Goal: Information Seeking & Learning: Learn about a topic

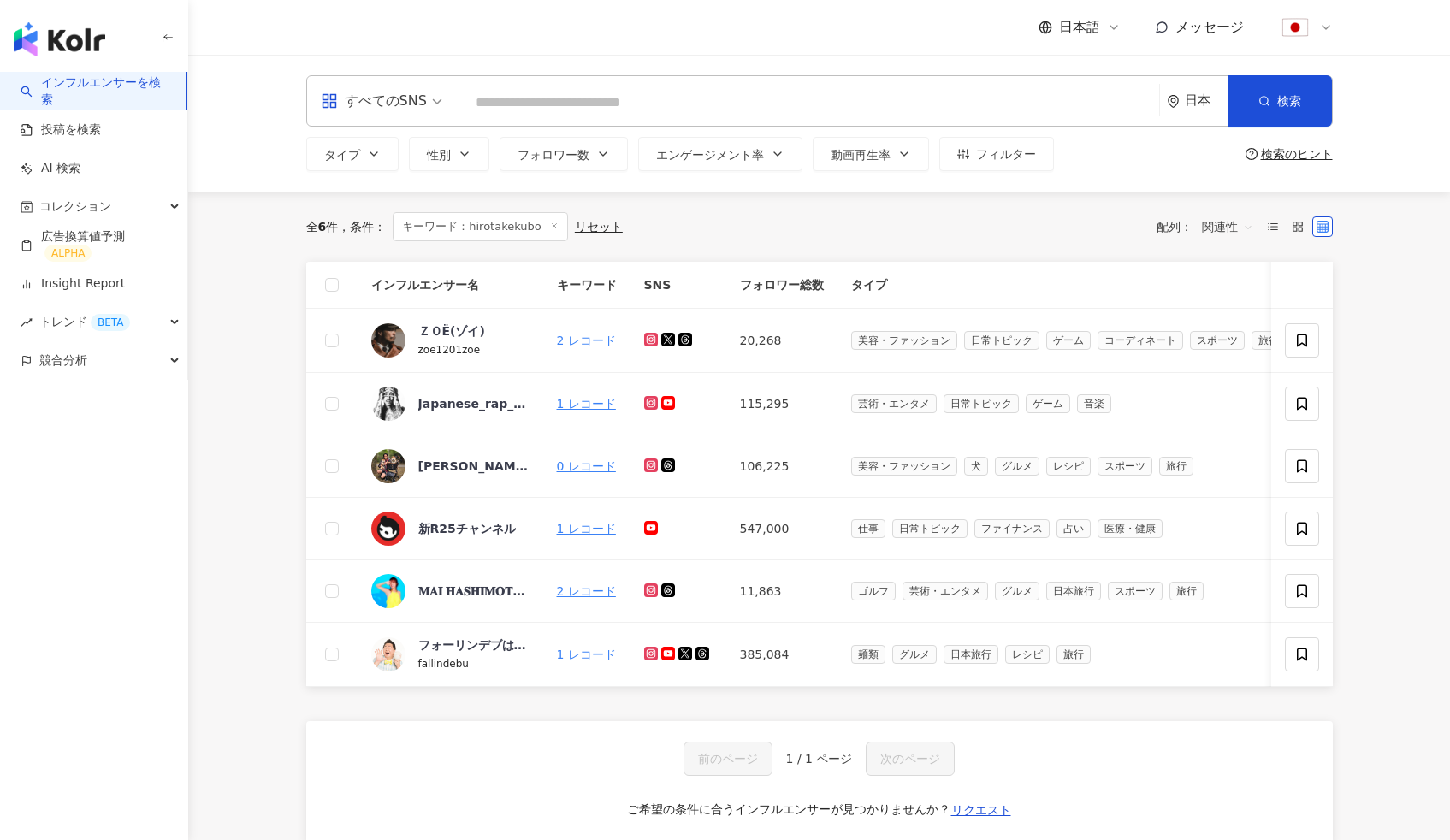
click at [55, 25] on img "button" at bounding box center [59, 40] width 91 height 34
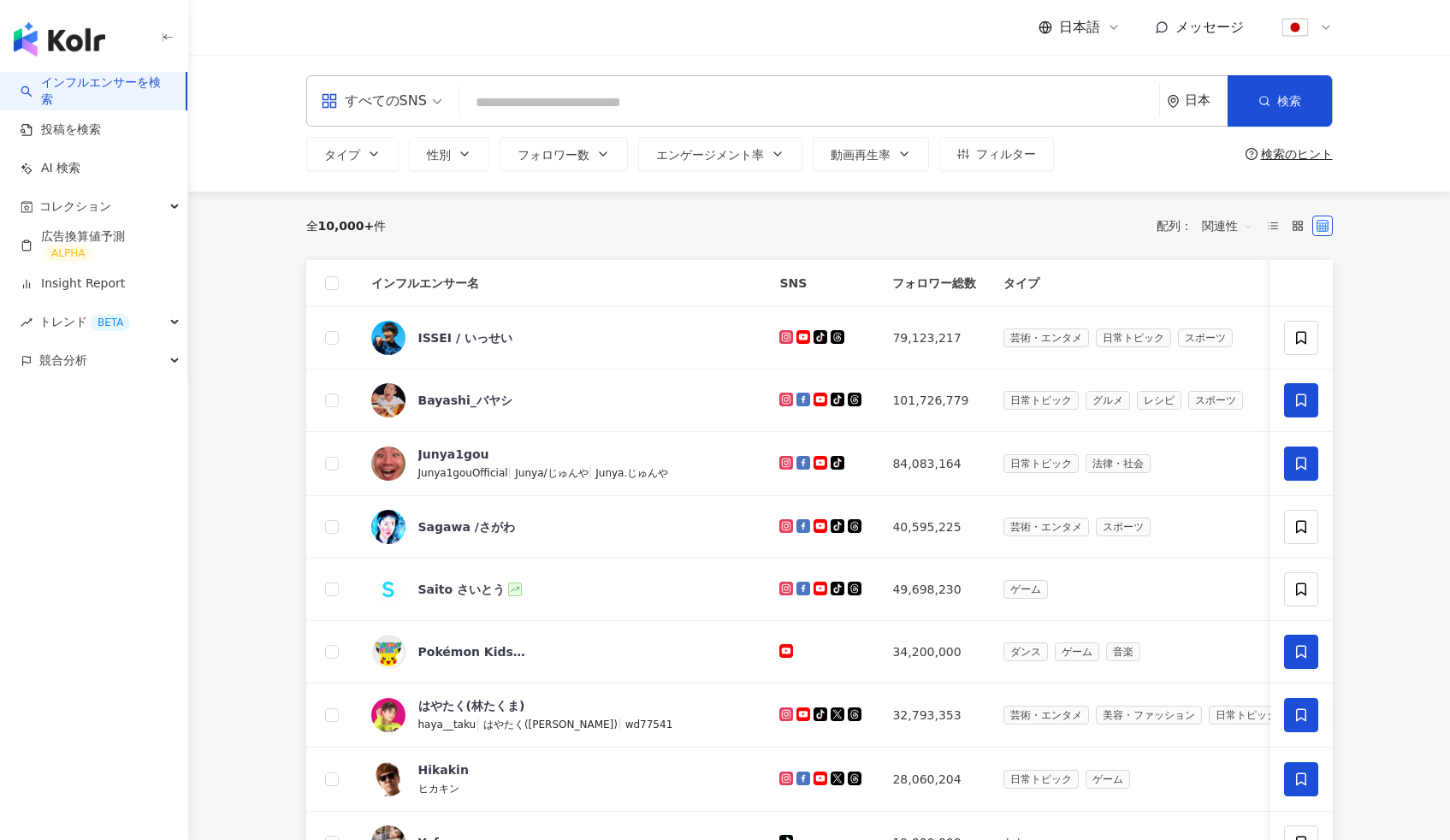
click at [74, 36] on img "button" at bounding box center [59, 40] width 91 height 34
click at [212, 41] on header "日本語 メッセージ" at bounding box center [819, 27] width 1262 height 55
click at [256, 46] on header "日本語 メッセージ" at bounding box center [819, 27] width 1262 height 55
click at [250, 88] on div "すべてのSNS 日本 検索 タイプ 性別 フォロワー数 エンゲージメント率 動画再生率 フィルター 検索のヒント" at bounding box center [819, 122] width 1262 height 136
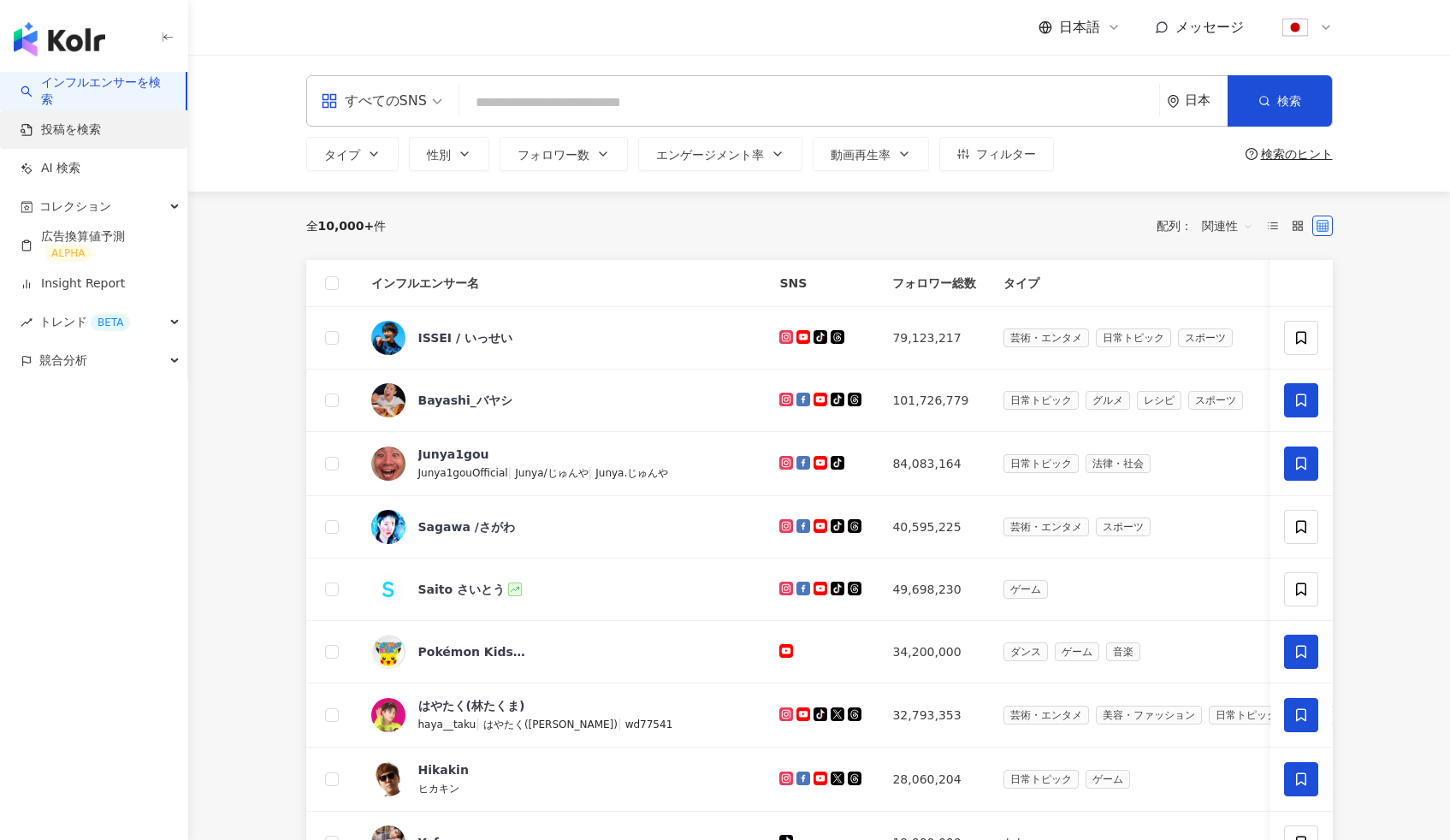
click at [100, 130] on link "投稿を検索" at bounding box center [60, 130] width 80 height 17
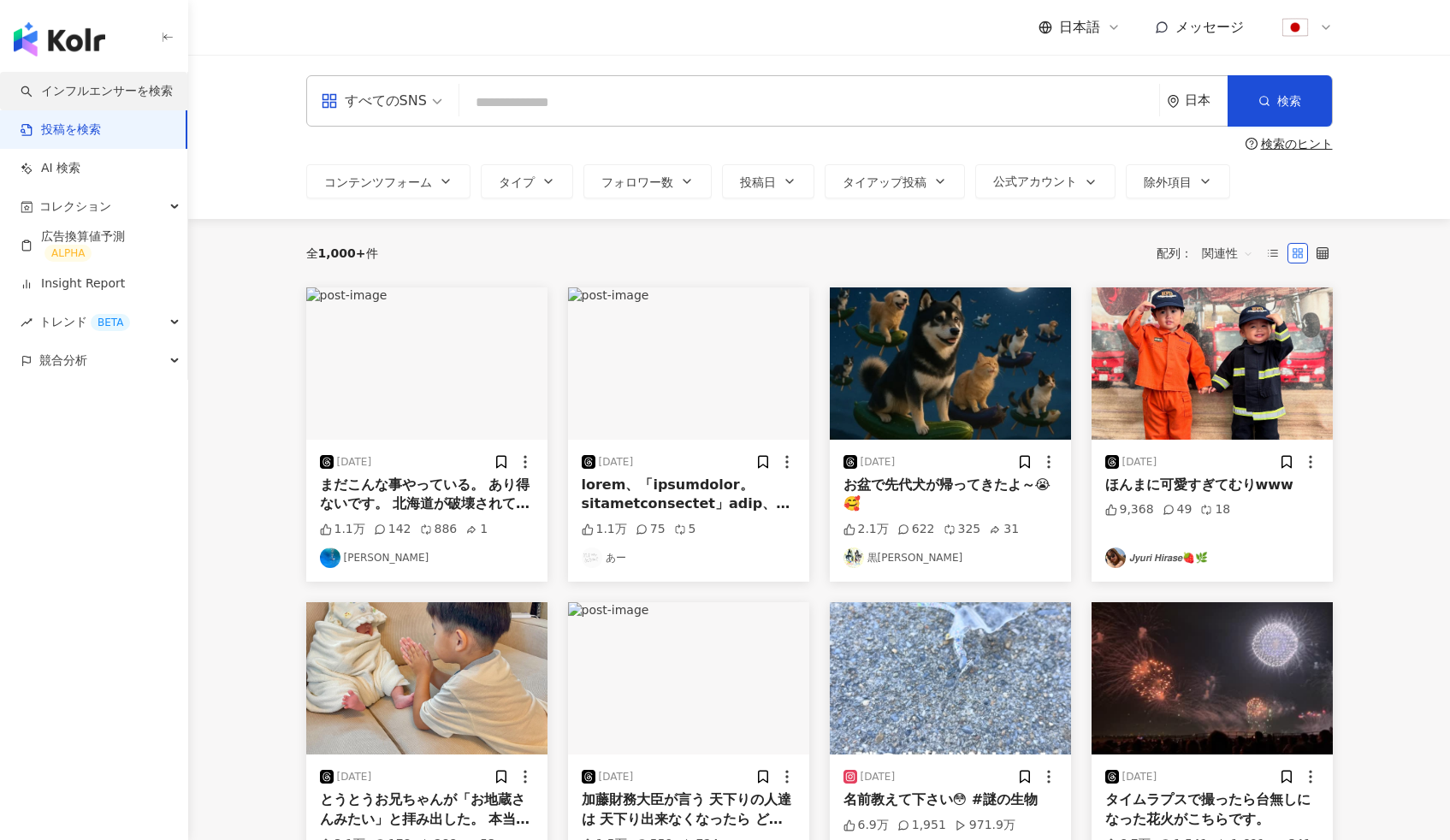
click at [128, 85] on link "インフルエンサーを検索" at bounding box center [97, 91] width 152 height 17
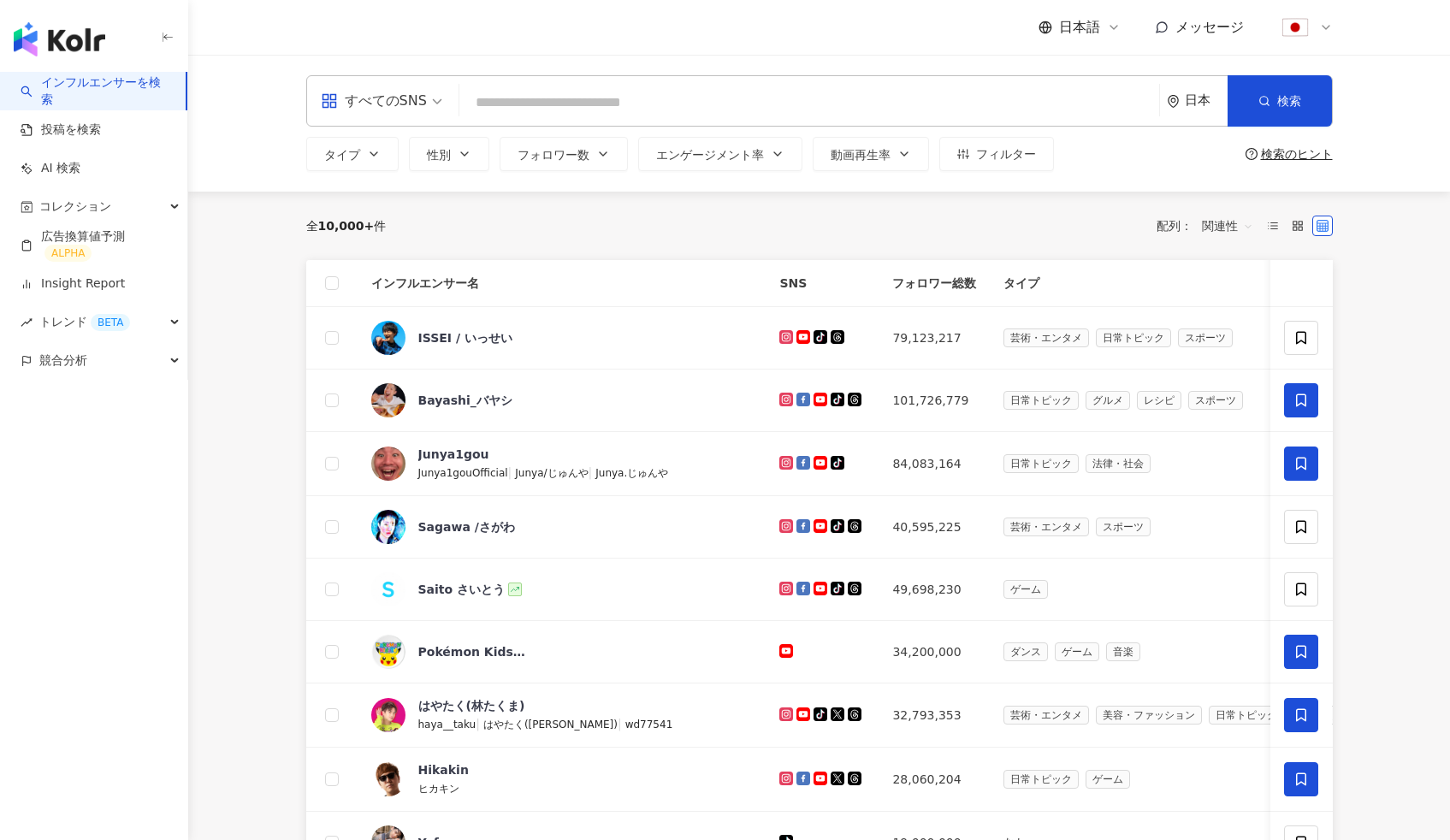
click at [515, 108] on input "search" at bounding box center [808, 103] width 686 height 33
click at [374, 152] on icon "button" at bounding box center [374, 153] width 14 height 14
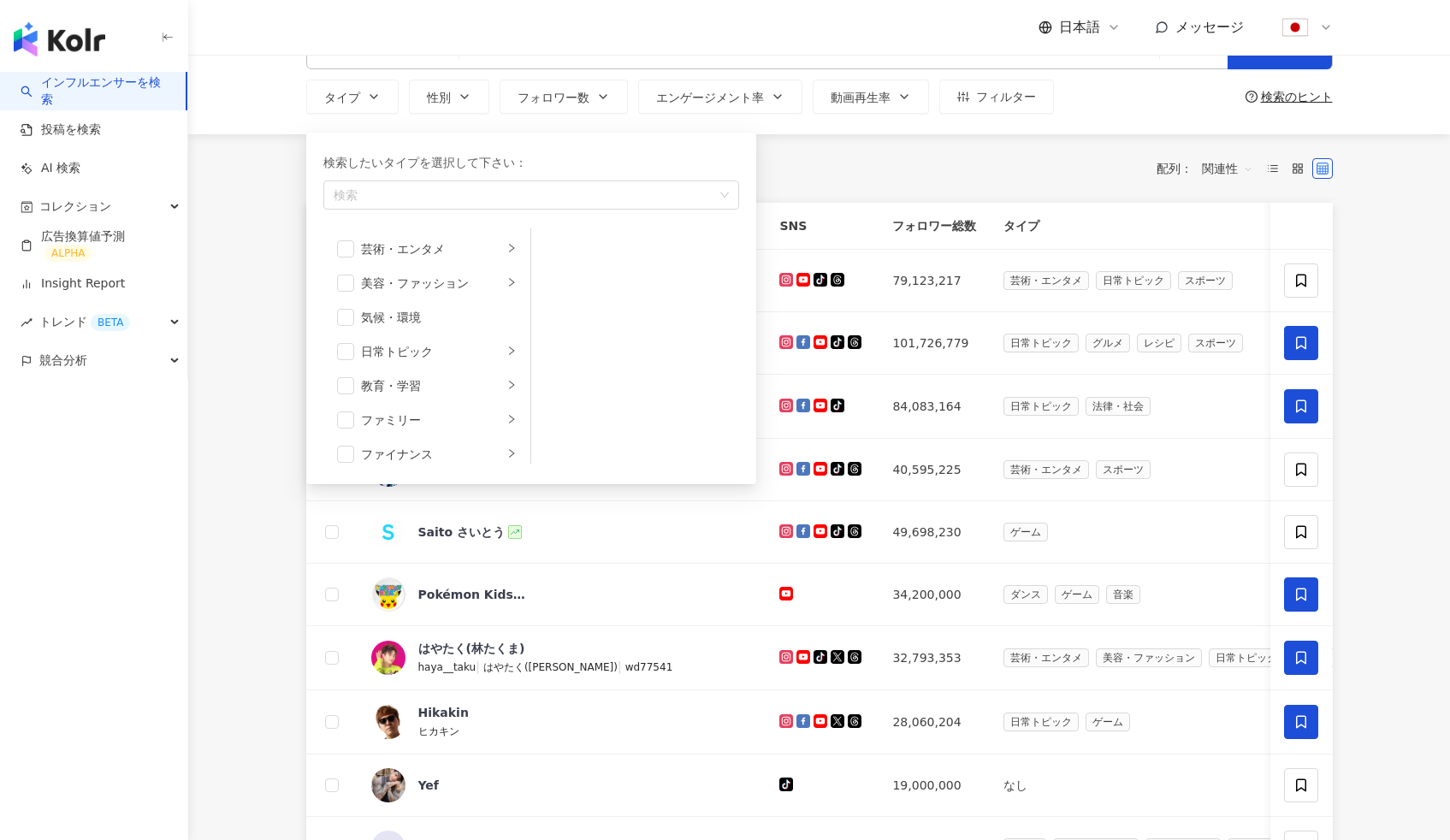
click at [275, 277] on div "全 10,000+ 件 配列： 関連性 インフルエンサー名 SNS フォロワー総数 タイプ エンゲージメント率 フォロワー増加率 動画再生率 操作 ISSEI…" at bounding box center [820, 771] width 1095 height 1274
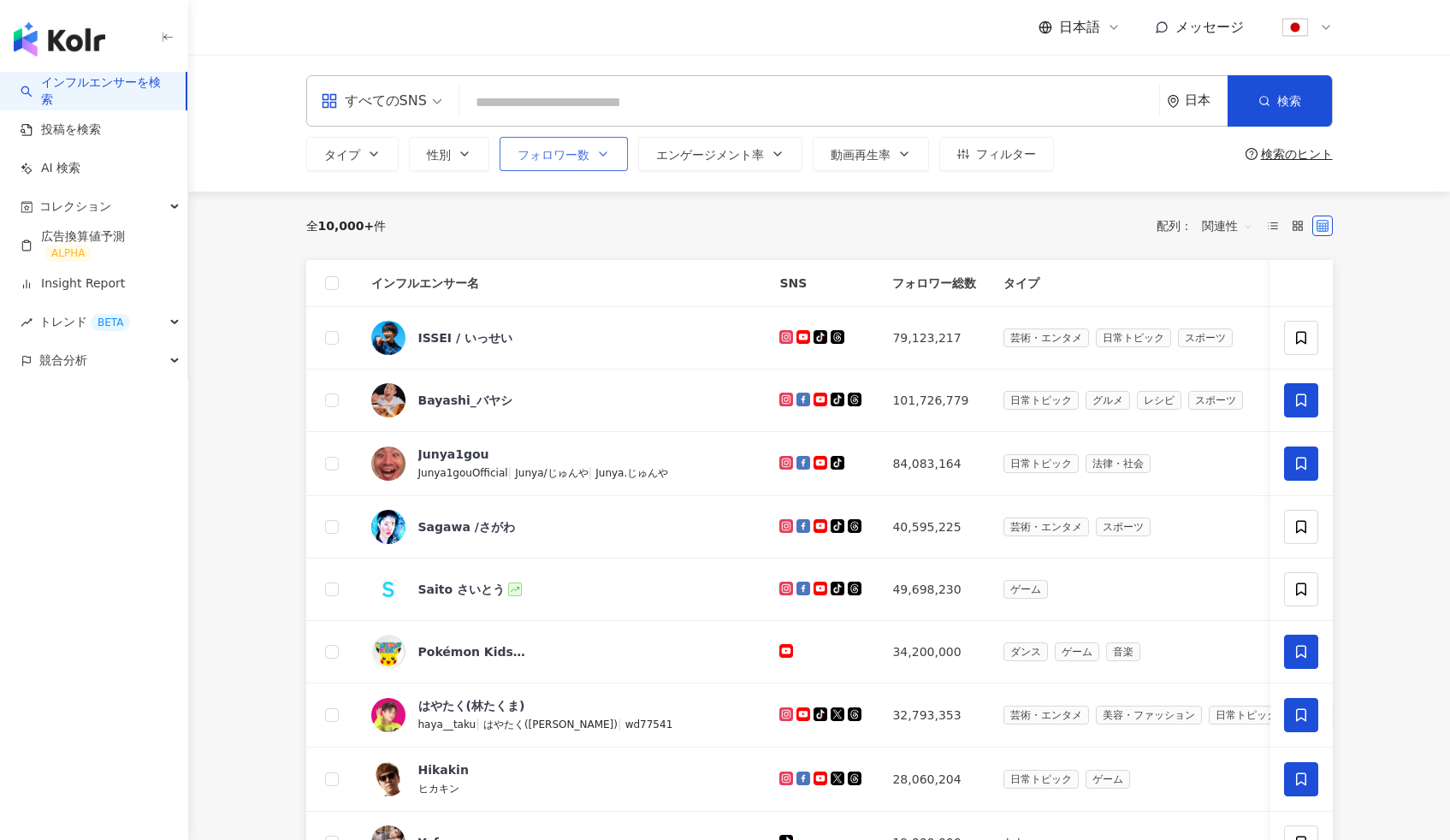
click at [526, 165] on button "フォロワー数" at bounding box center [564, 153] width 128 height 34
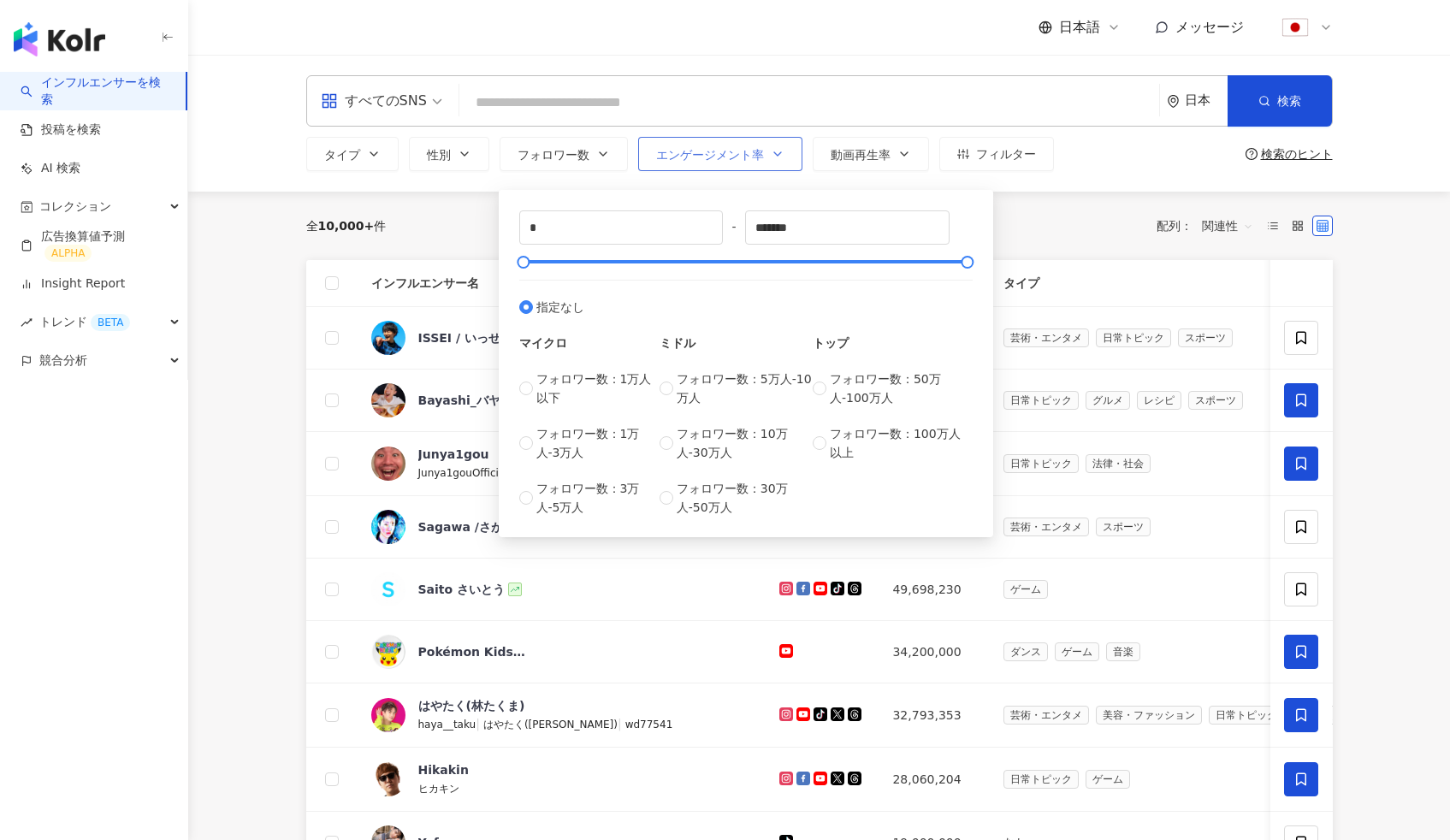
click at [790, 146] on button "エンゲージメント率" at bounding box center [720, 153] width 165 height 34
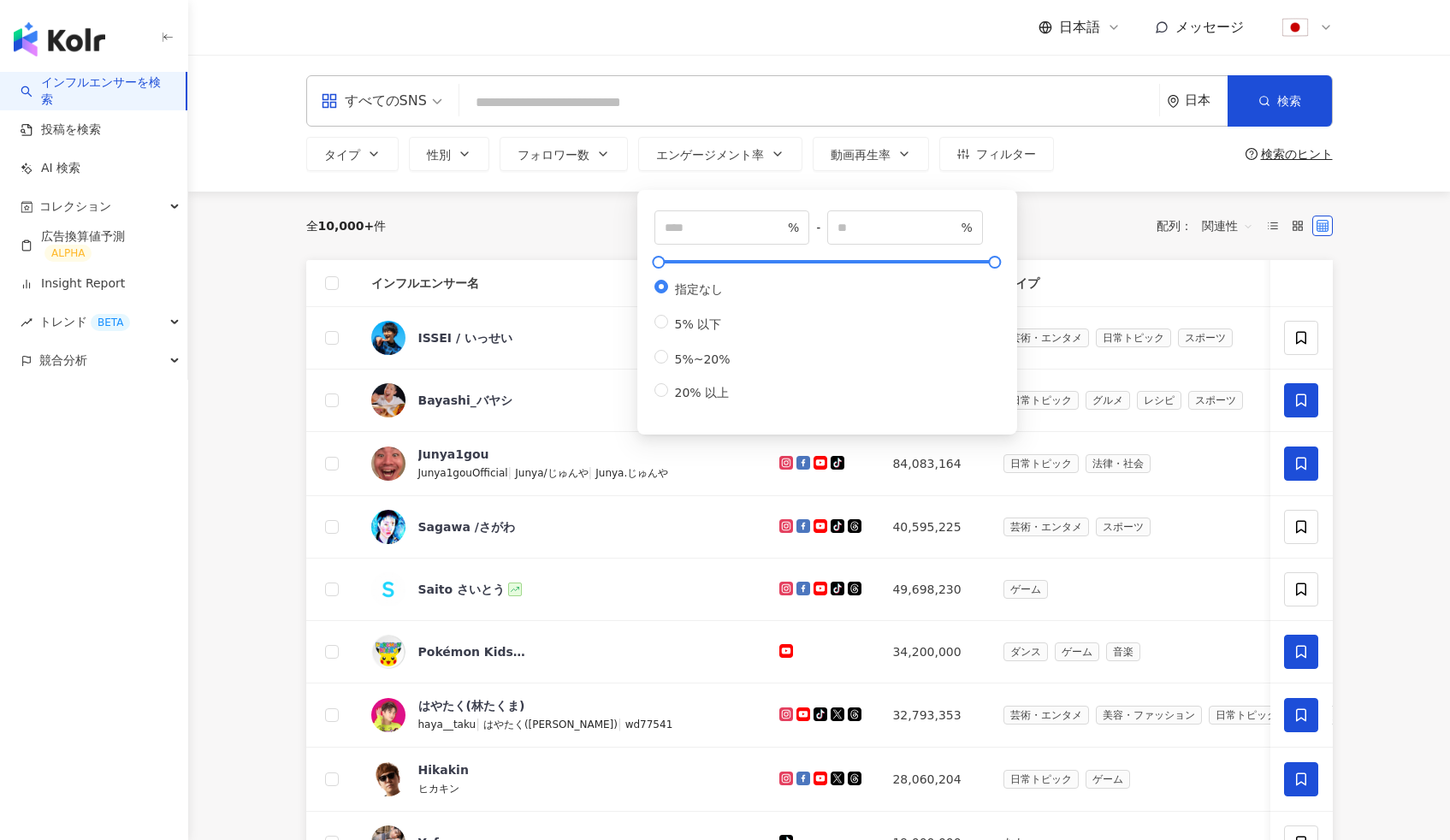
click at [1109, 145] on div "タイプ 性別 フォロワー数 エンゲージメント率 動画再生率 フィルター * - ******* 指定なし マイクロ フォロワー数：1万人以下 フォロワー数：1…" at bounding box center [819, 153] width 1027 height 34
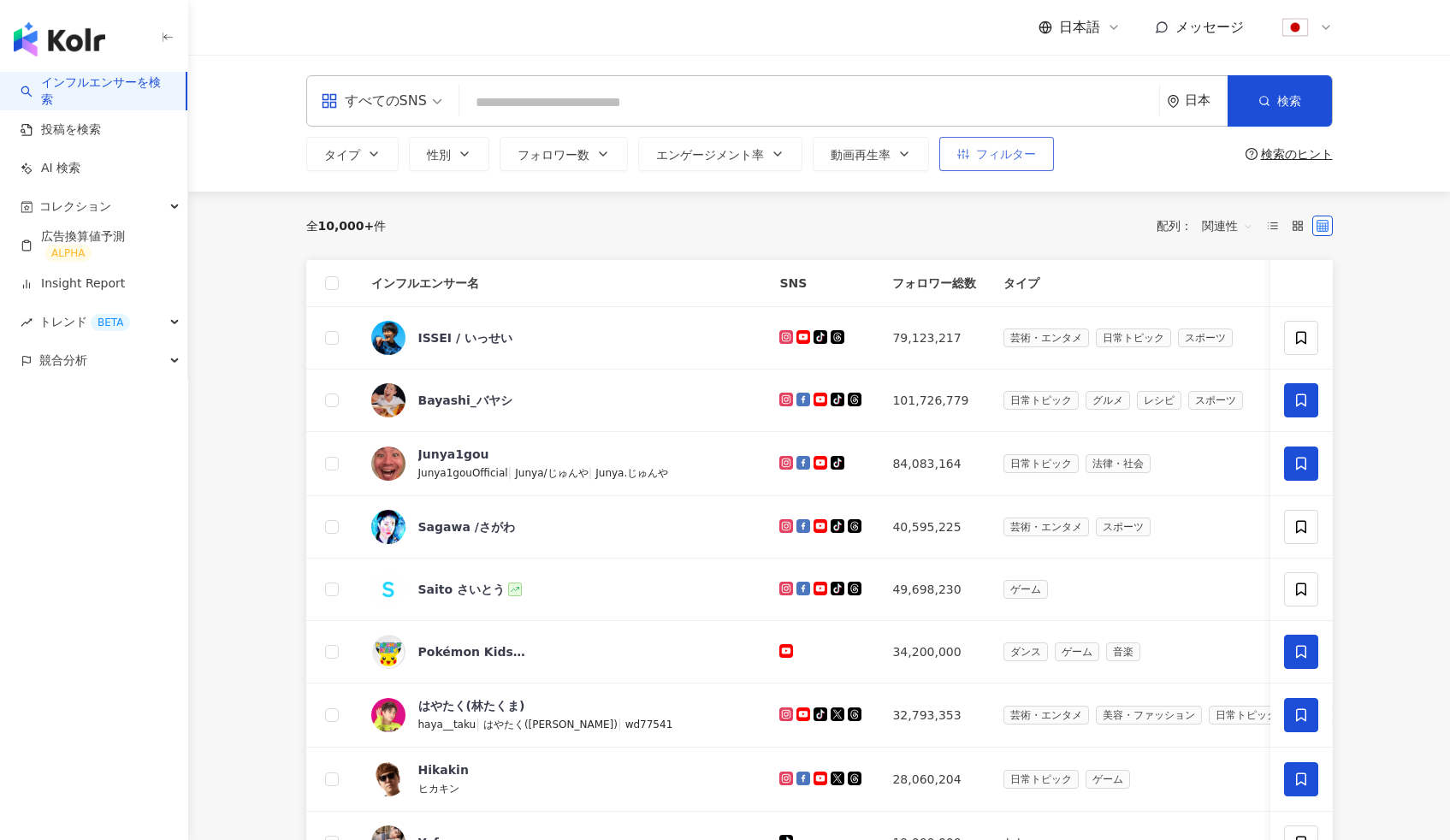
click at [987, 147] on span "フィルター" at bounding box center [1006, 153] width 60 height 14
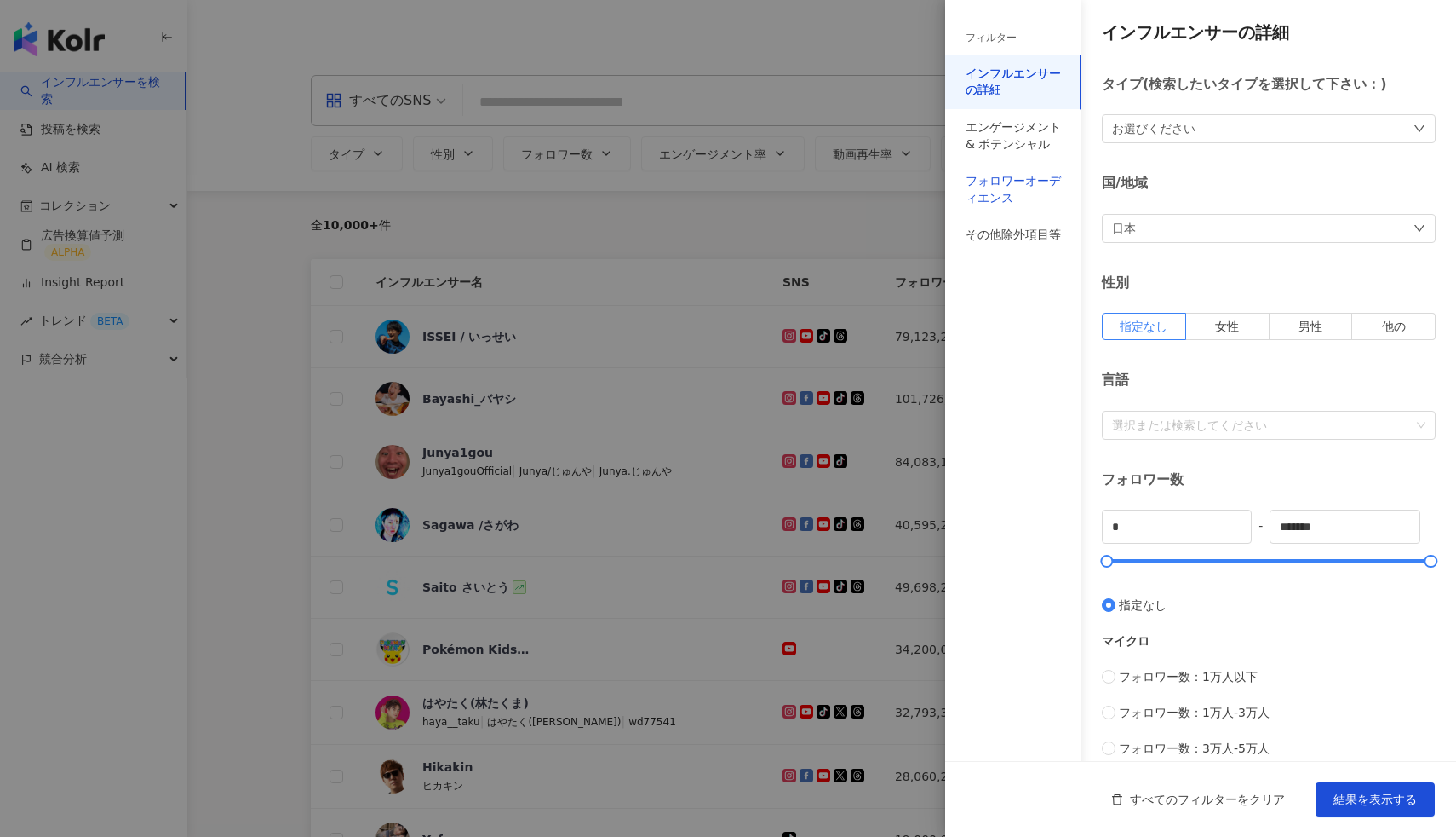
click at [994, 180] on div "フォロワーオーディエンス" at bounding box center [1014, 189] width 96 height 33
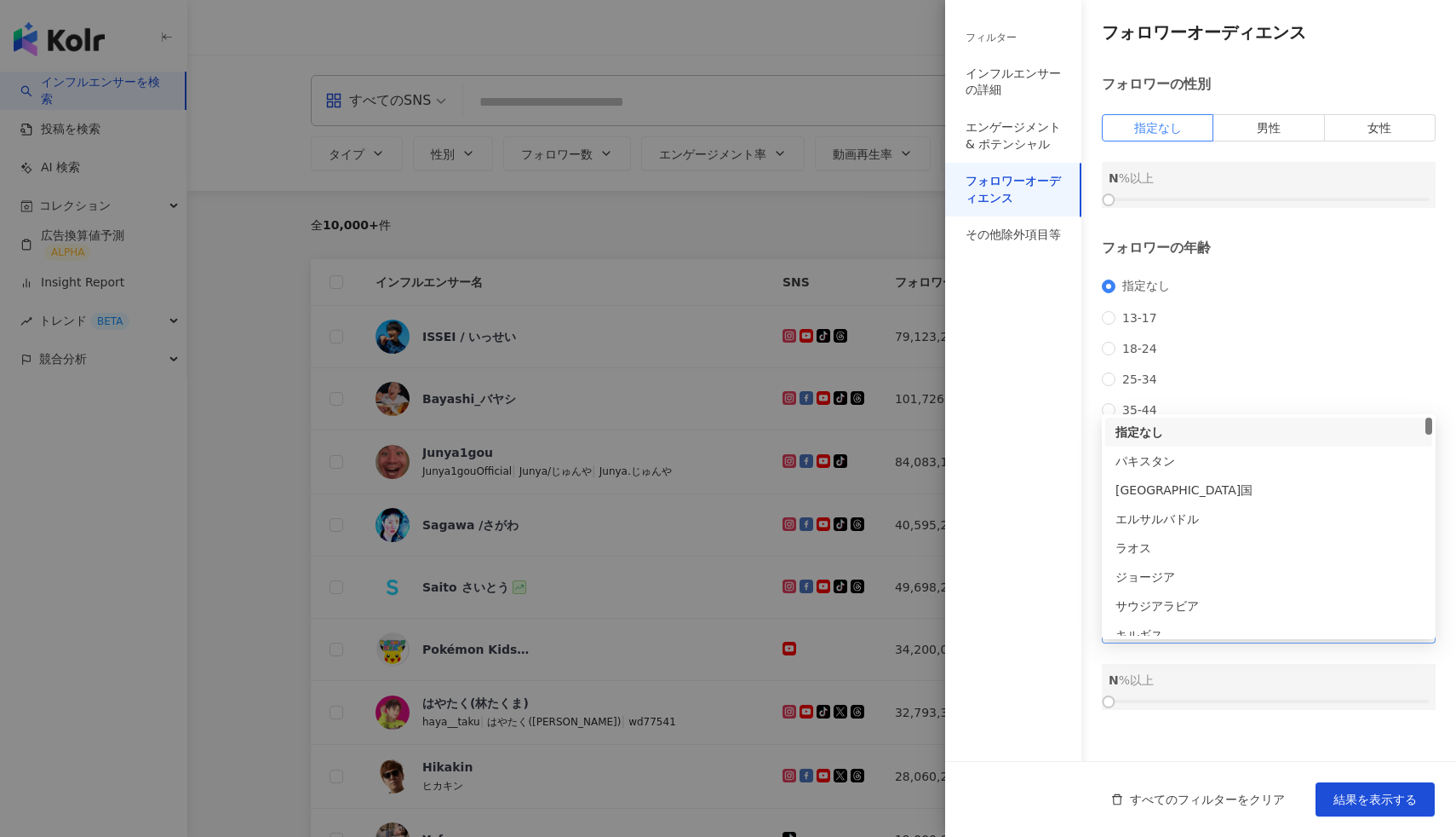
click at [1138, 642] on span "指定なし" at bounding box center [1269, 628] width 314 height 27
click at [1058, 518] on div "フィルター インフルエンサーの詳細 エンゲージメント & ポテンシャル フォロワーオーディエンス その他除外項目等" at bounding box center [1013, 428] width 136 height 816
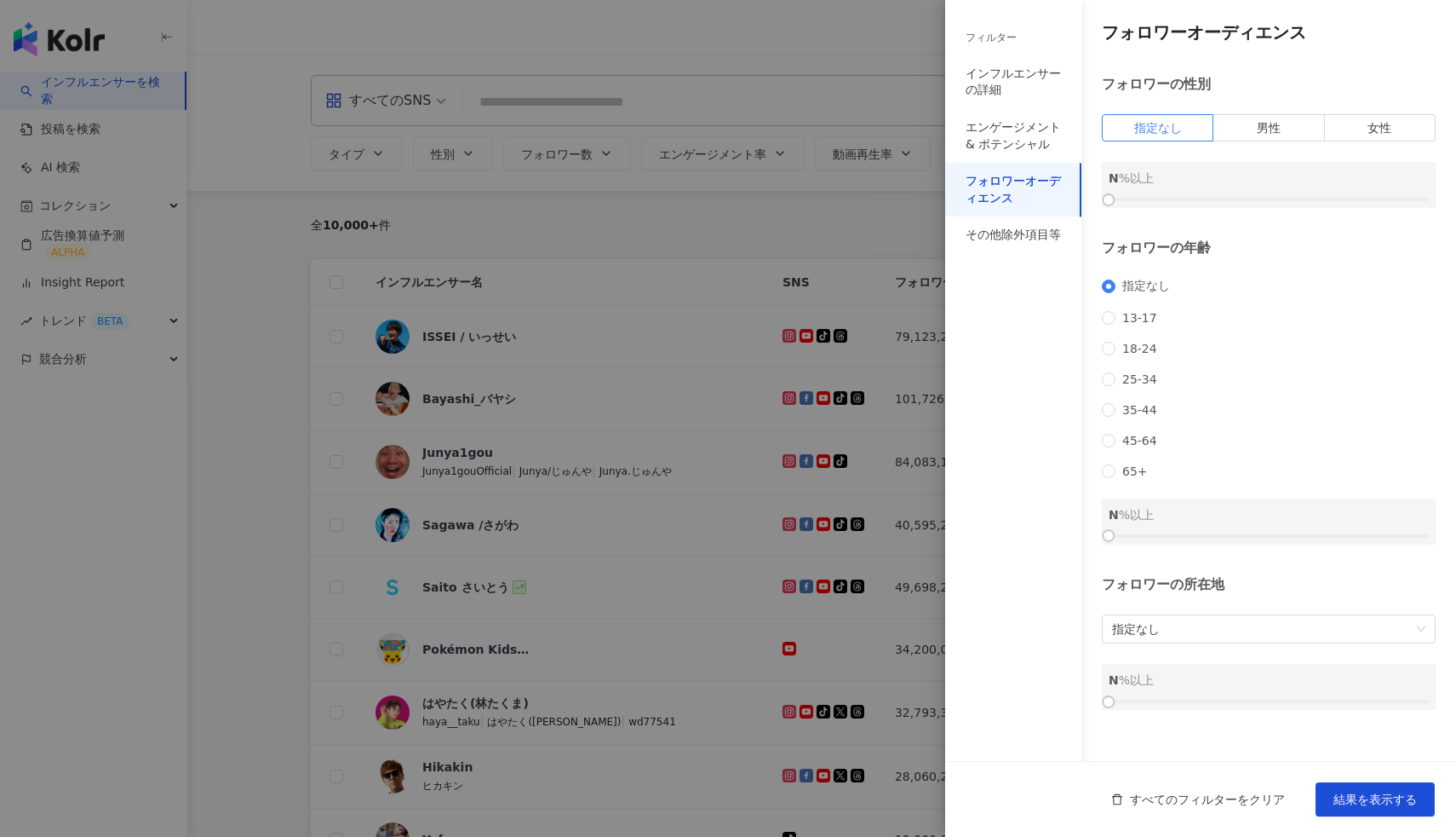
click at [774, 227] on div at bounding box center [728, 418] width 1456 height 837
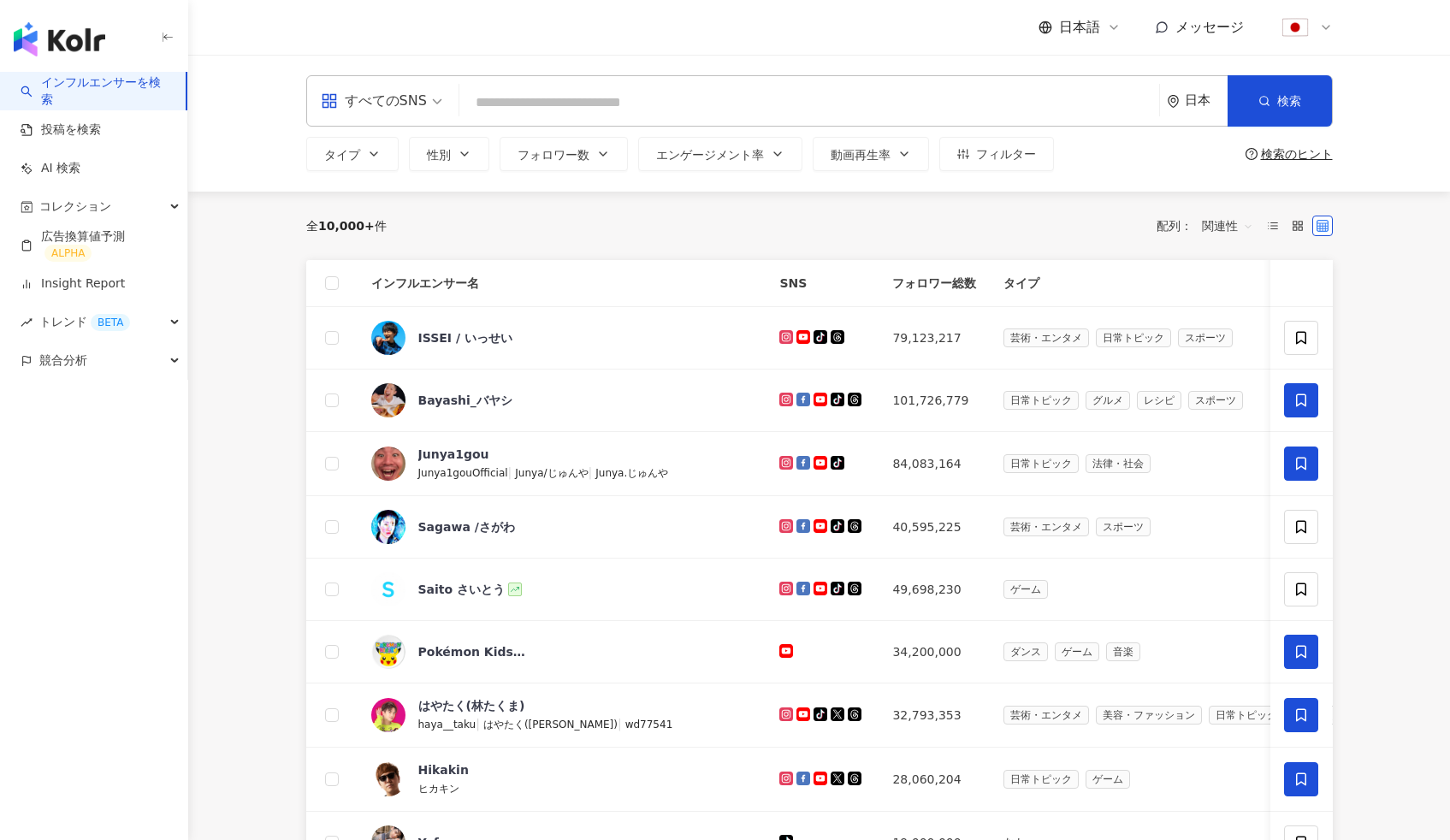
click at [427, 93] on span "すべてのSNS" at bounding box center [381, 101] width 121 height 27
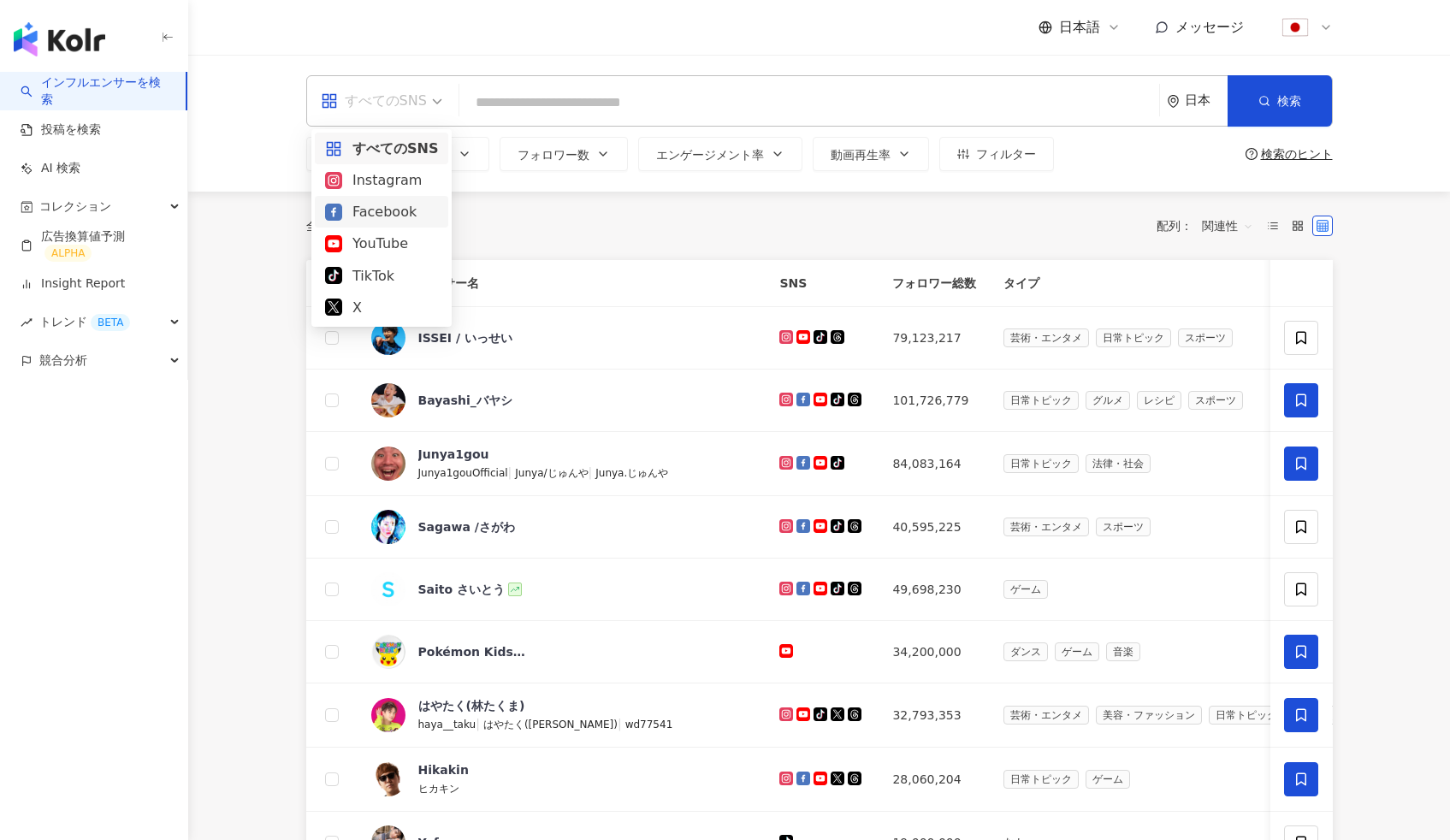
click at [597, 248] on div "全 10,000+ 件 配列： 関連性" at bounding box center [819, 226] width 1027 height 69
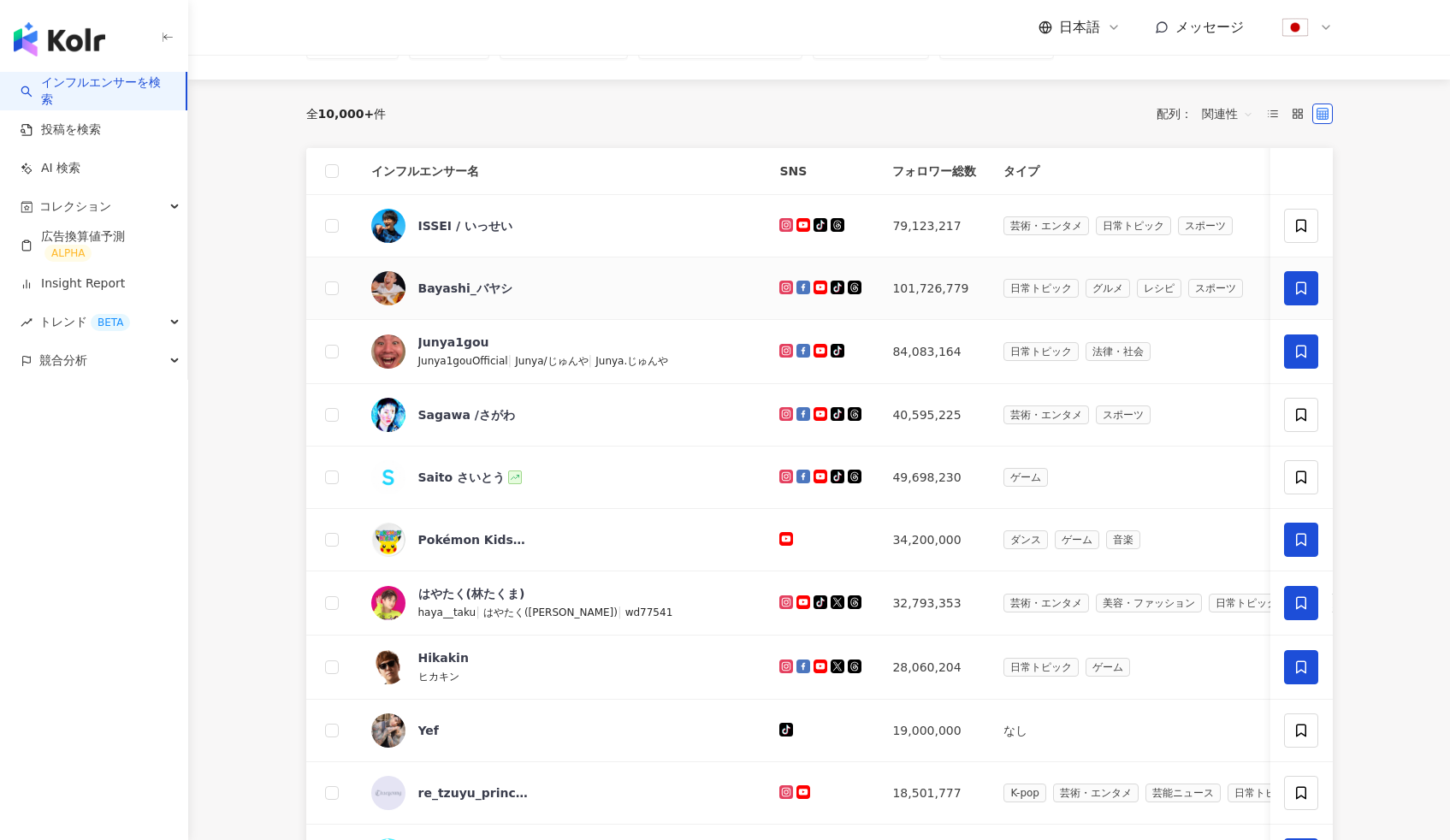
scroll to position [127, 0]
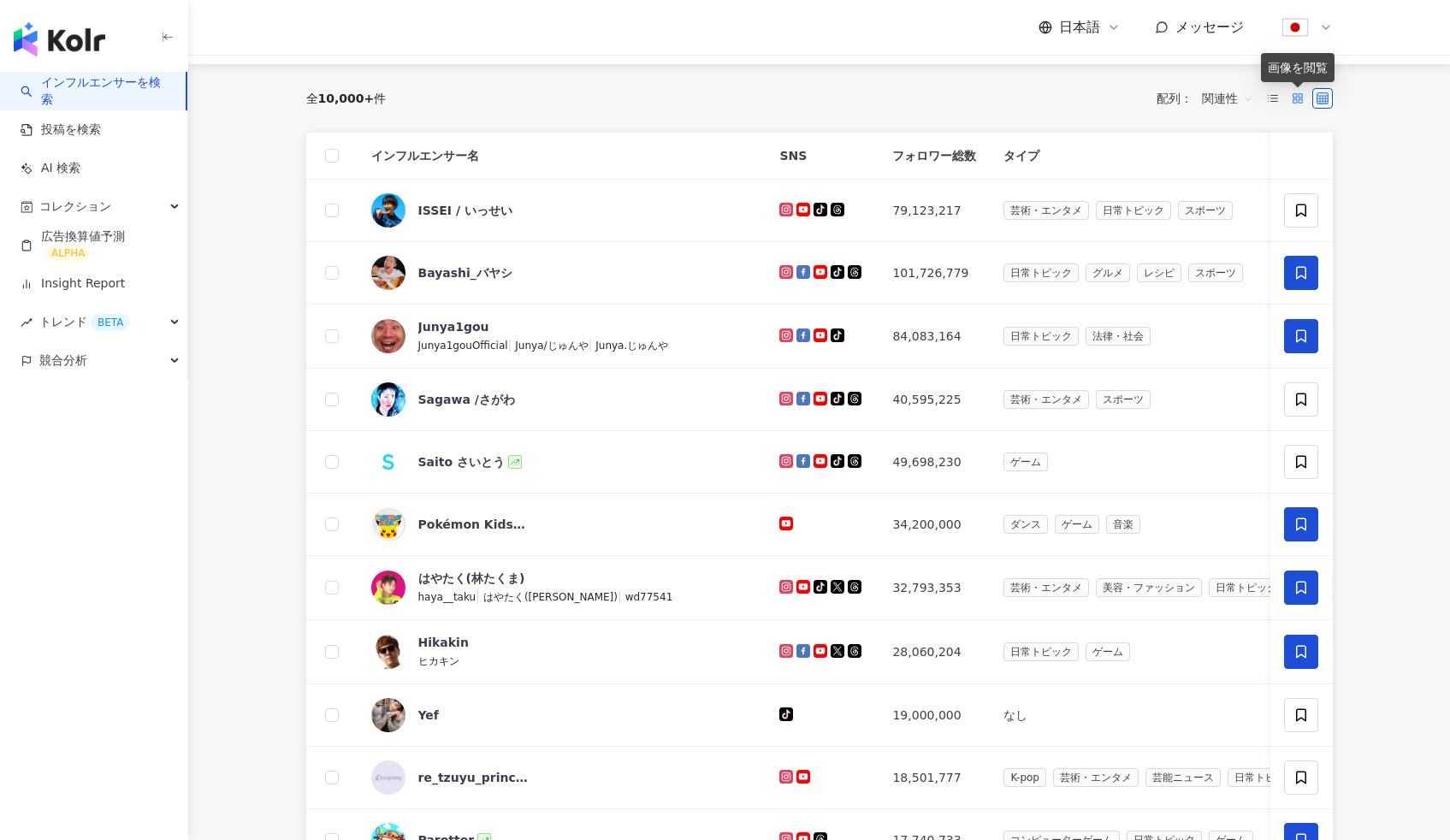
click at [1294, 99] on icon at bounding box center [1298, 98] width 12 height 12
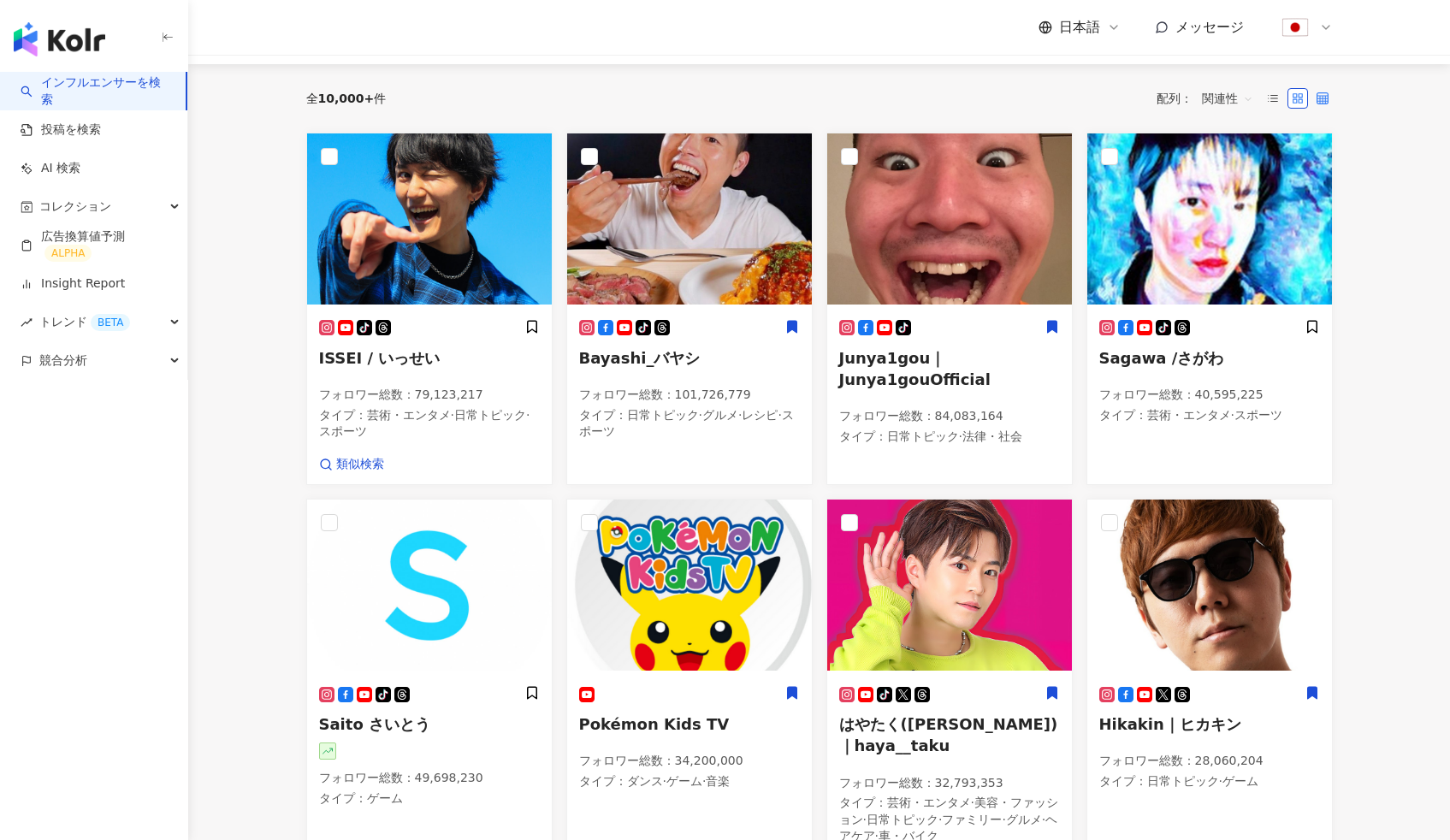
click at [1326, 99] on icon at bounding box center [1322, 98] width 12 height 12
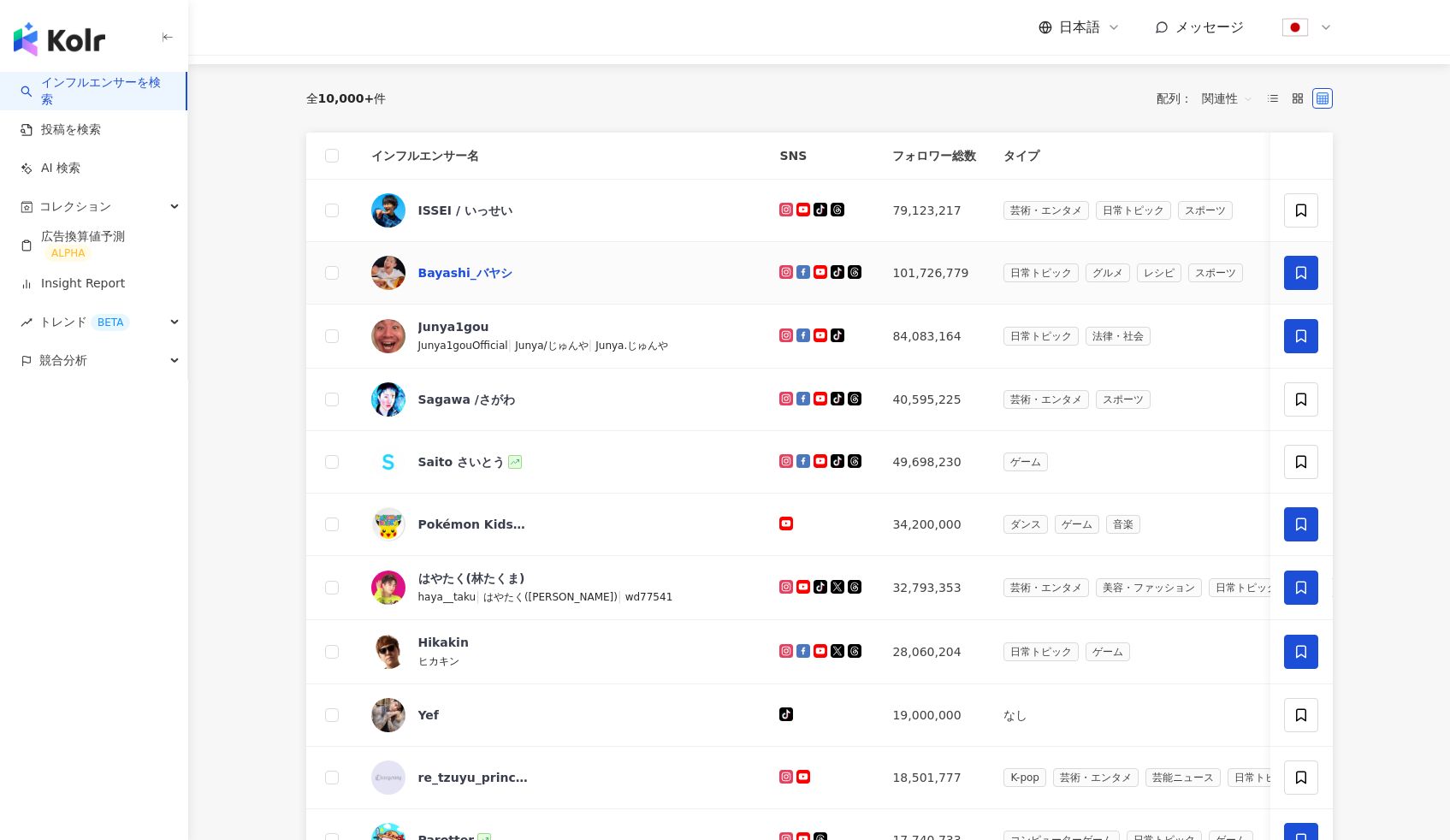
click at [431, 273] on div "Bayashi_バヤシ" at bounding box center [466, 273] width 94 height 17
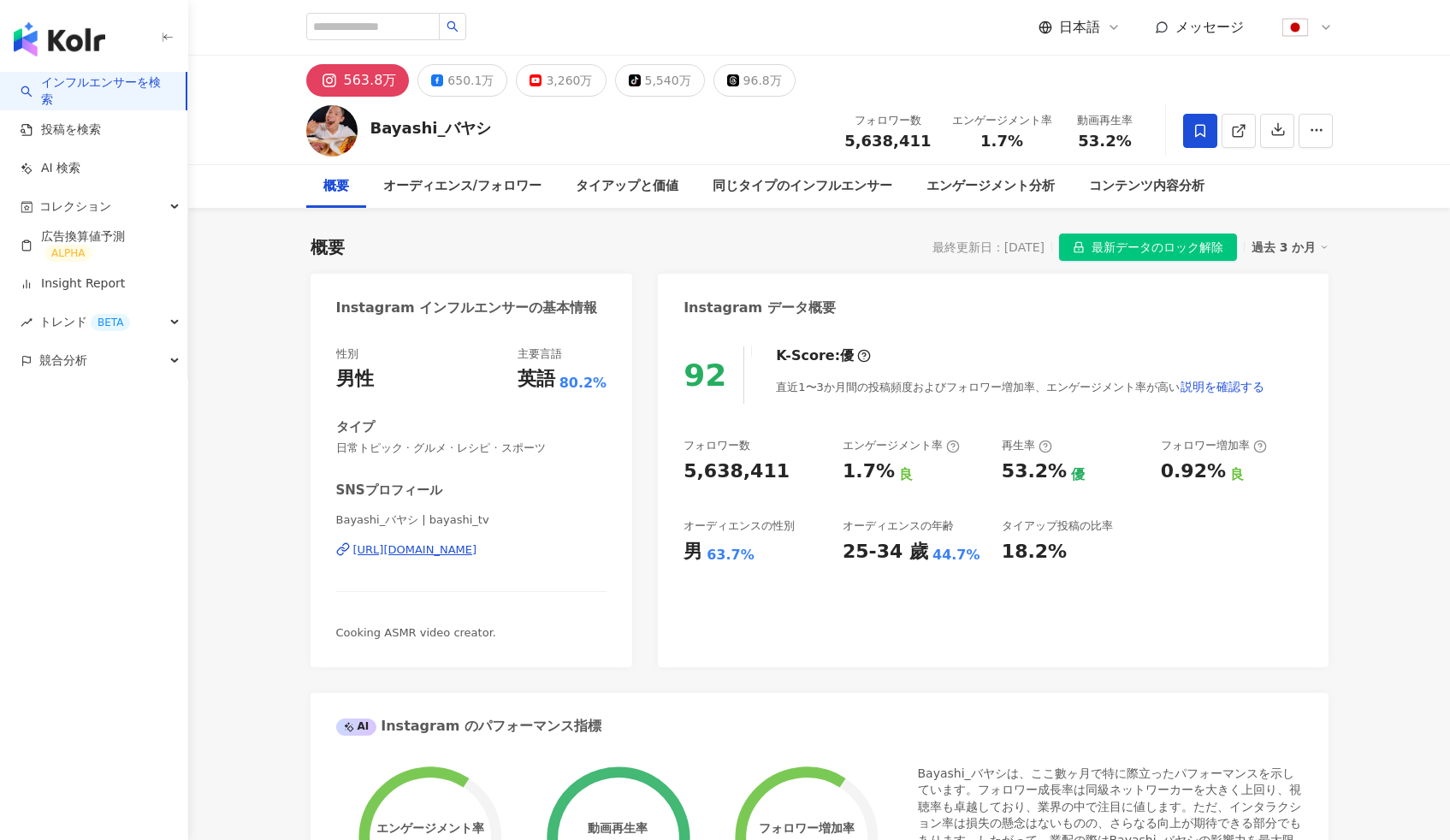
click at [773, 238] on div "概要 最終更新日：[DATE] 最新データのロック解除 過去 3 か月" at bounding box center [820, 246] width 1018 height 27
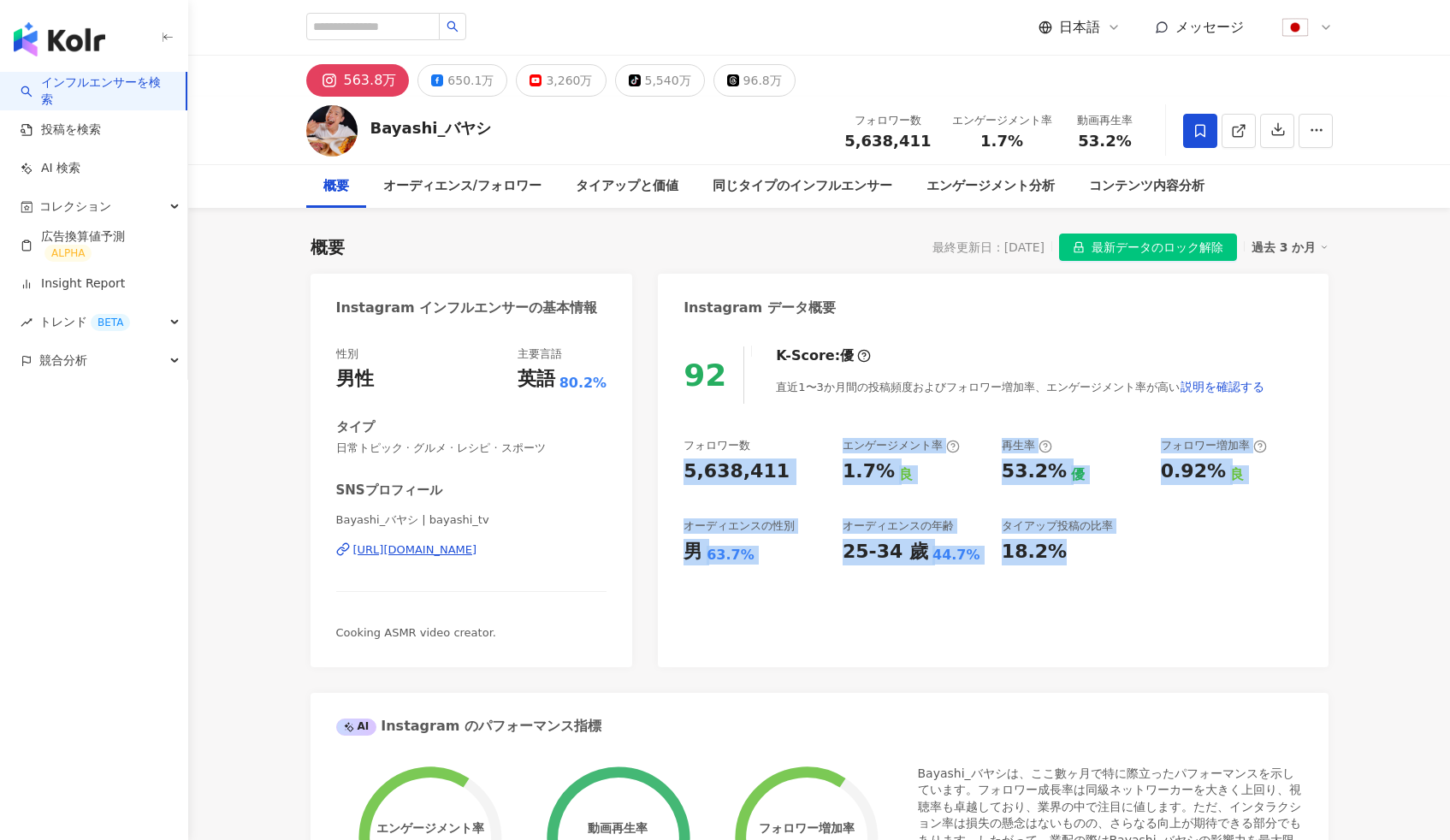
drag, startPoint x: 698, startPoint y: 466, endPoint x: 1088, endPoint y: 578, distance: 405.8
click at [1088, 578] on div "92 K-Score : 優 直近1〜3か月間の投稿頻度およびフォロワー増加率、エンゲージメント率が高い 説明を確認する フォロワー数 5,638,411 エ…" at bounding box center [993, 498] width 670 height 338
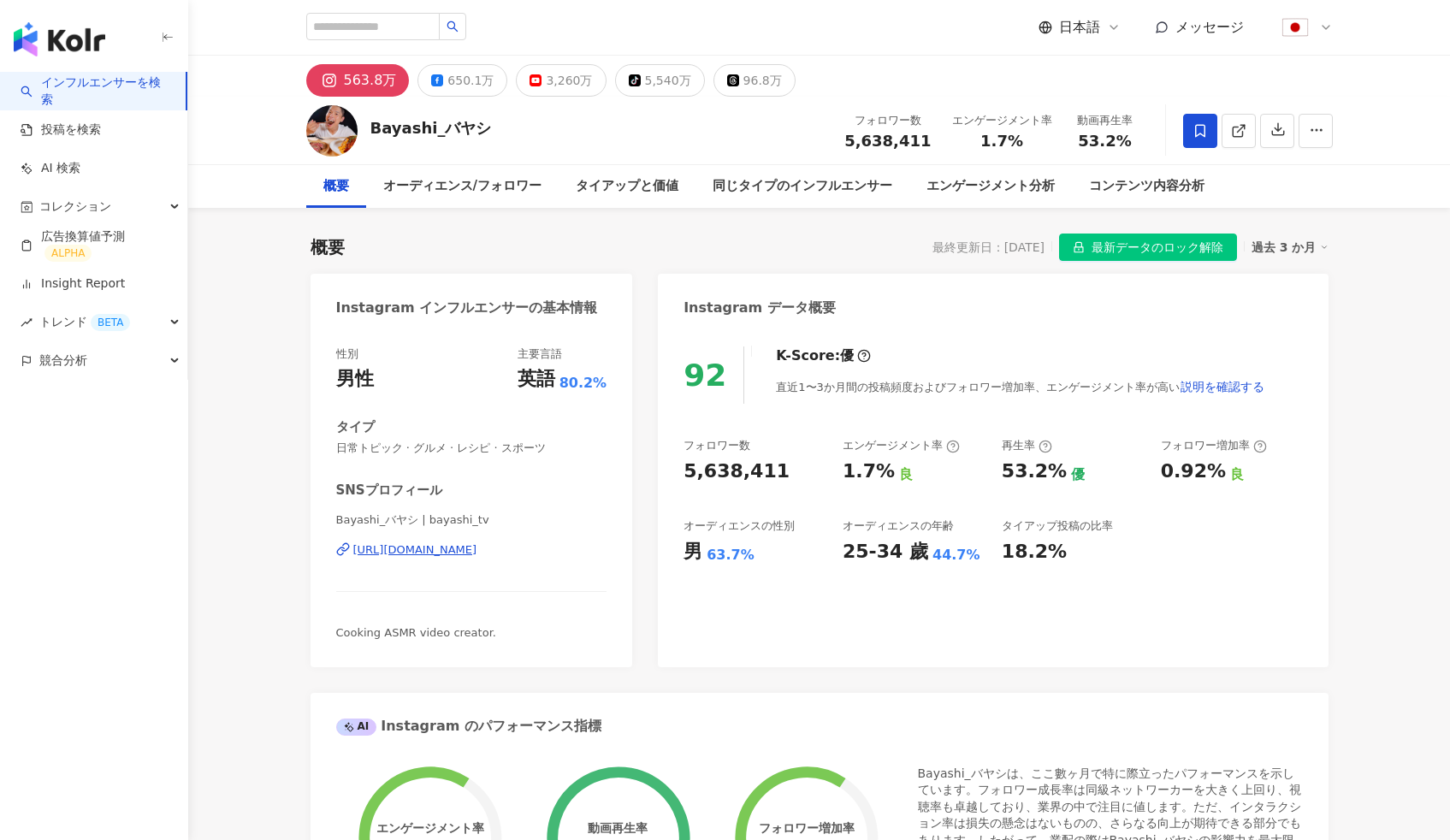
click at [835, 243] on div "概要 最終更新日：[DATE] 最新データのロック解除 過去 3 か月" at bounding box center [820, 246] width 1018 height 27
drag, startPoint x: 845, startPoint y: 235, endPoint x: 1359, endPoint y: 242, distance: 514.0
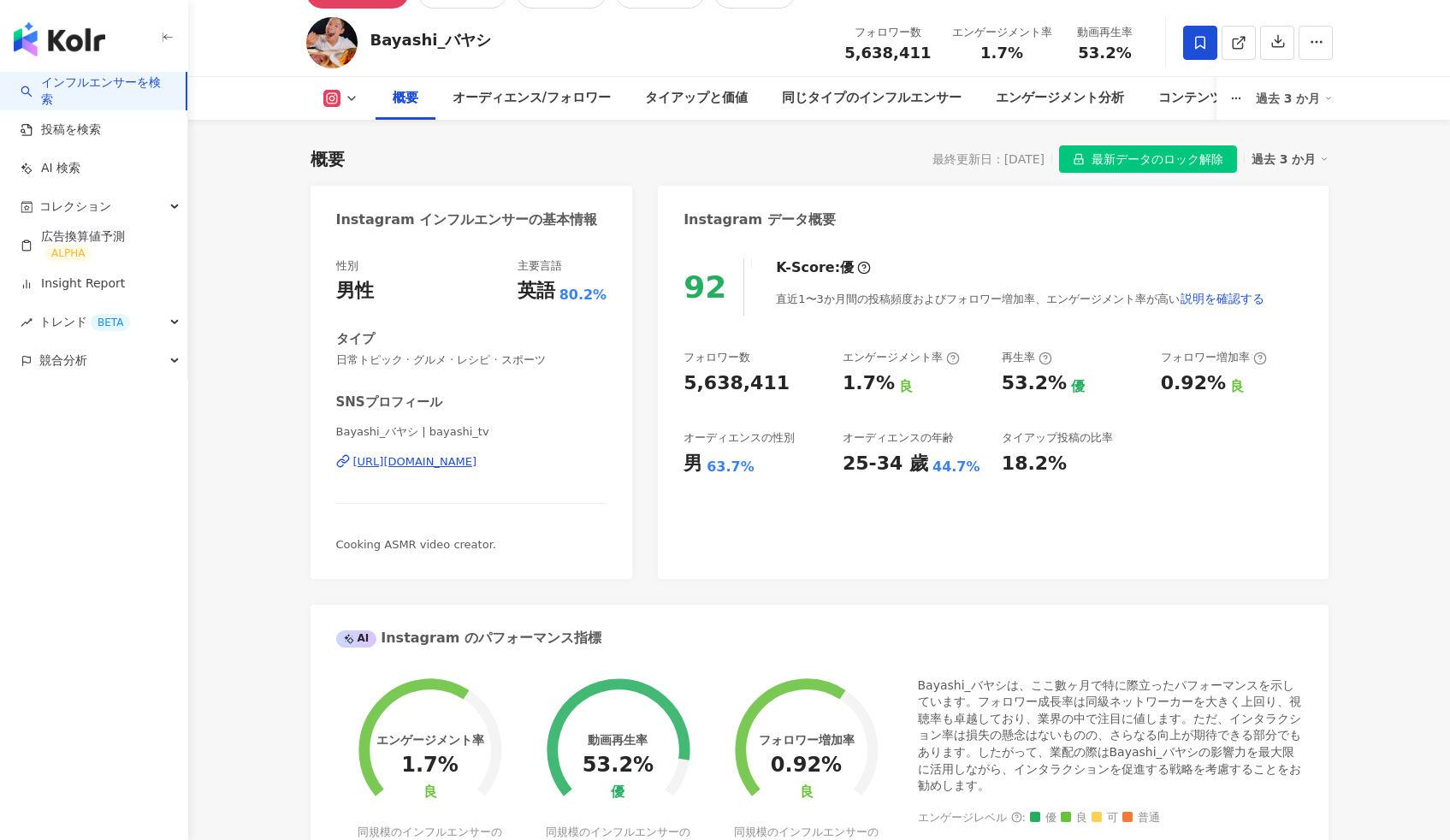
scroll to position [91, 0]
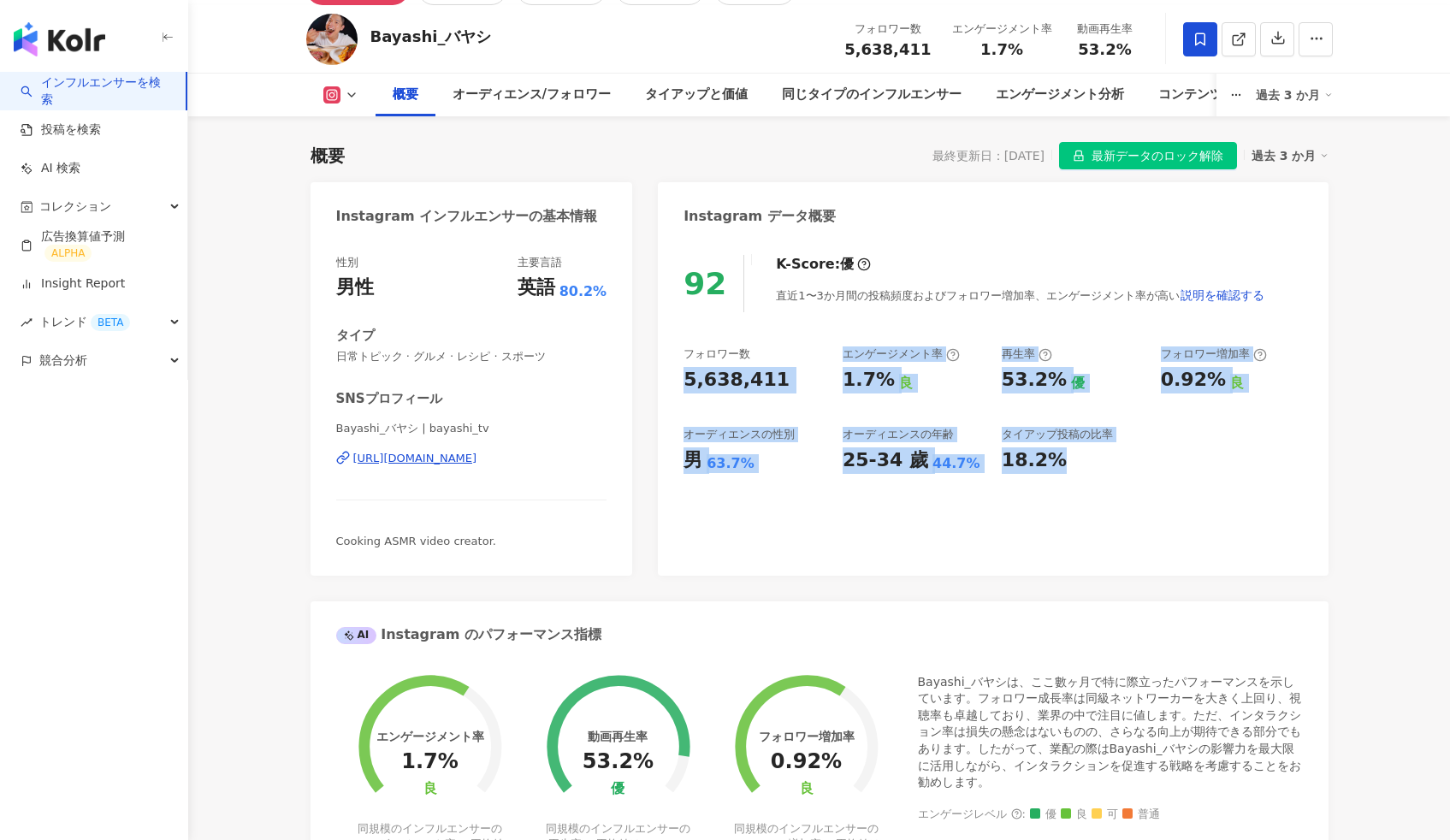
drag, startPoint x: 673, startPoint y: 375, endPoint x: 1078, endPoint y: 459, distance: 413.6
click at [1077, 459] on div "92 K-Score : 優 直近1〜3か月間の投稿頻度およびフォロワー増加率、エンゲージメント率が高い 説明を確認する フォロワー数 5,638,411 エ…" at bounding box center [993, 406] width 670 height 338
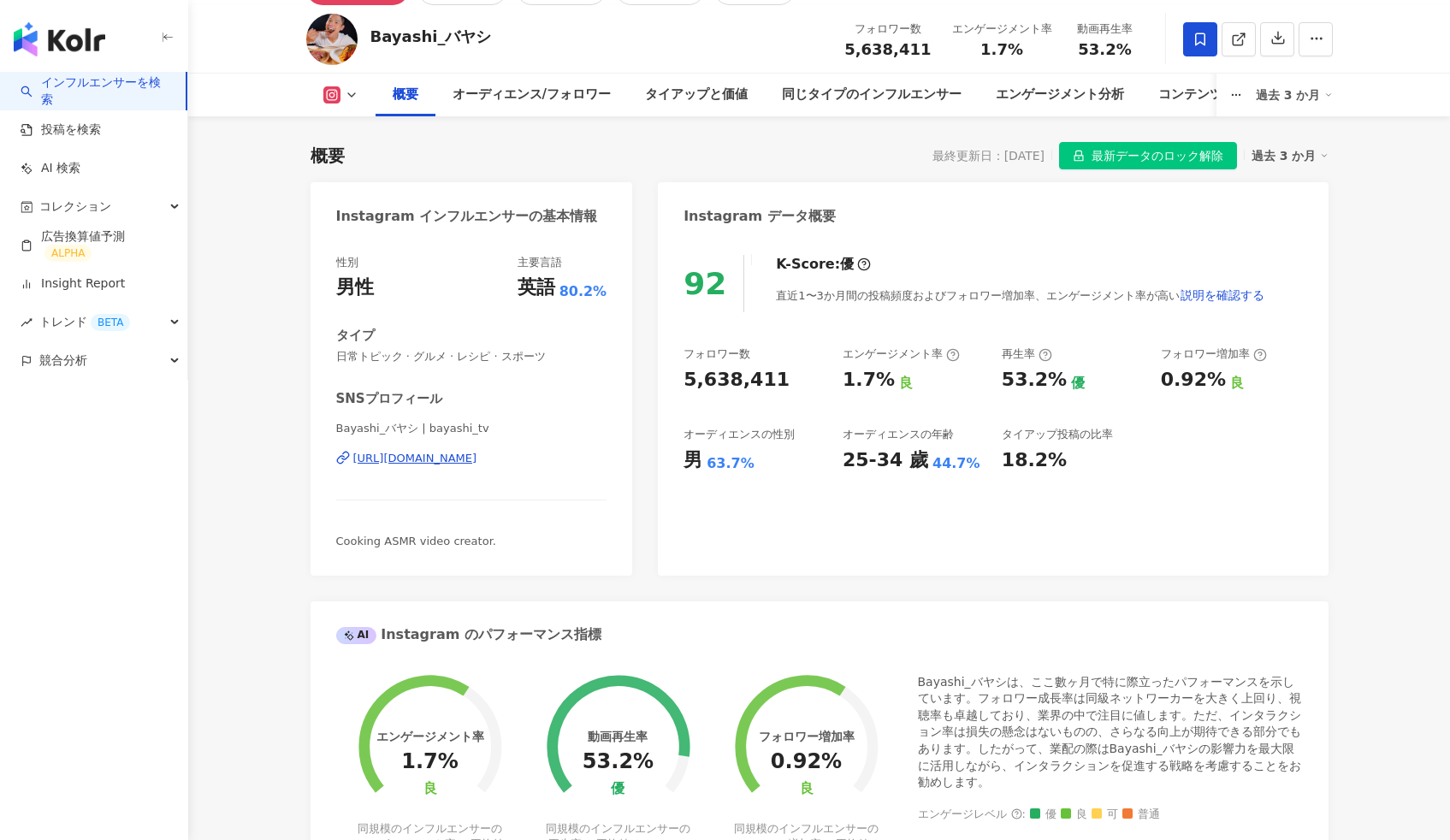
click at [954, 494] on div "92 K-Score : 優 直近1〜3か月間の投稿頻度およびフォロワー増加率、エンゲージメント率が高い 説明を確認する フォロワー数 5,638,411 エ…" at bounding box center [993, 406] width 670 height 338
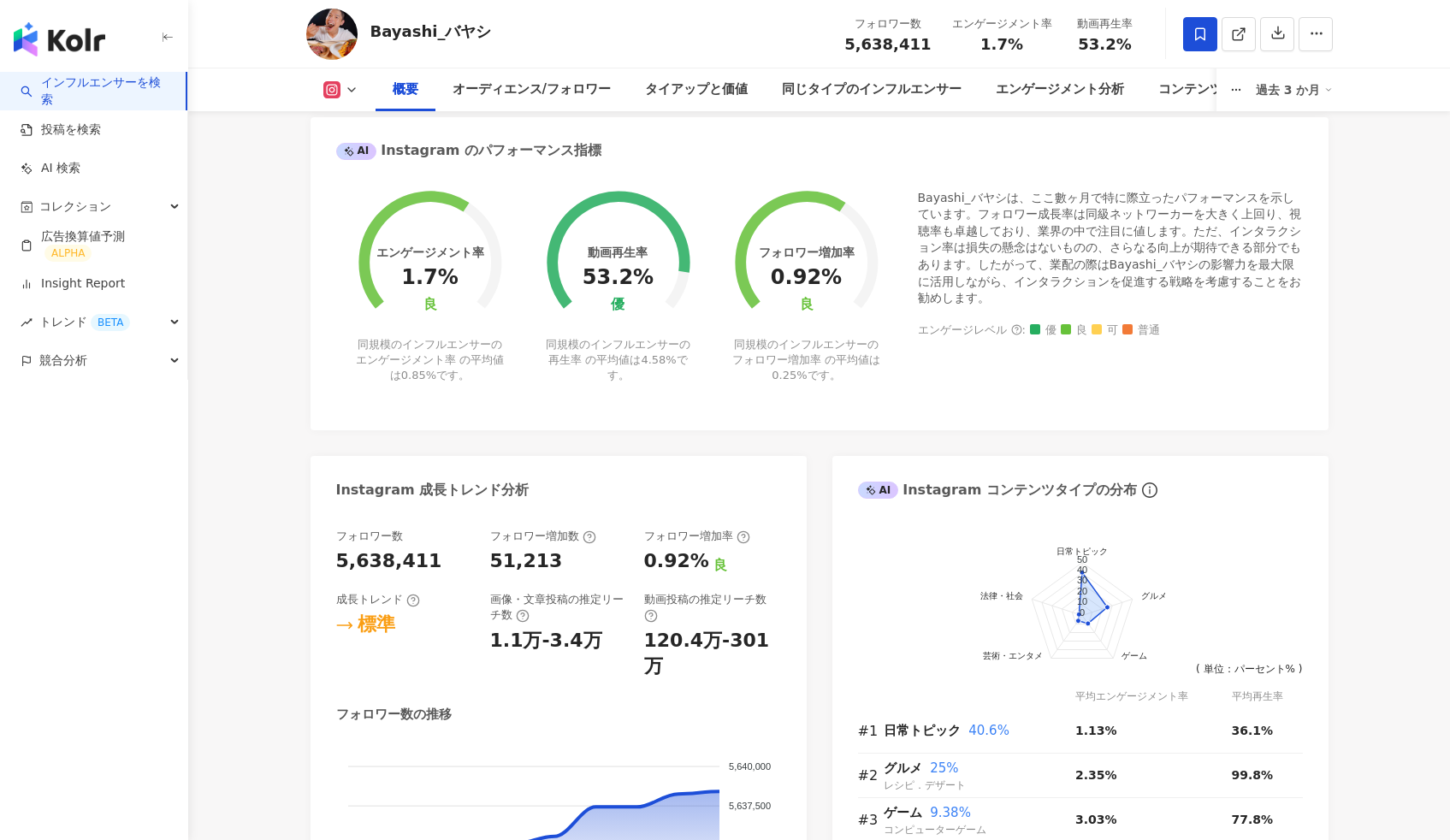
scroll to position [876, 0]
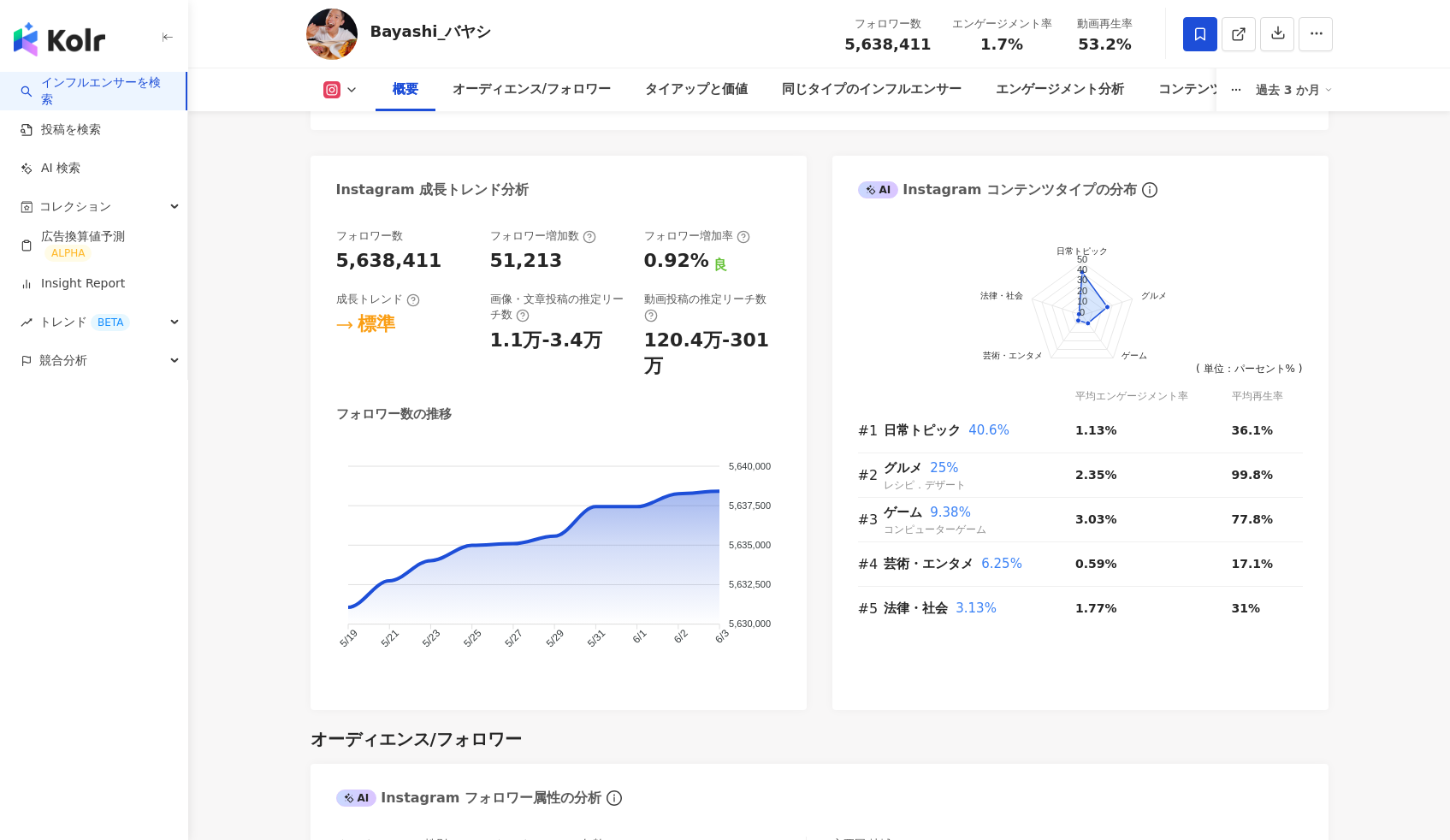
click at [835, 727] on div "オーディエンス/フォロワー" at bounding box center [820, 738] width 1018 height 24
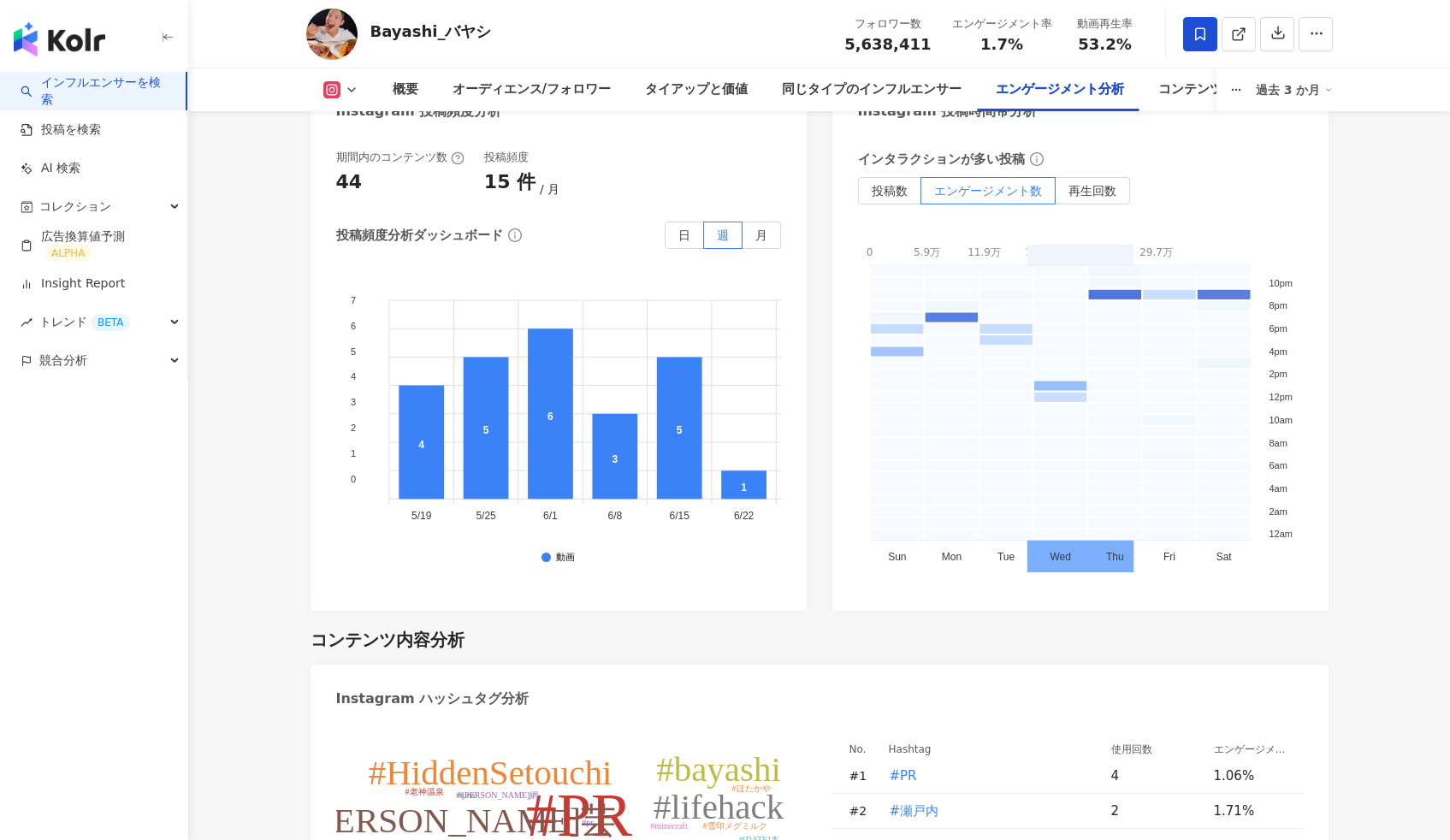
scroll to position [4490, 0]
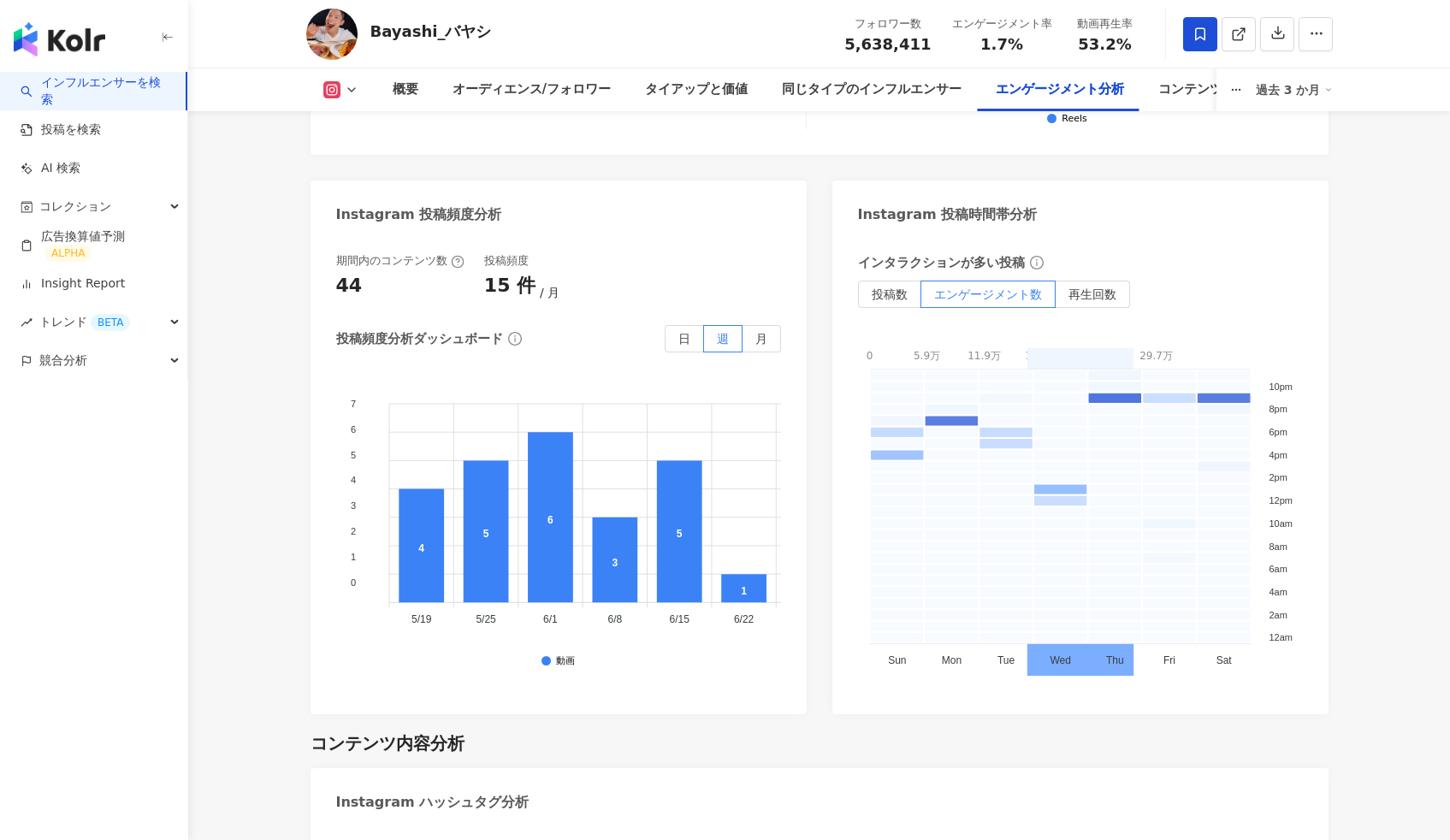
scroll to position [4394, 0]
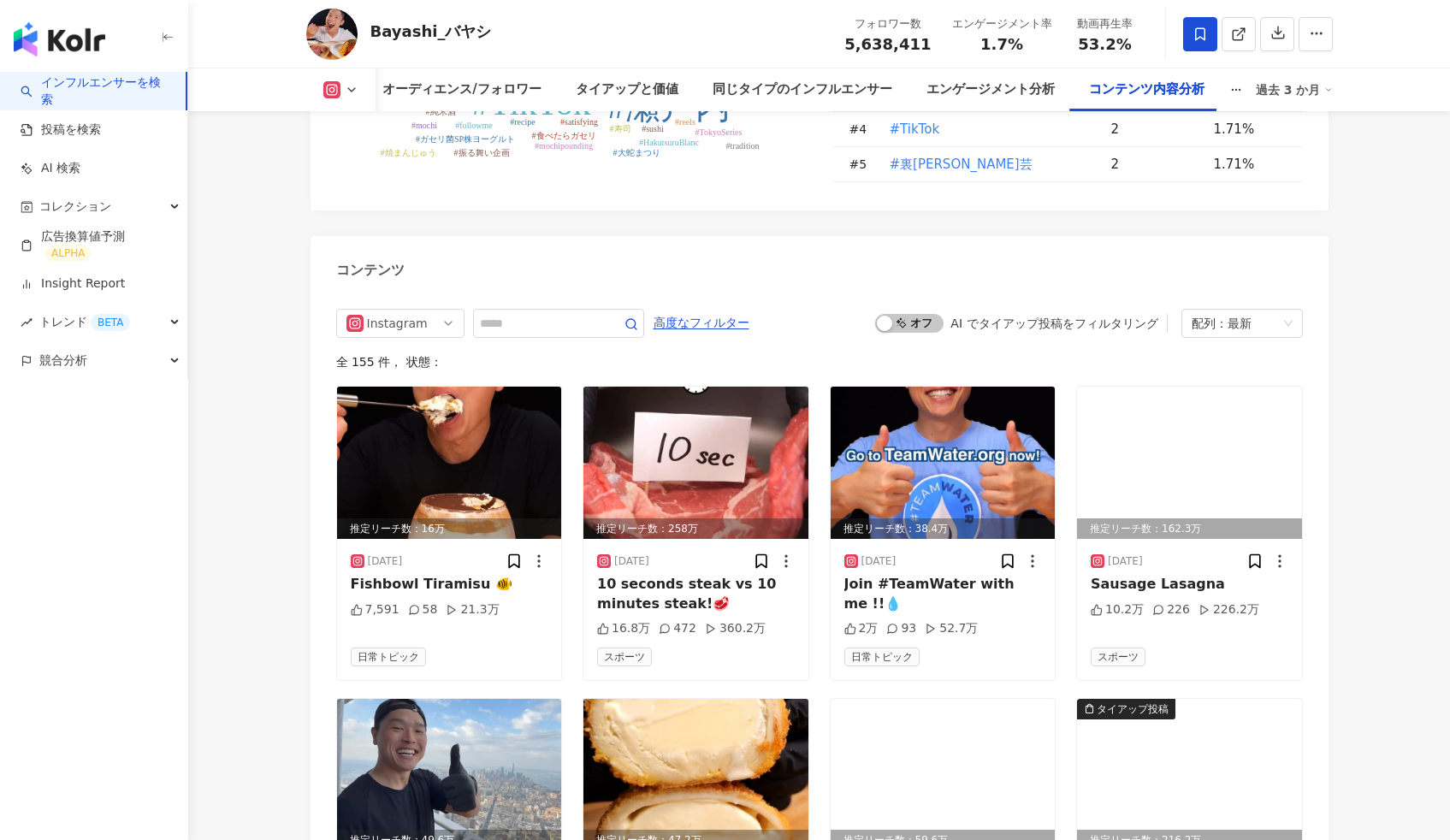
scroll to position [5263, 0]
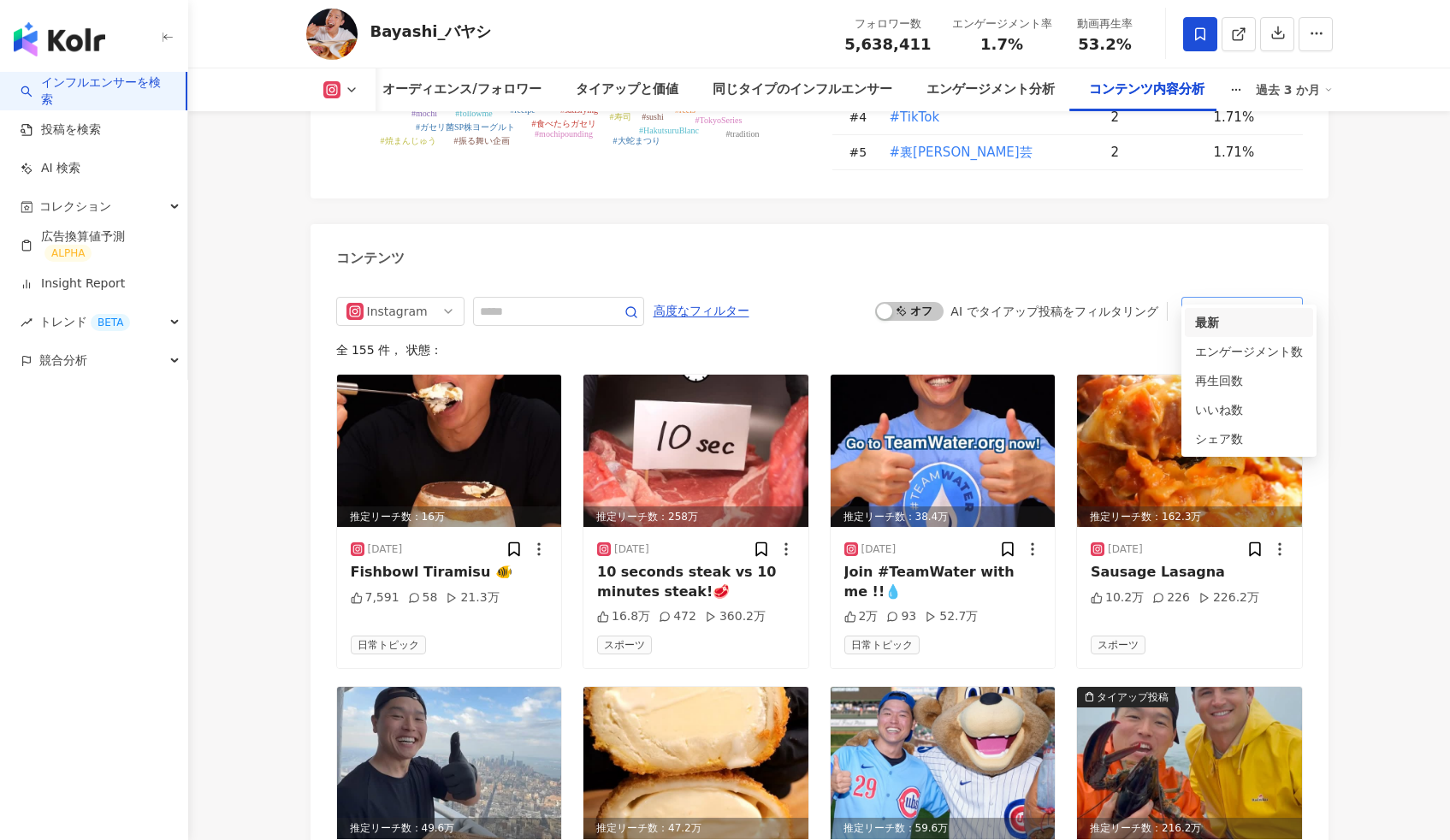
click at [1251, 297] on div "配列：最新" at bounding box center [1234, 310] width 86 height 27
click at [828, 230] on div "コンテンツ" at bounding box center [820, 251] width 1018 height 55
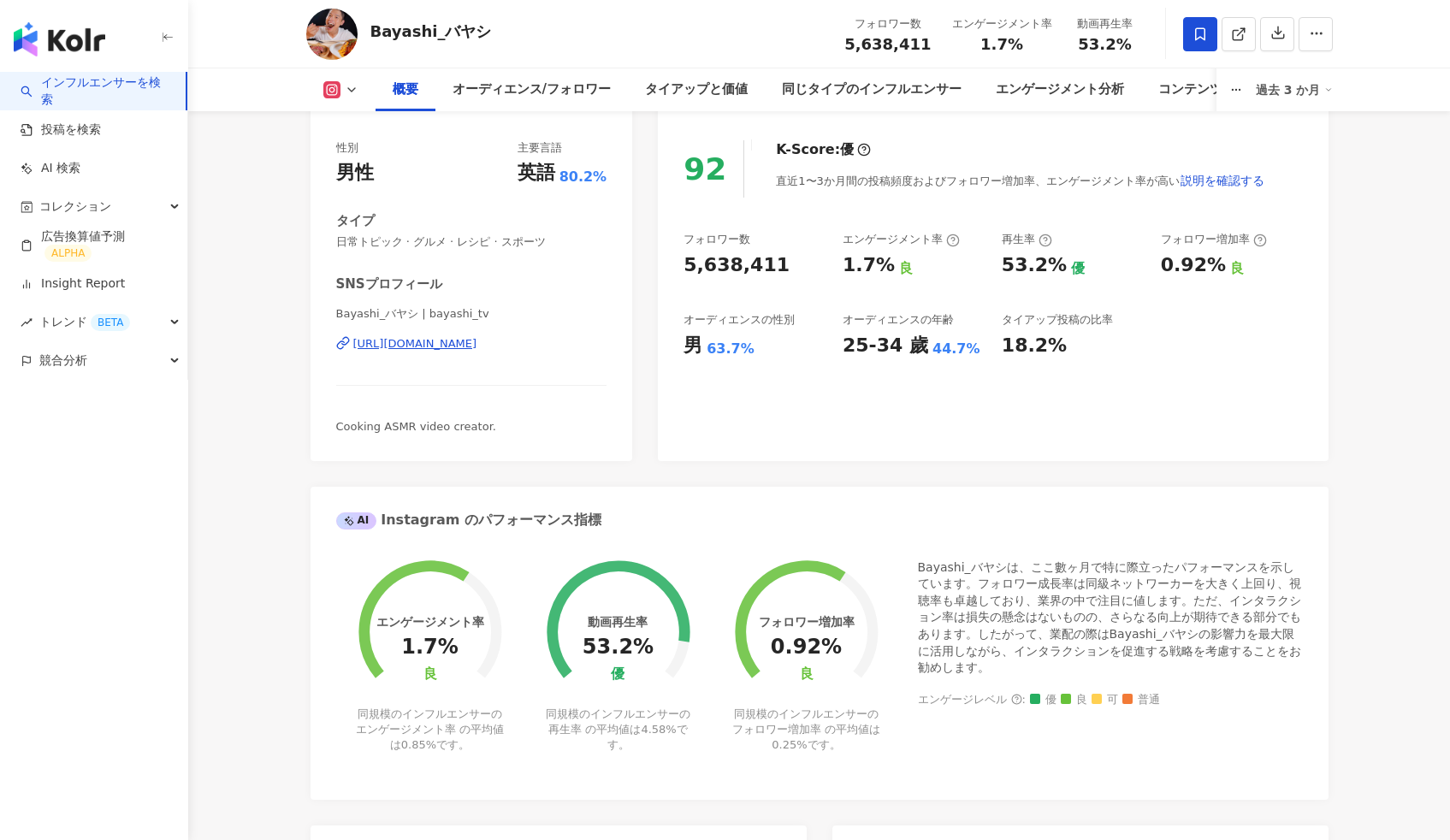
scroll to position [0, 0]
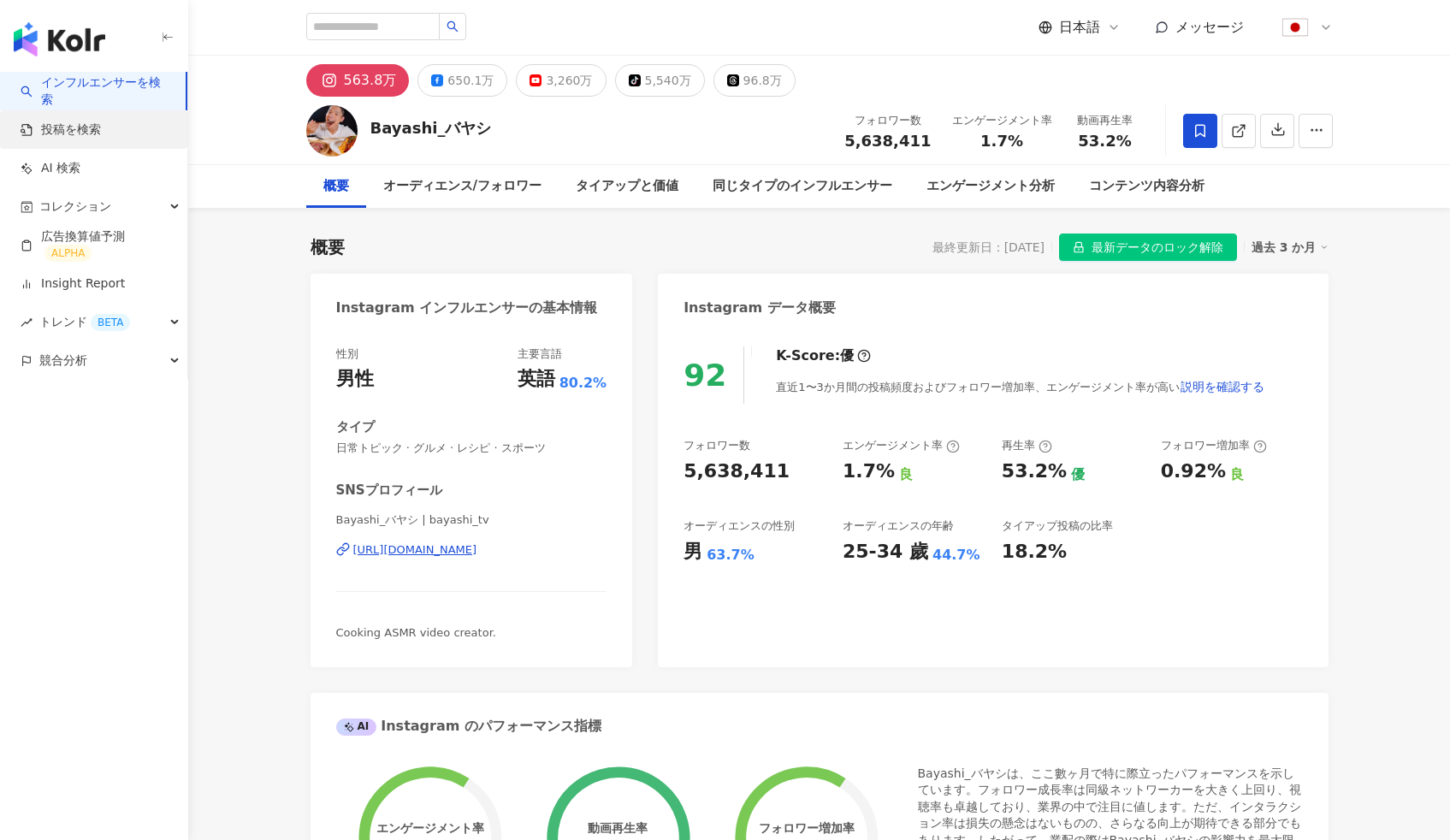
click at [101, 138] on link "投稿を検索" at bounding box center [60, 130] width 80 height 17
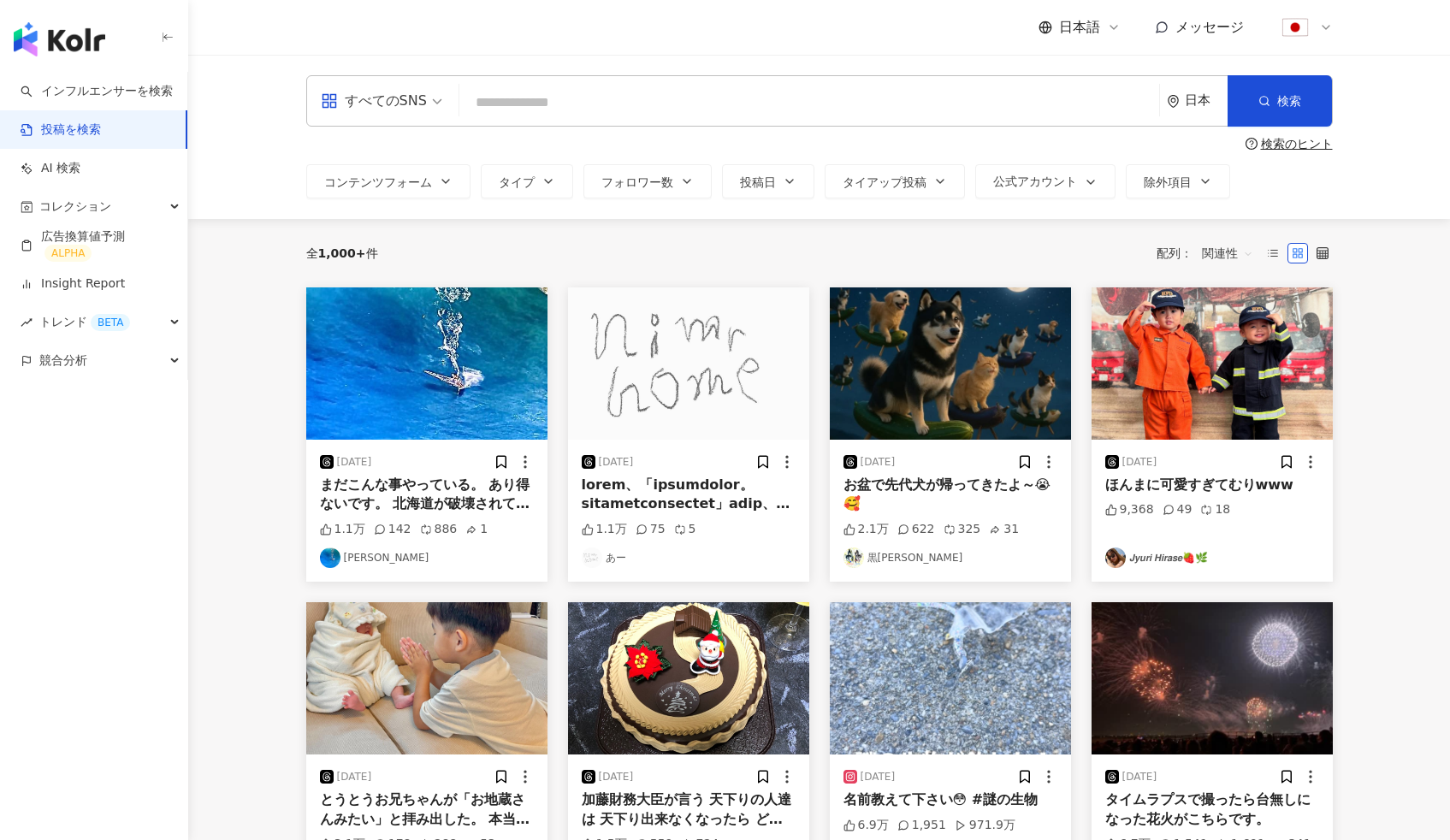
click at [814, 593] on div "2025/08/13 まだこんな事やっている。 あり得ないです。 北海道が破壊されていく。 バカソーラーをやめさせて。 1.1万 142 886 1 宇佐美浩…" at bounding box center [820, 755] width 1047 height 938
click at [97, 204] on span "コレクション" at bounding box center [75, 206] width 72 height 39
click at [222, 173] on div "すべてのSNS 日本 検索 検索のヒント コンテンツフォーム タイプ フォロワー数 投稿日 タイアップ投稿 公式アカウント 除外項目" at bounding box center [819, 136] width 1262 height 165
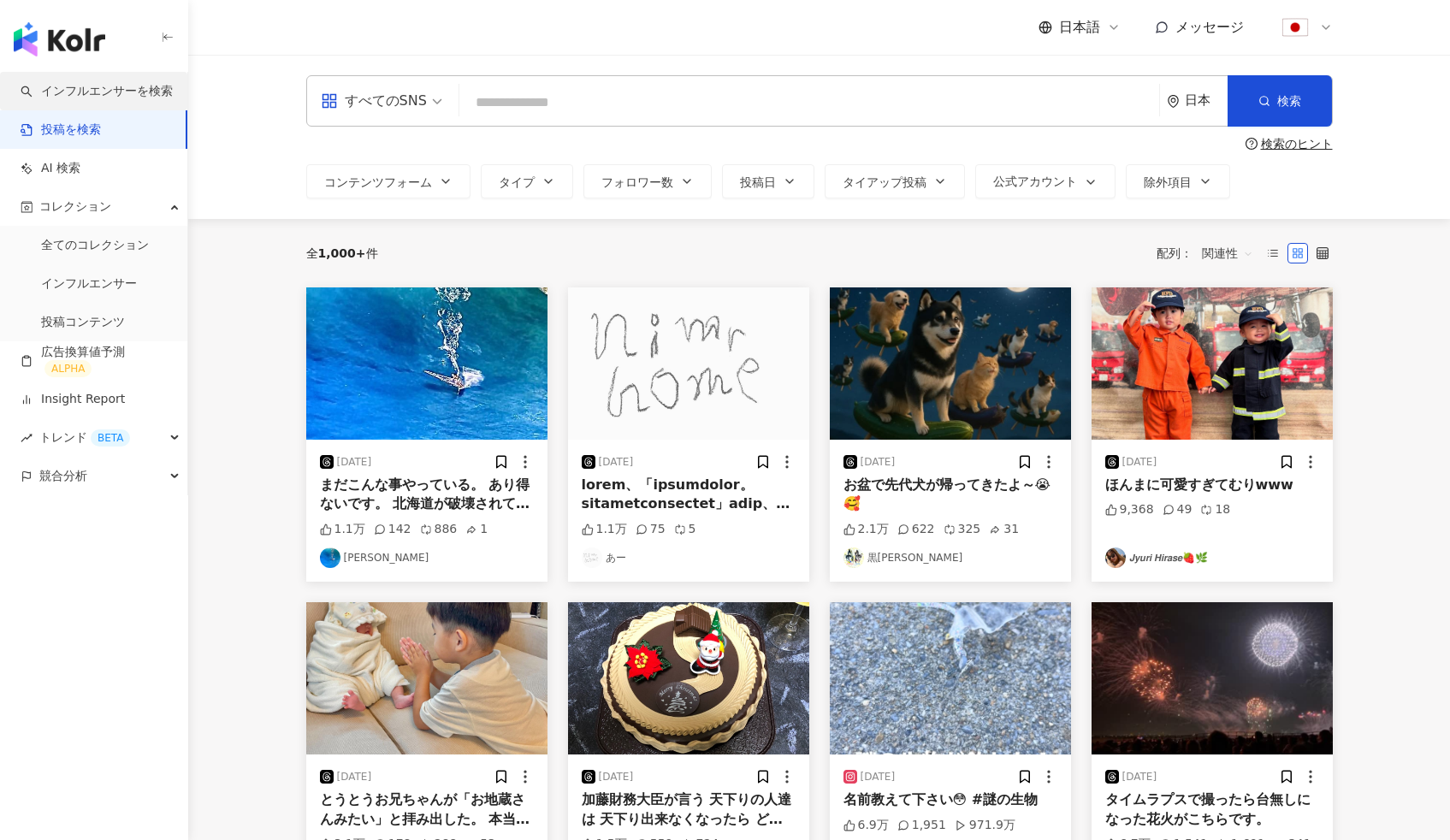
click at [102, 83] on link "インフルエンサーを検索" at bounding box center [97, 91] width 152 height 17
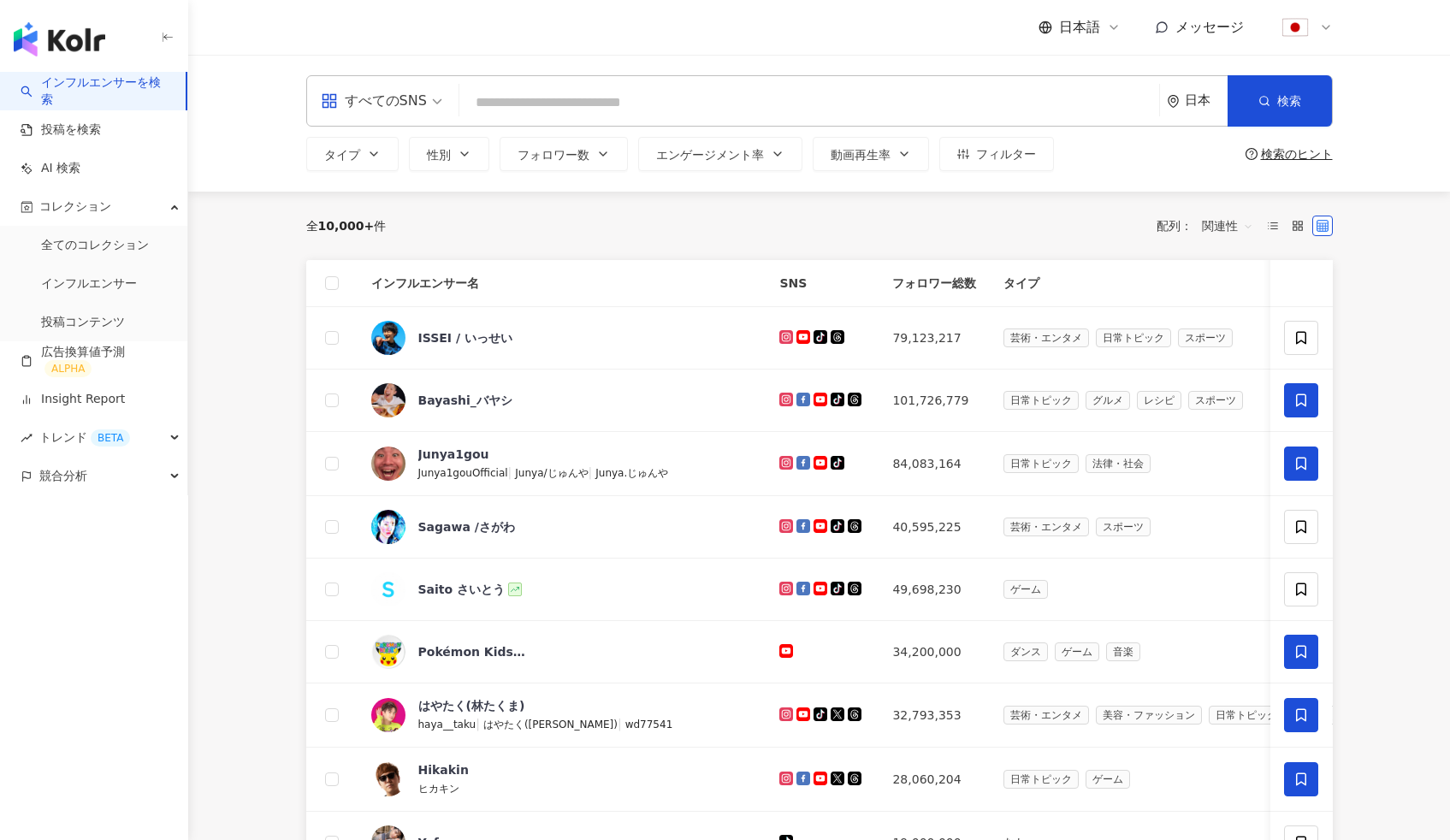
click at [277, 390] on div "全 10,000+ 件 配列： 関連性 インフルエンサー名 SNS フォロワー総数 タイプ エンゲージメント率 フォロワー増加率 動画再生率 操作 ISSEI…" at bounding box center [820, 829] width 1095 height 1274
click at [99, 484] on div "競合分析" at bounding box center [93, 475] width 187 height 39
click at [224, 466] on main "すべてのSNS 日本 検索 タイプ 性別 フォロワー数 エンゲージメント率 動画再生率 フィルター 検索のヒント 全 10,000+ 件 配列： 関連性 イン…" at bounding box center [819, 760] width 1262 height 1411
click at [215, 410] on main "すべてのSNS 日本 検索 タイプ 性別 フォロワー数 エンゲージメント率 動画再生率 フィルター 検索のヒント 全 10,000+ 件 配列： 関連性 イン…" at bounding box center [819, 760] width 1262 height 1411
click at [97, 279] on link "インフルエンサー" at bounding box center [89, 284] width 96 height 17
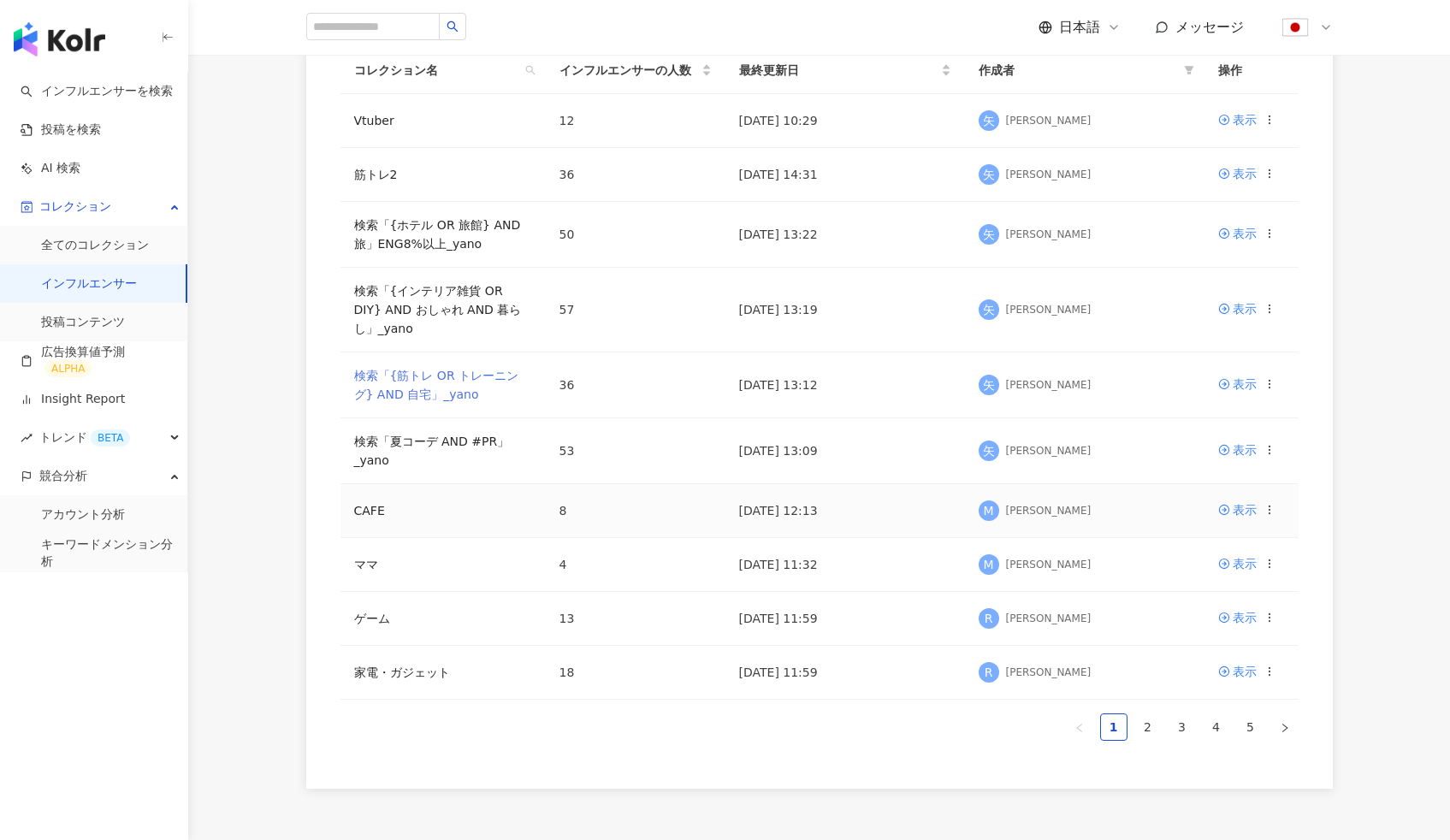
scroll to position [273, 0]
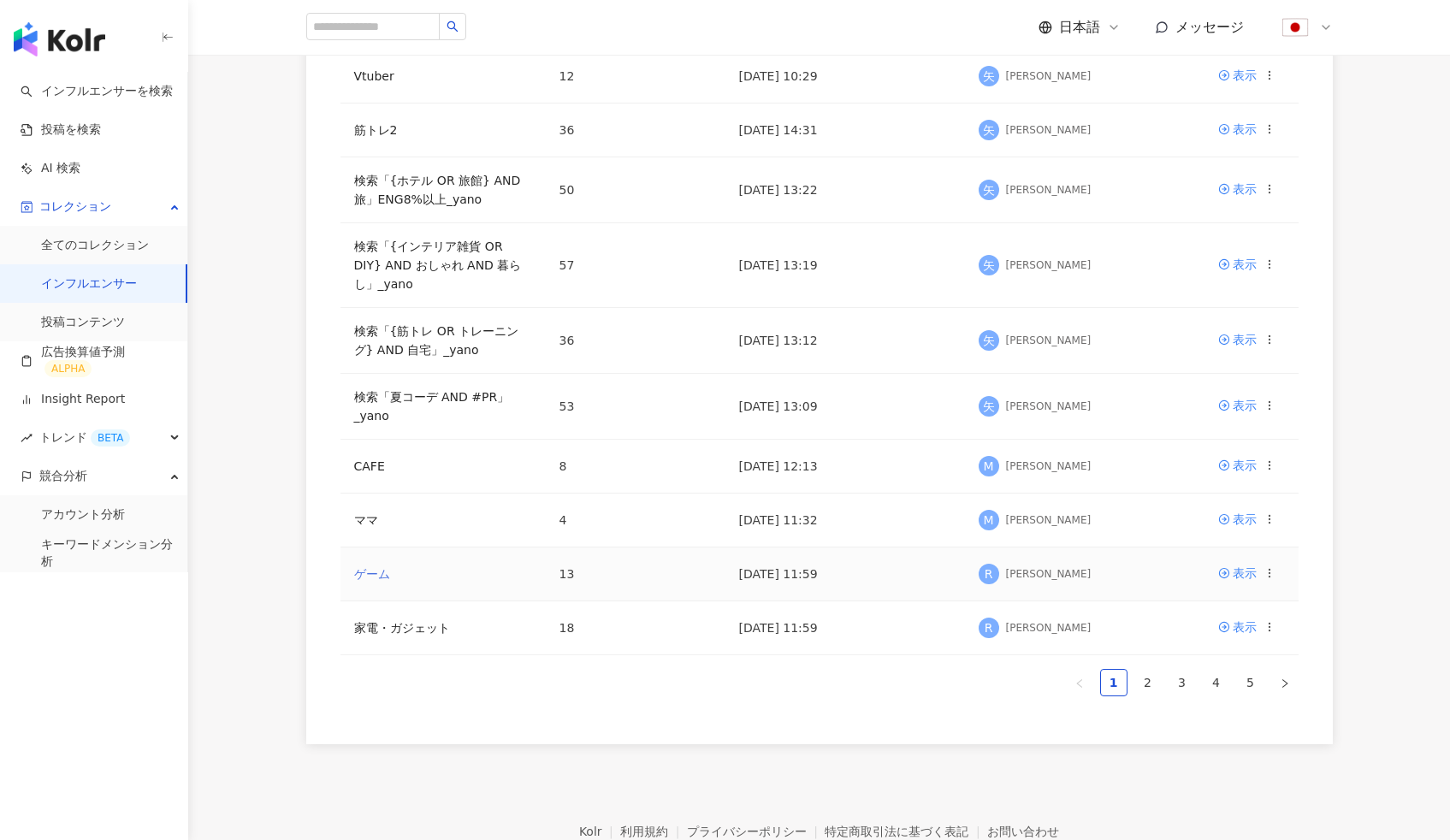
click at [378, 570] on link "ゲーム" at bounding box center [372, 574] width 36 height 14
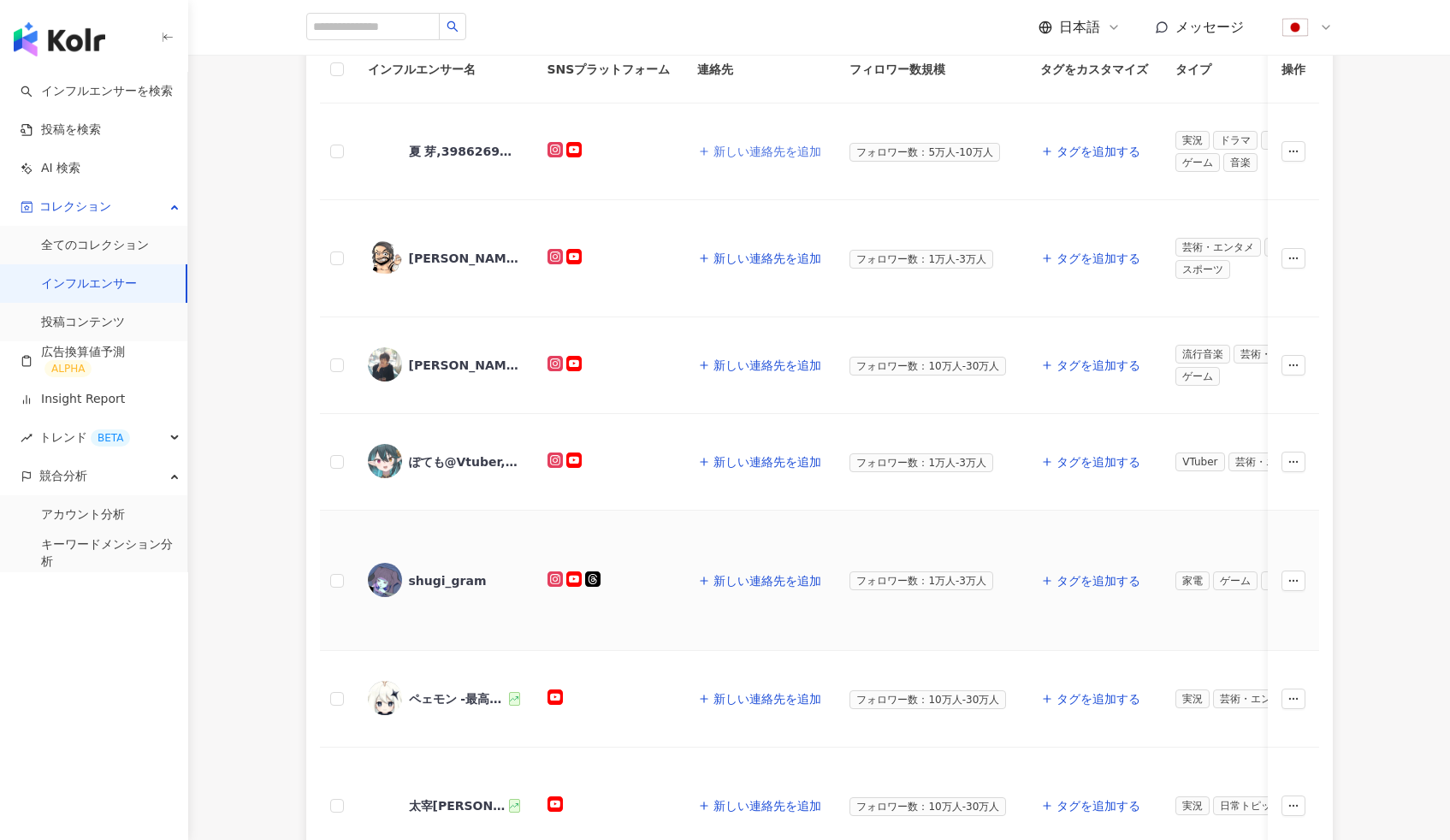
scroll to position [25, 0]
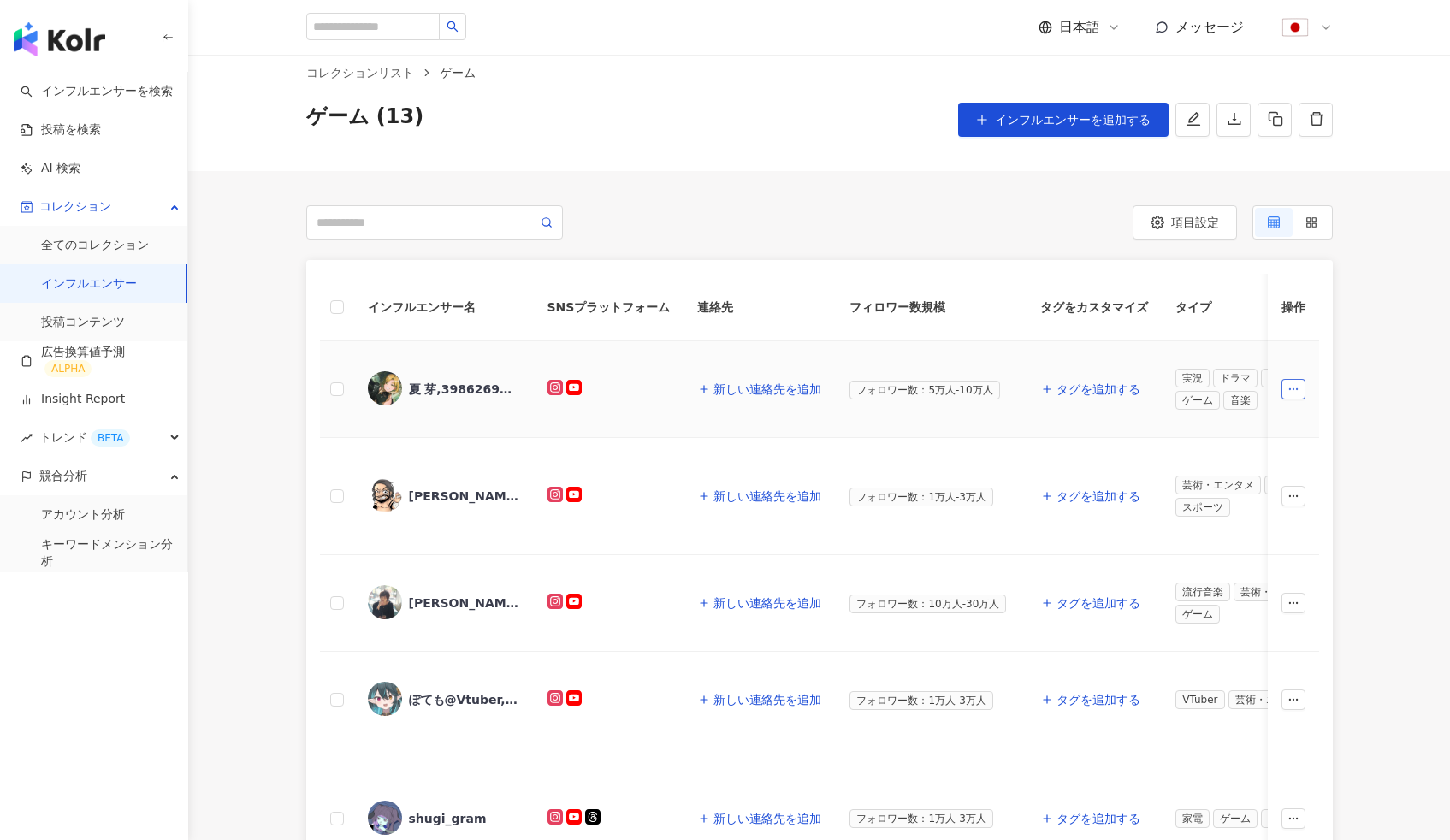
click at [1298, 388] on icon "button" at bounding box center [1293, 388] width 12 height 12
click at [466, 388] on div "夏 芽,3986269572" at bounding box center [465, 389] width 111 height 17
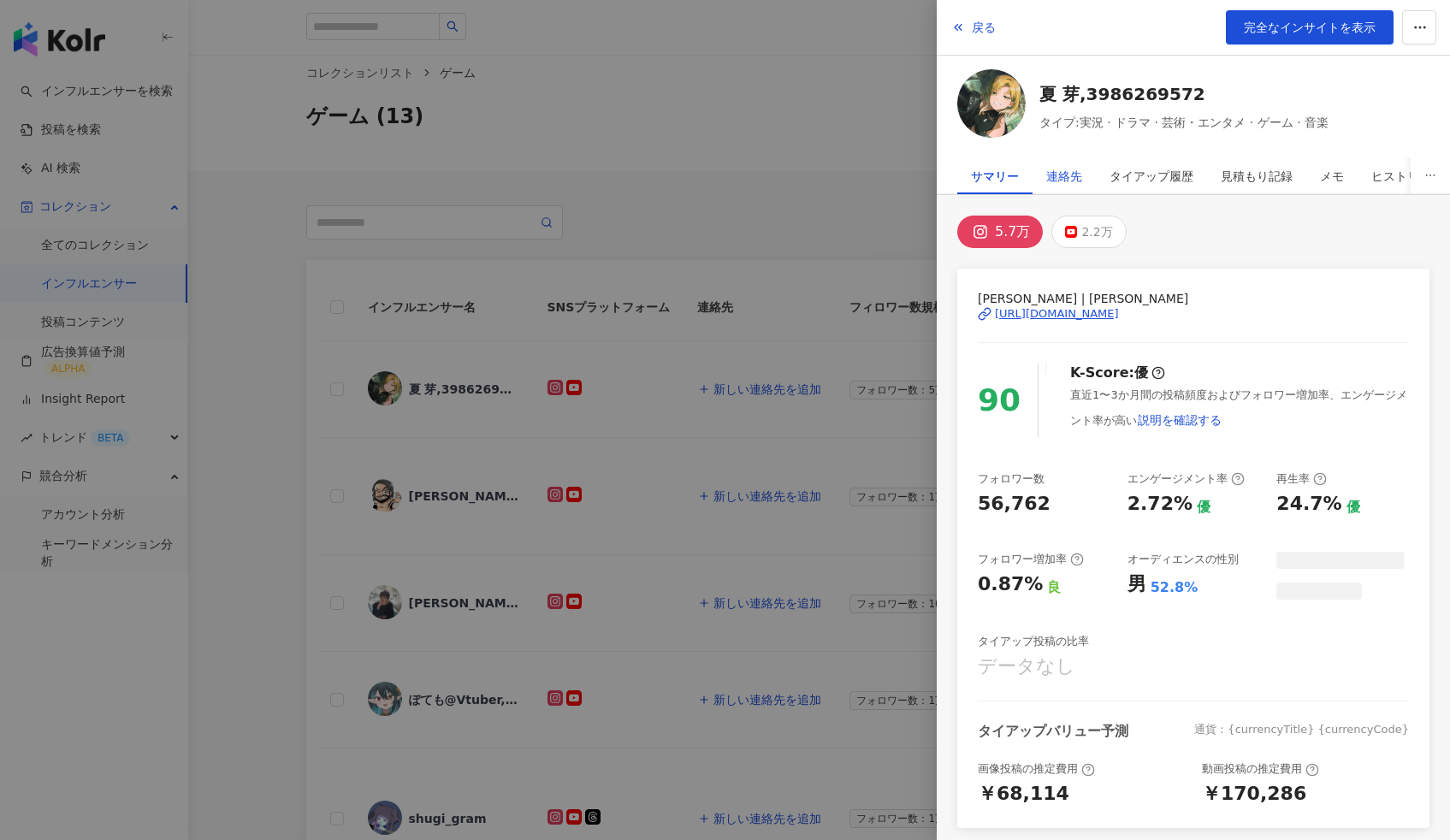
click at [1071, 174] on div "連絡先" at bounding box center [1064, 176] width 36 height 34
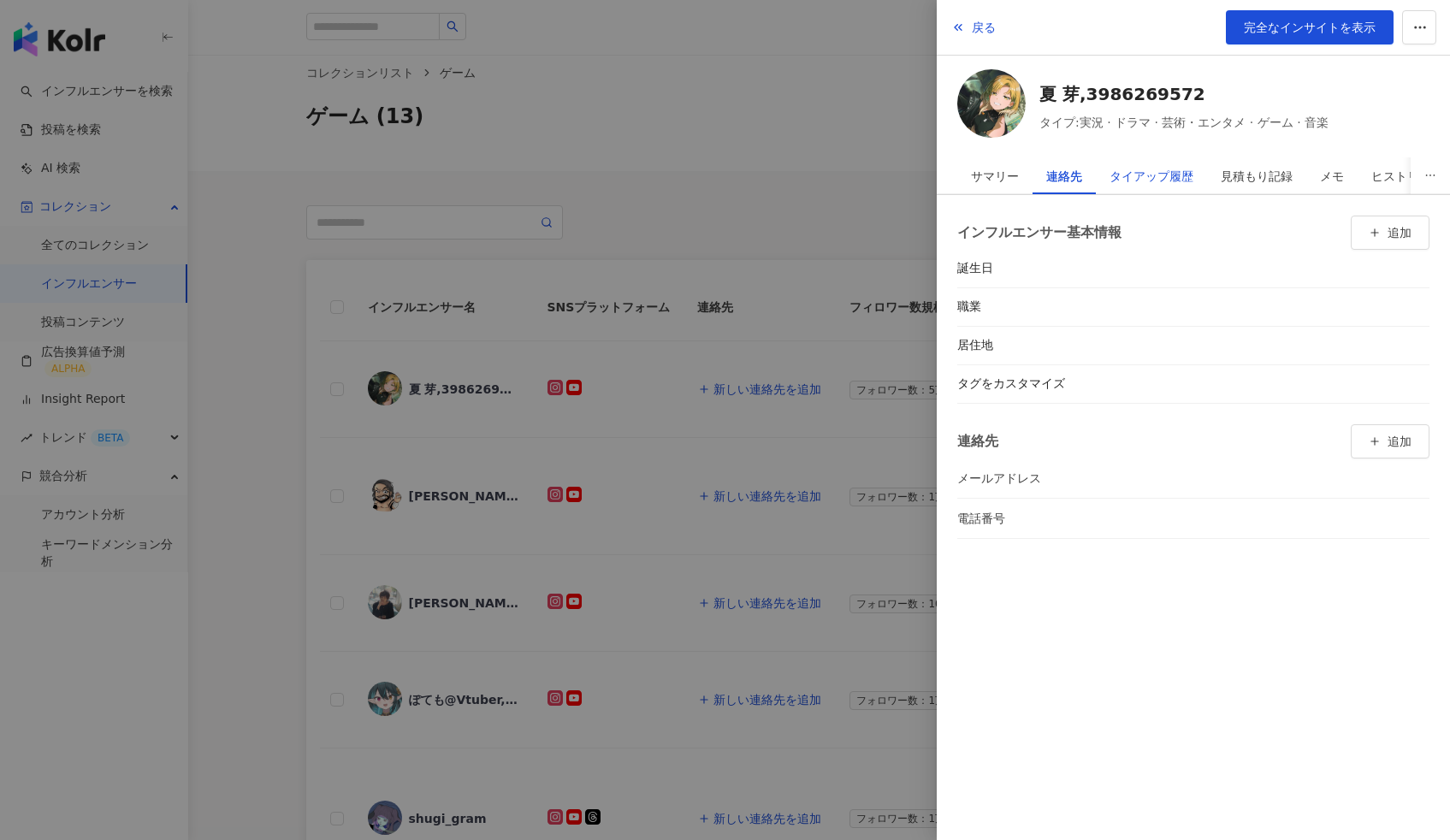
click at [1167, 177] on div "タイアップ履歴" at bounding box center [1151, 176] width 84 height 34
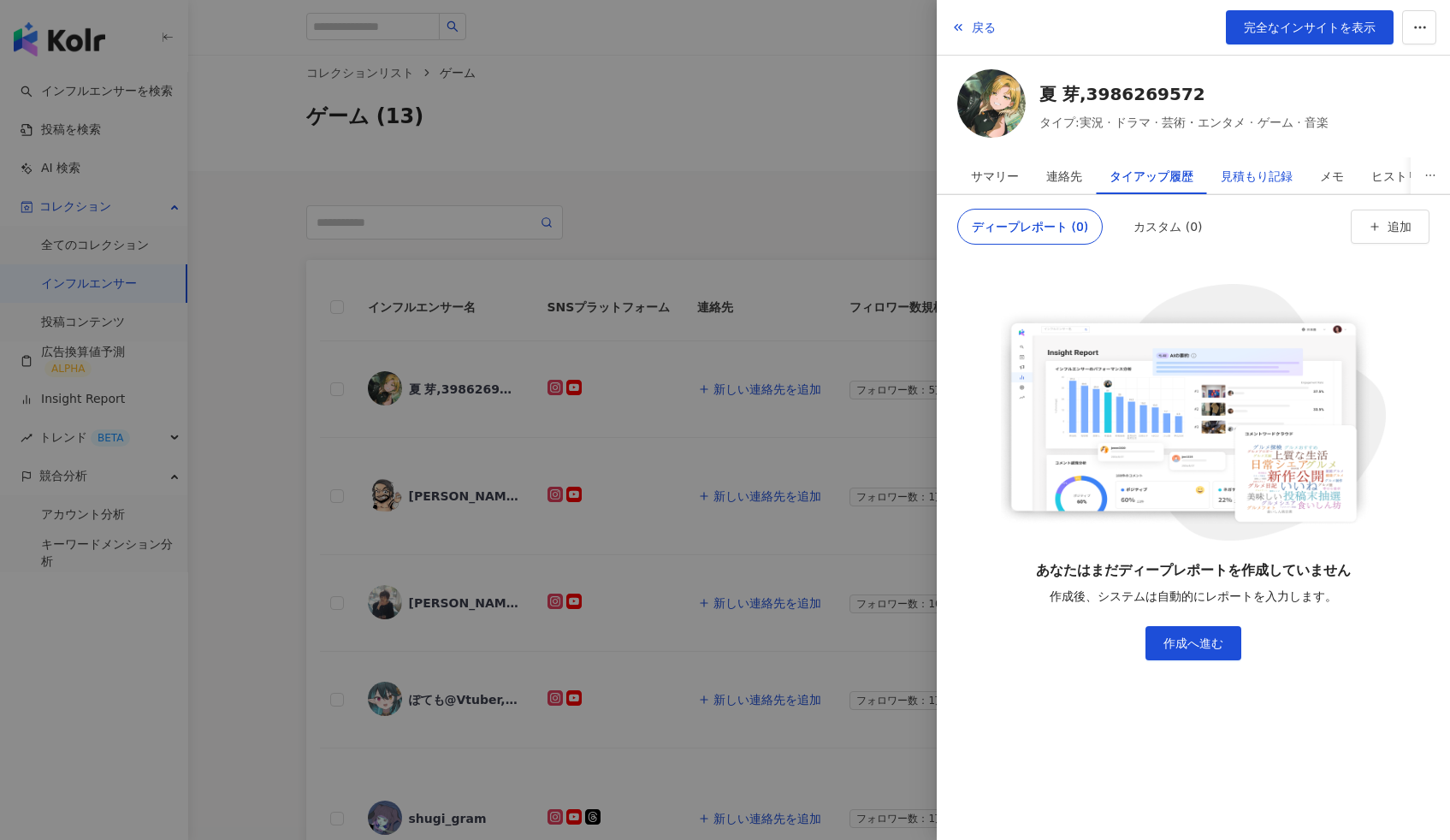
click at [1236, 176] on div "見積もり記録" at bounding box center [1256, 176] width 72 height 34
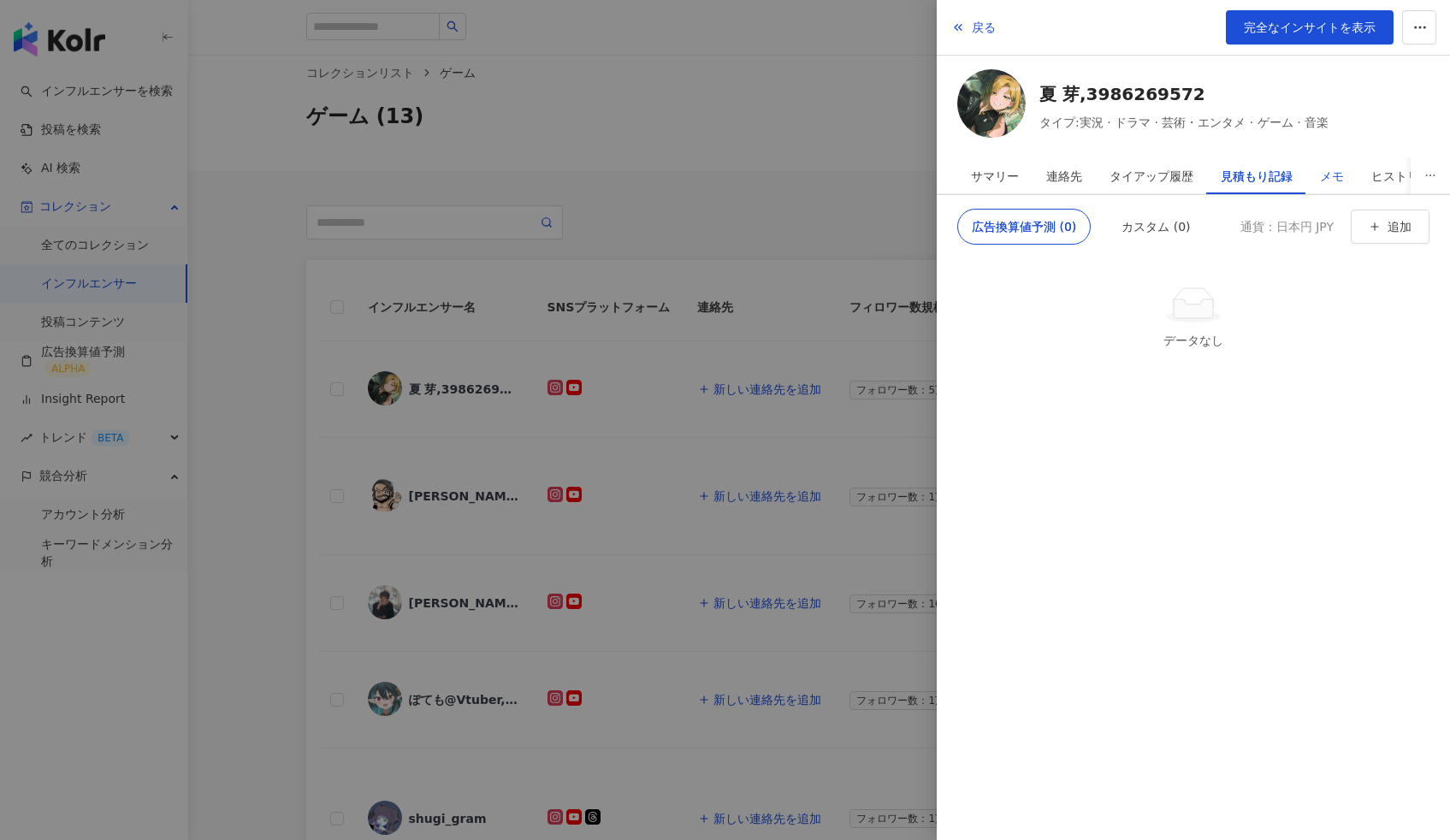
click at [1342, 176] on div "メモ" at bounding box center [1331, 176] width 24 height 34
click at [1368, 181] on div "ヒストリー" at bounding box center [1401, 175] width 88 height 37
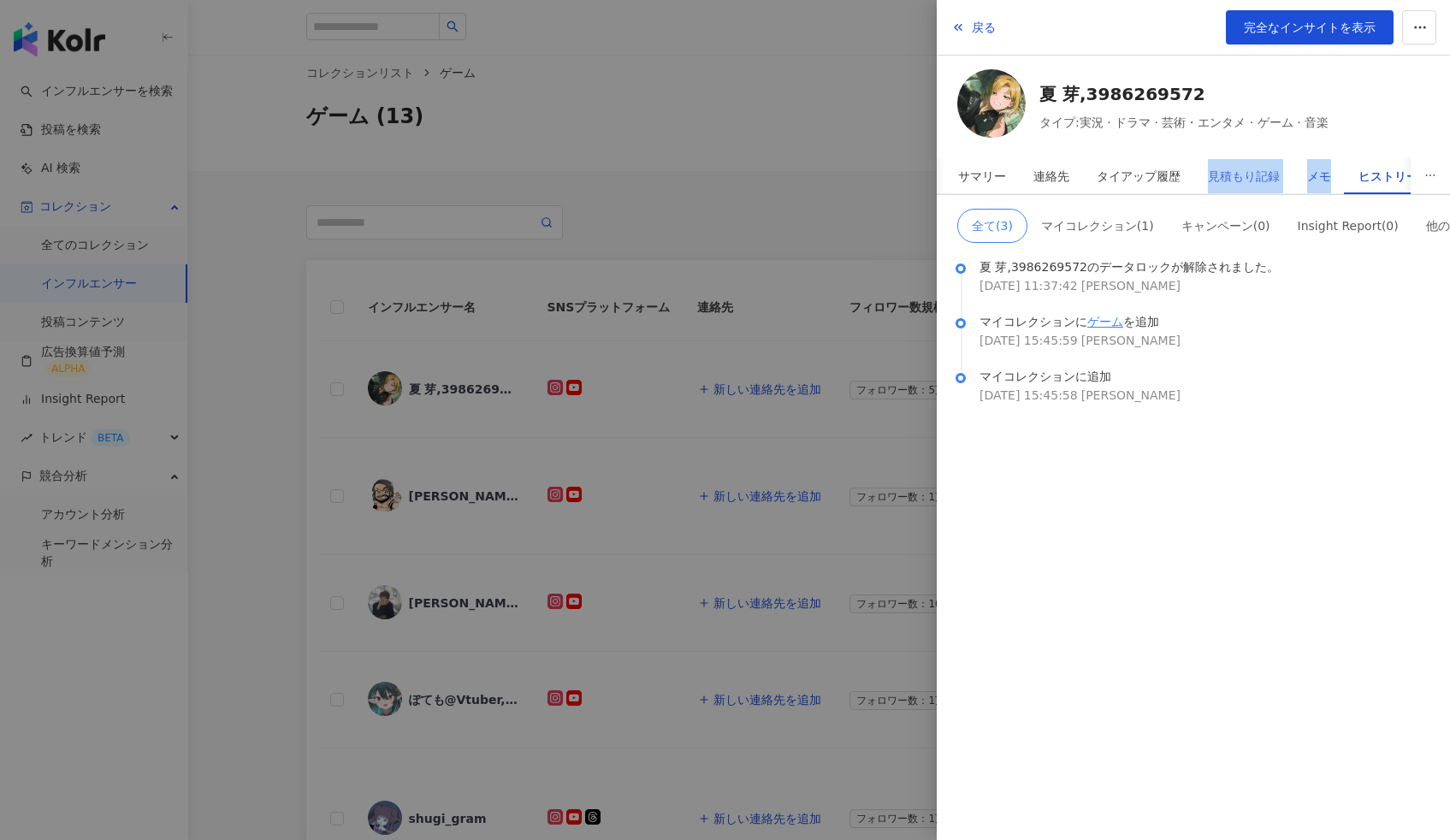
drag, startPoint x: 1325, startPoint y: 182, endPoint x: 1197, endPoint y: 182, distance: 128.0
click at [1197, 182] on div "サマリー 連絡先 タイアップ履歴 見積もり記録 メモ ヒストリー カスタム" at bounding box center [1226, 175] width 563 height 37
click at [1118, 173] on div "タイアップ履歴" at bounding box center [1089, 176] width 84 height 34
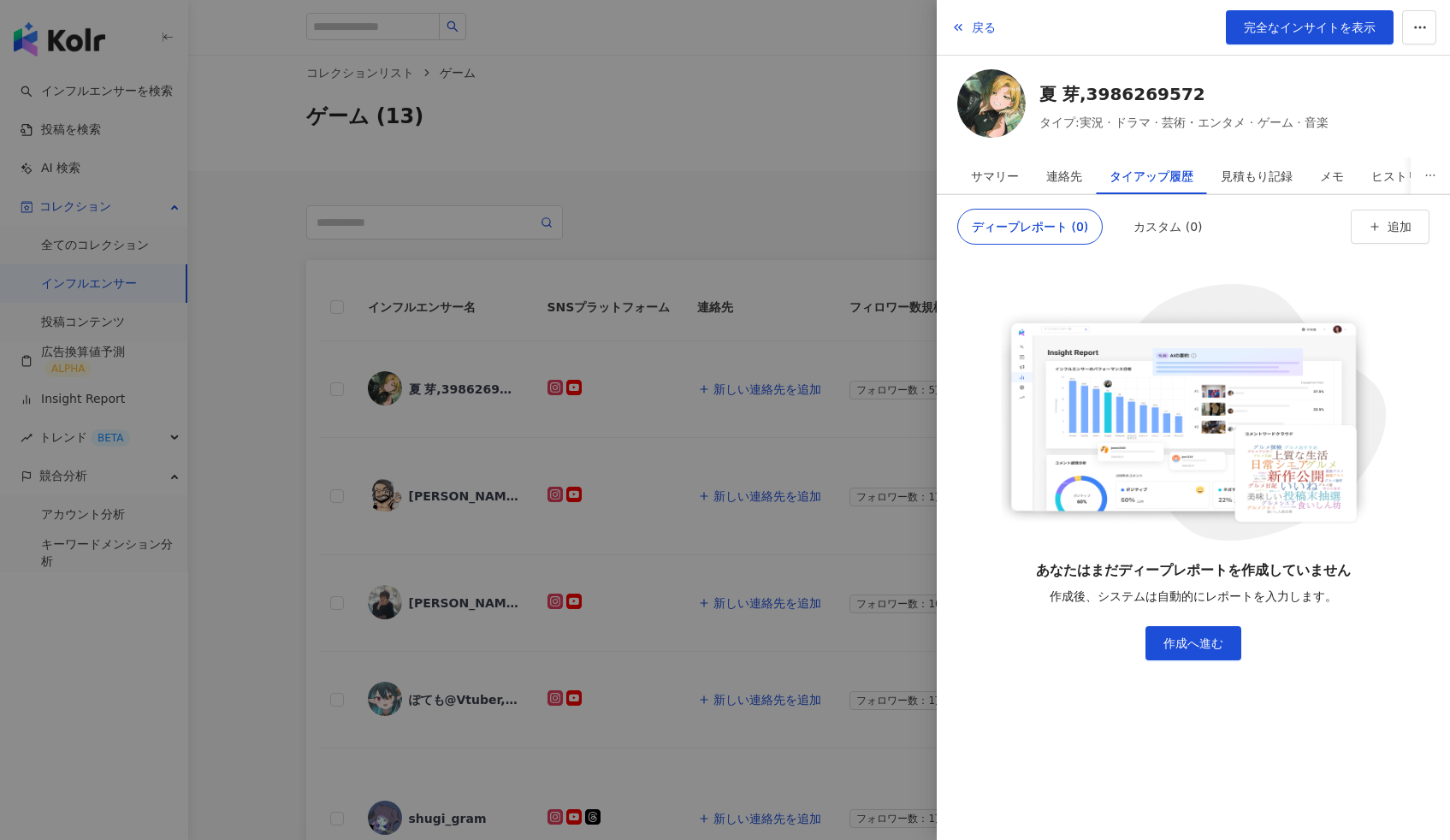
click at [660, 150] on div at bounding box center [725, 420] width 1450 height 840
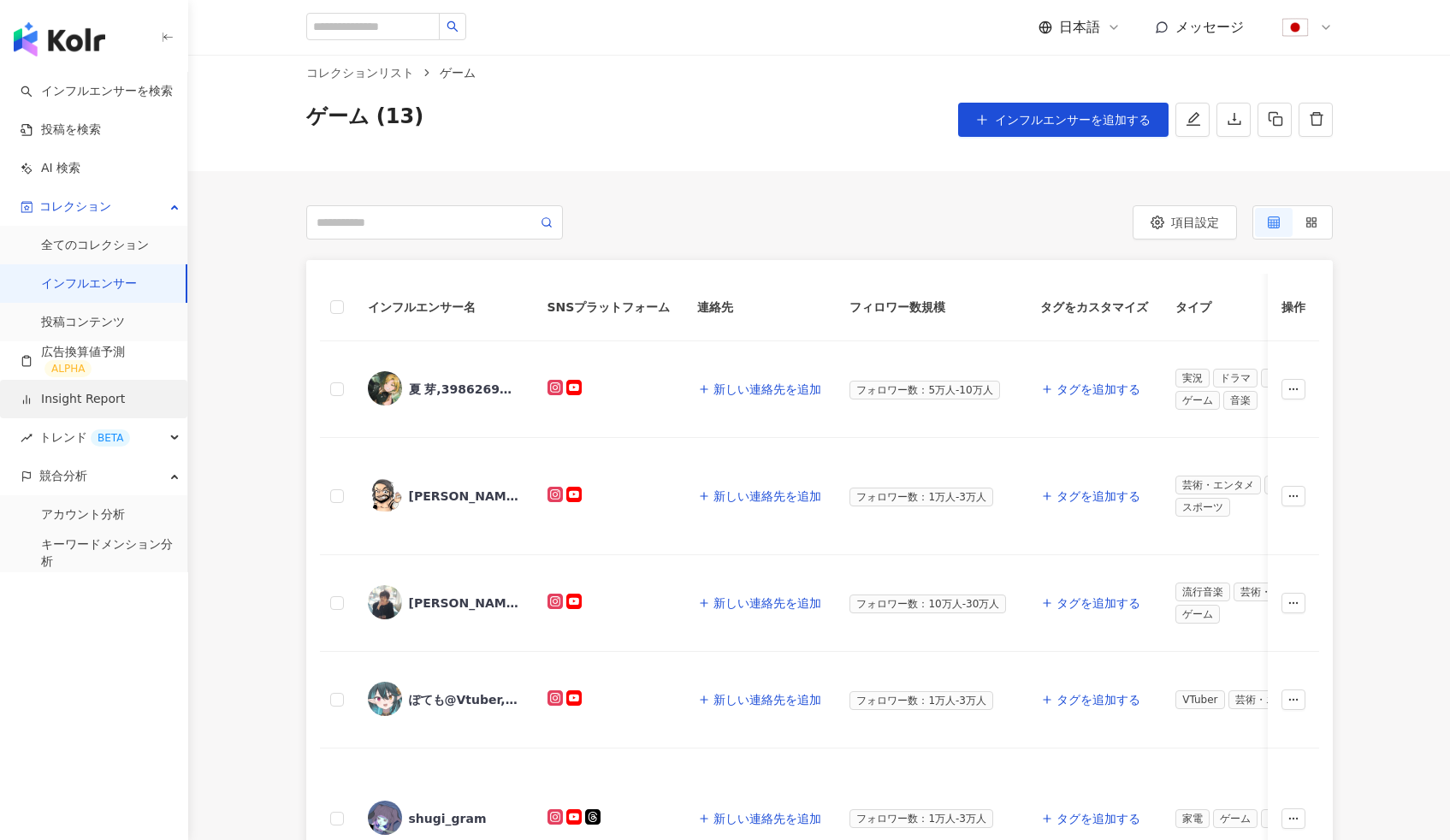
click at [71, 402] on link "Insight Report" at bounding box center [72, 399] width 104 height 17
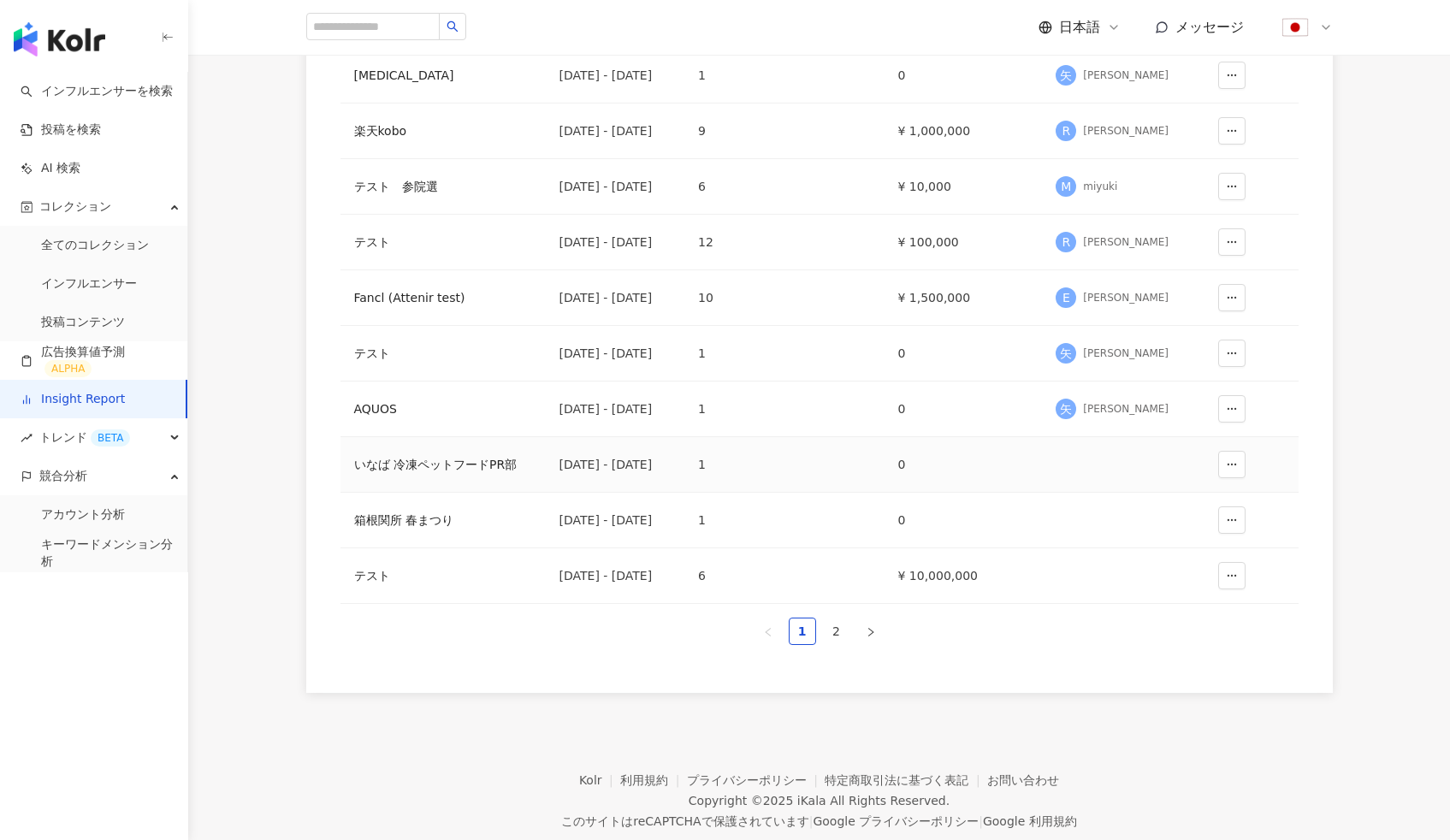
scroll to position [283, 0]
click at [833, 633] on link "2" at bounding box center [836, 628] width 25 height 25
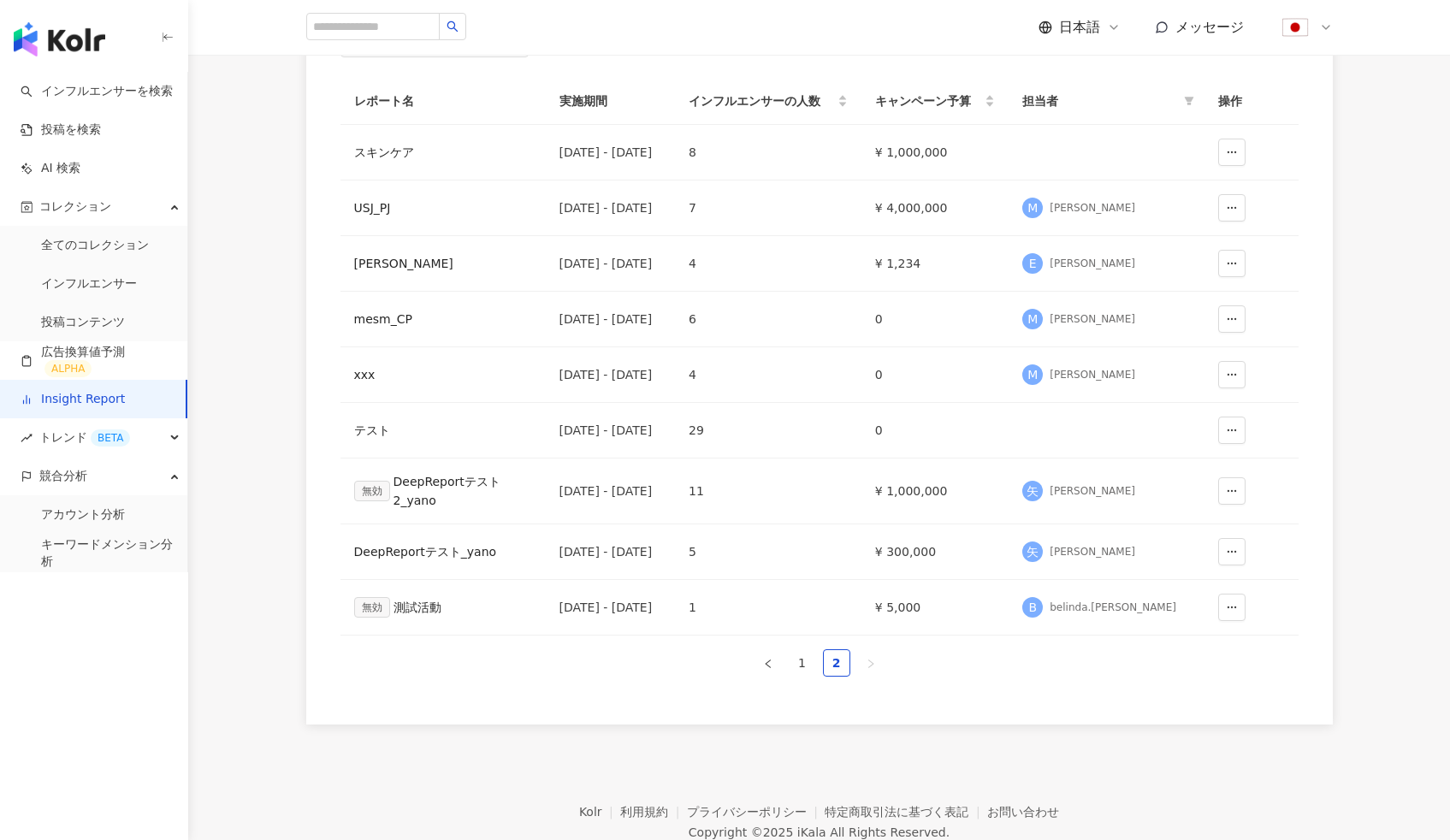
scroll to position [192, 0]
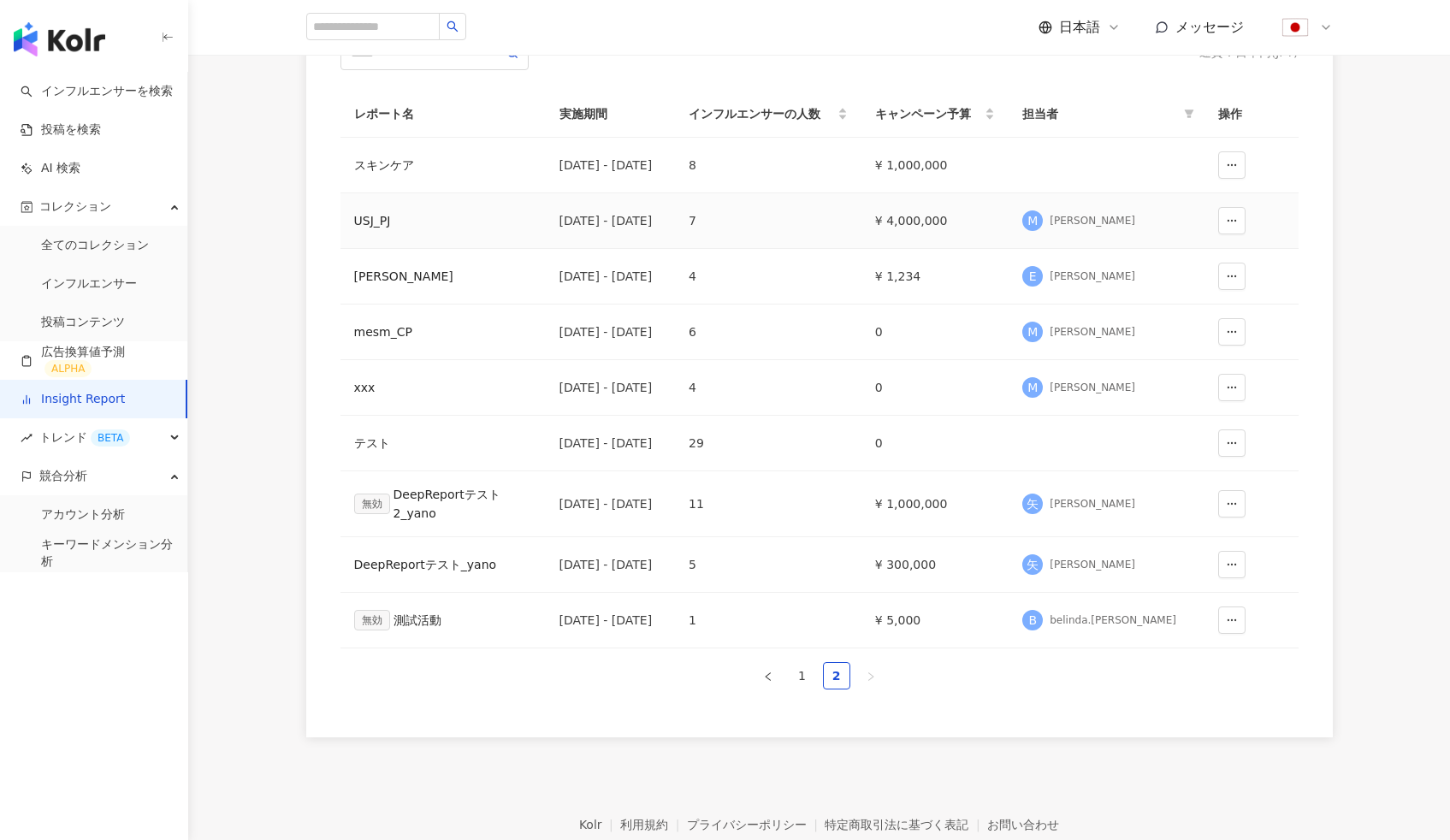
click at [377, 219] on div "USJ_PJ" at bounding box center [442, 221] width 178 height 19
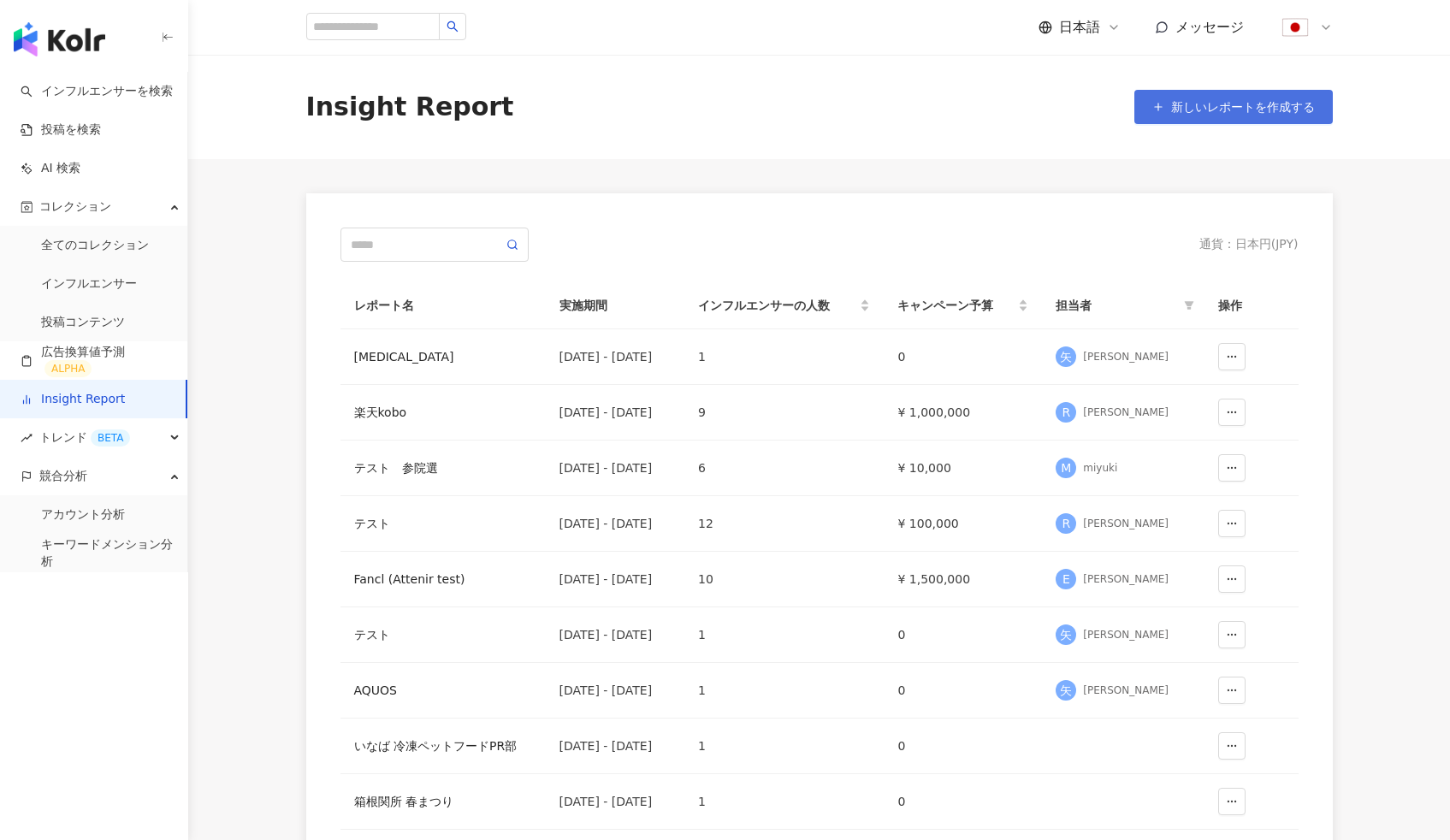
click at [1199, 116] on button "新しいレポートを作成する" at bounding box center [1233, 106] width 199 height 34
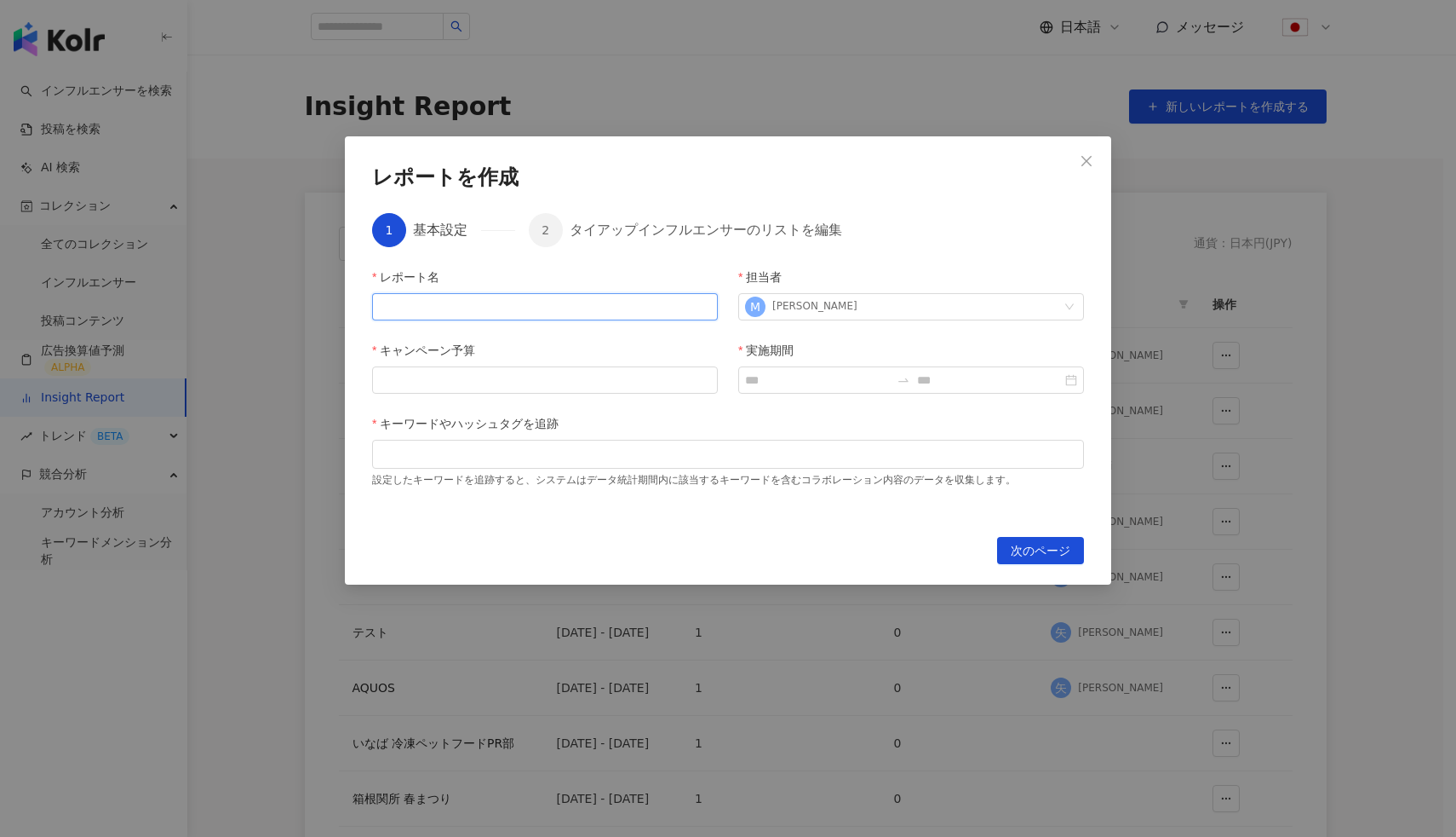
click at [541, 301] on input "レポート名" at bounding box center [544, 306] width 346 height 27
type input "*"
click at [408, 387] on input "キャンペーン予算" at bounding box center [544, 380] width 344 height 25
click at [412, 449] on div at bounding box center [728, 454] width 706 height 13
type input "**"
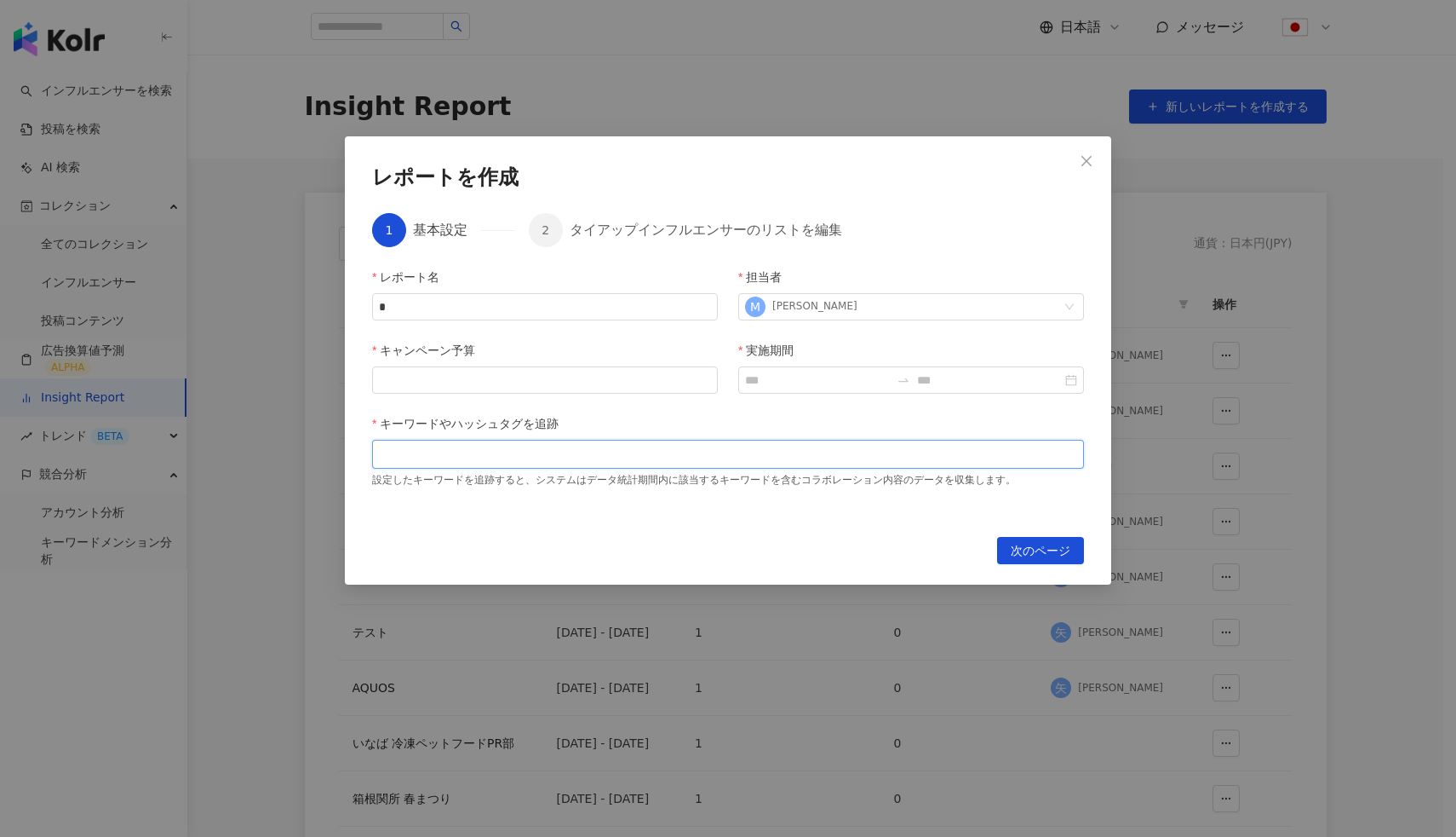
click at [670, 456] on div at bounding box center [728, 454] width 706 height 13
click at [829, 369] on div at bounding box center [911, 380] width 346 height 27
type input "****"
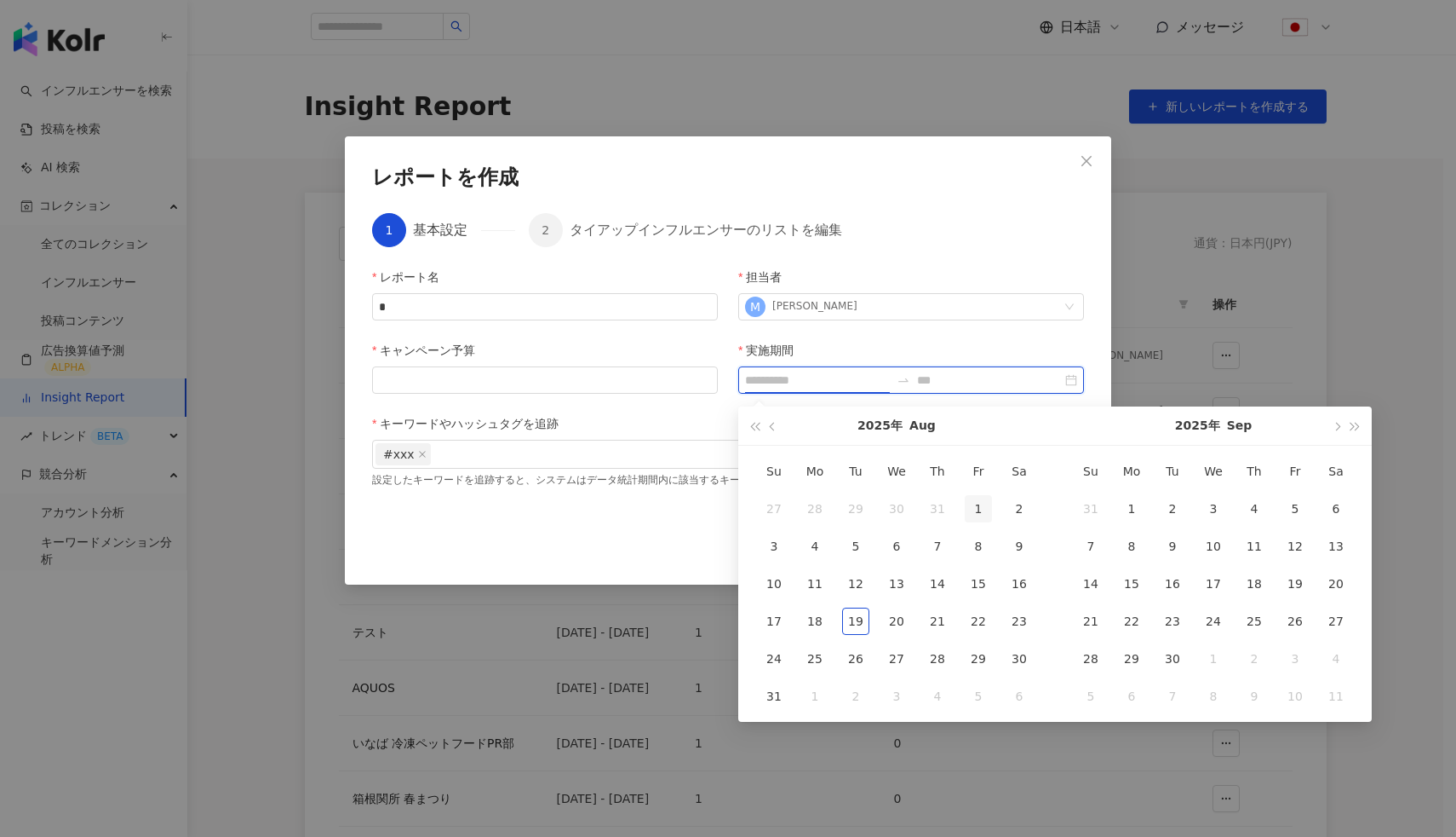
type input "**********"
click at [978, 513] on div "1" at bounding box center [978, 508] width 27 height 27
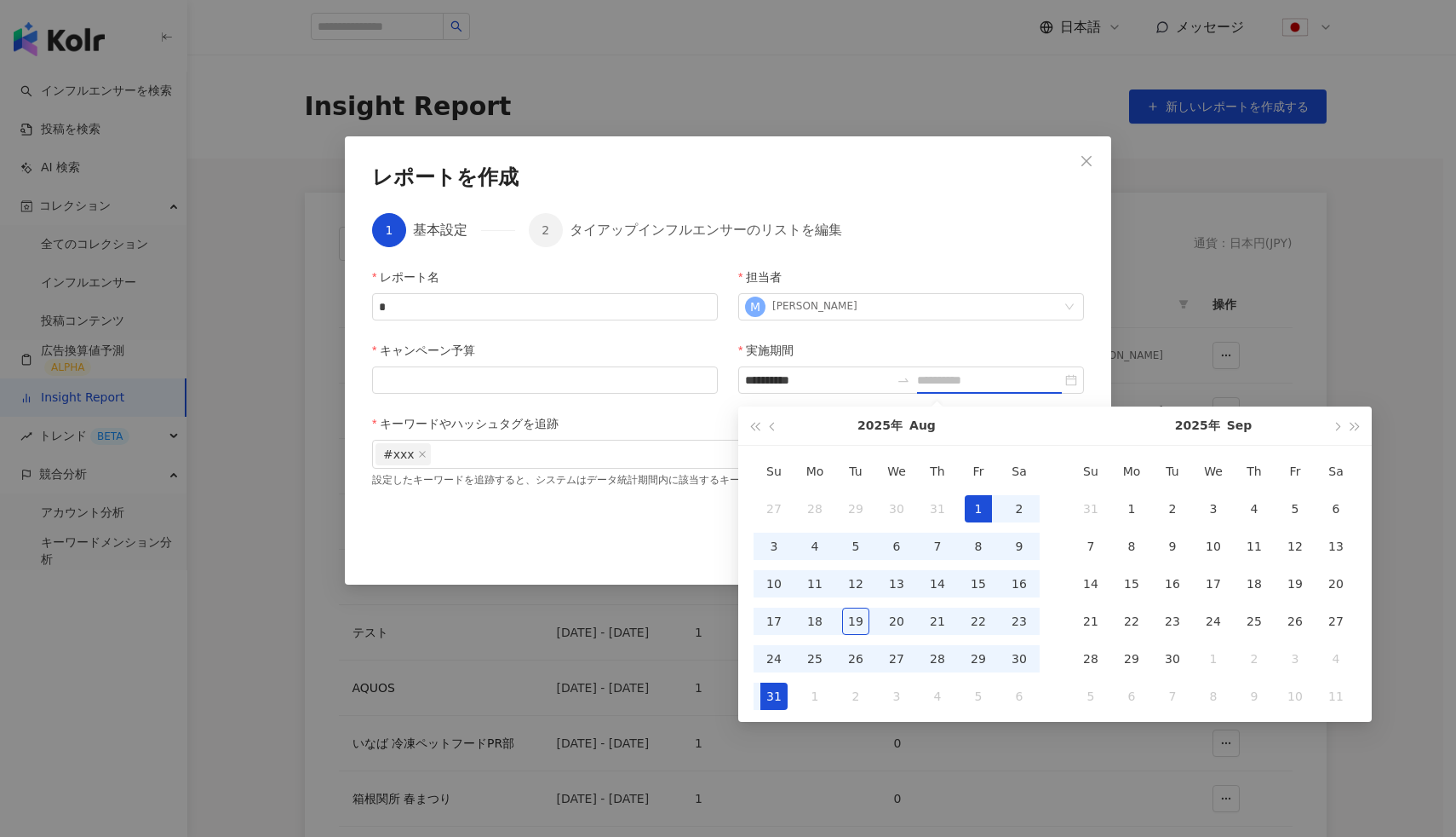
click at [769, 692] on div "31" at bounding box center [774, 695] width 27 height 27
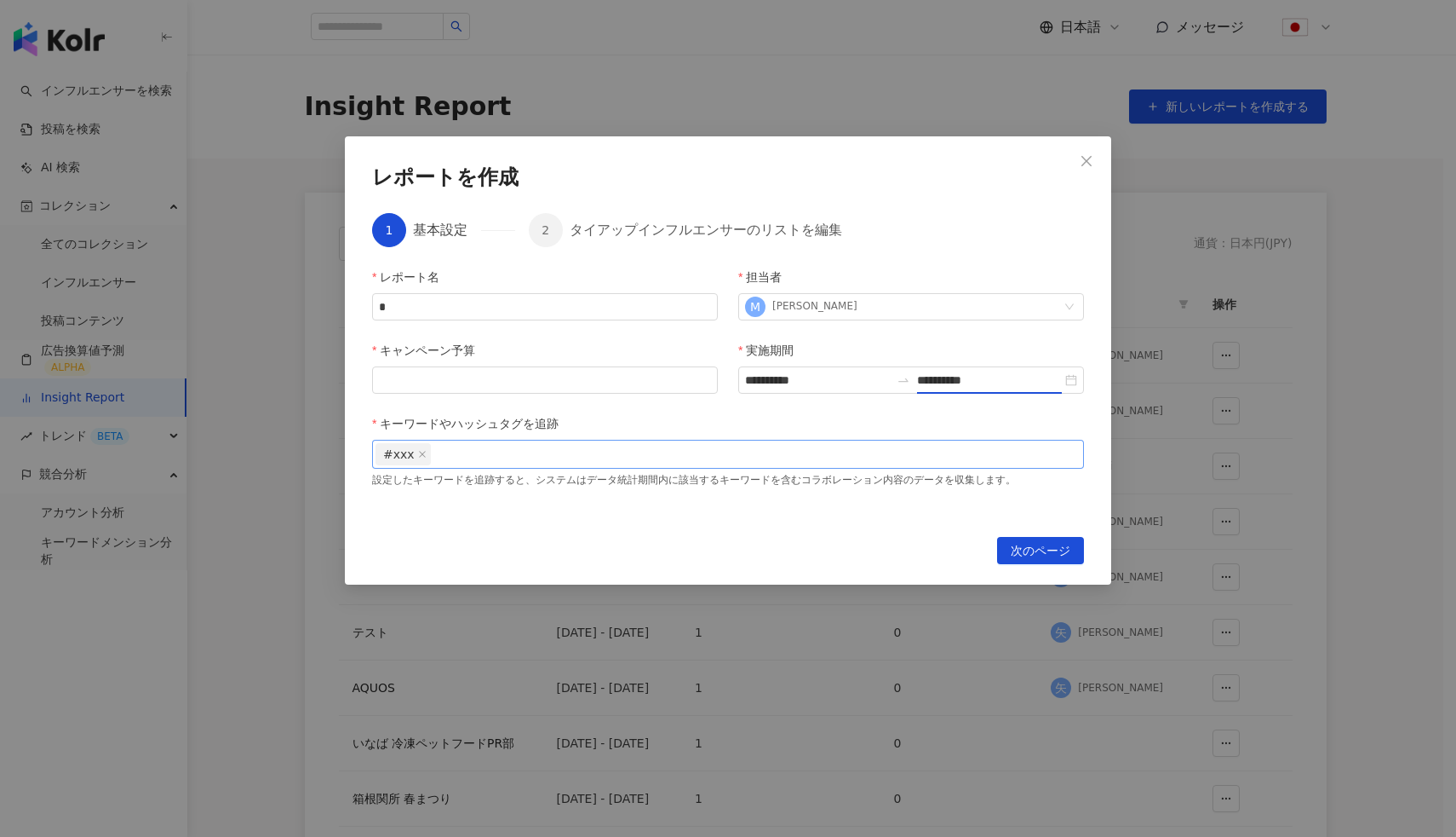
type input "**********"
click at [1034, 556] on span "次のページ" at bounding box center [1041, 551] width 60 height 27
click at [571, 389] on input "キャンペーン予算" at bounding box center [544, 380] width 344 height 25
type input "*"
click at [1050, 554] on span "次のページ" at bounding box center [1041, 551] width 60 height 27
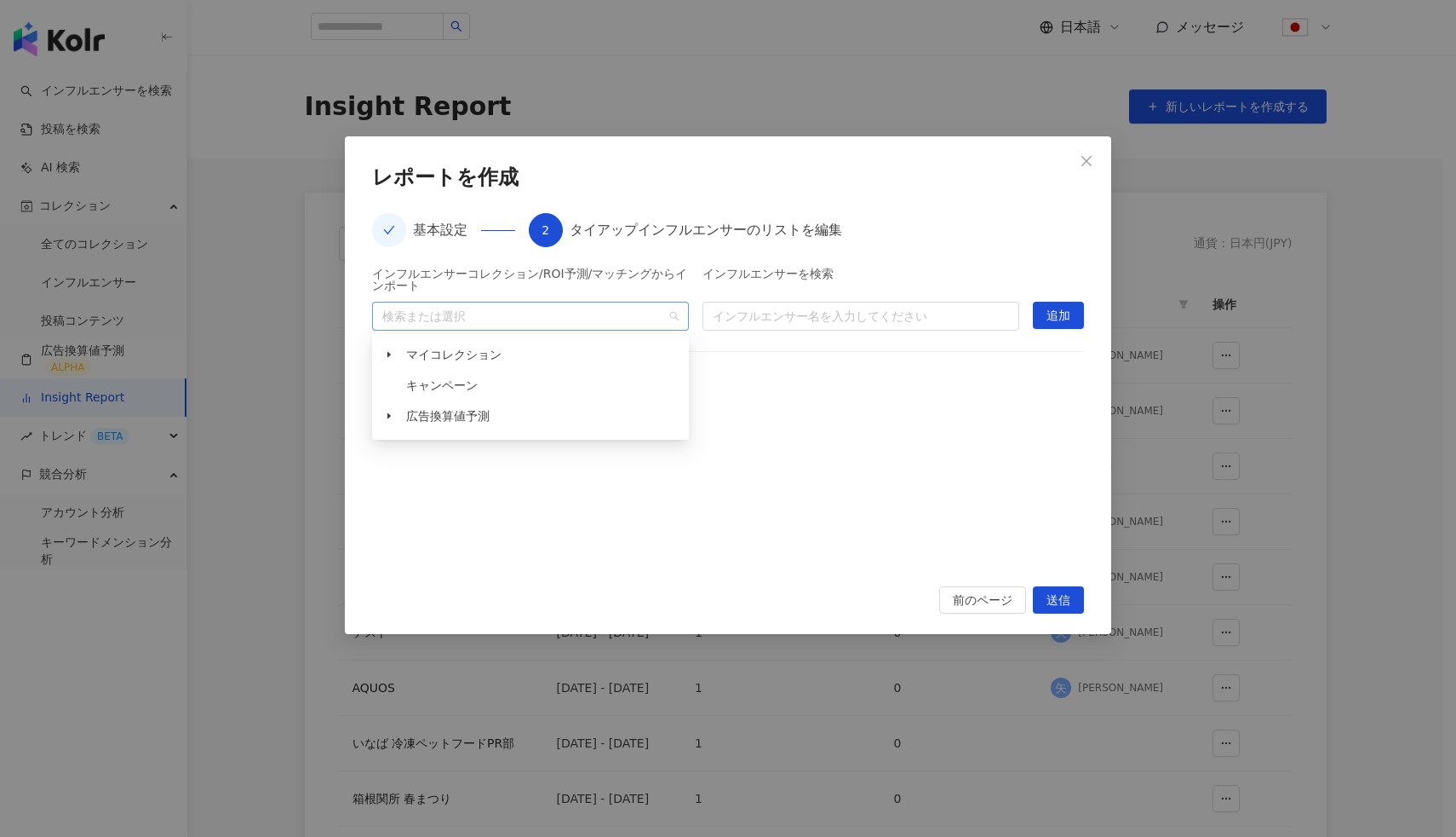
click at [554, 320] on div at bounding box center [522, 316] width 292 height 13
click at [392, 355] on icon "caret-down" at bounding box center [389, 354] width 8 height 8
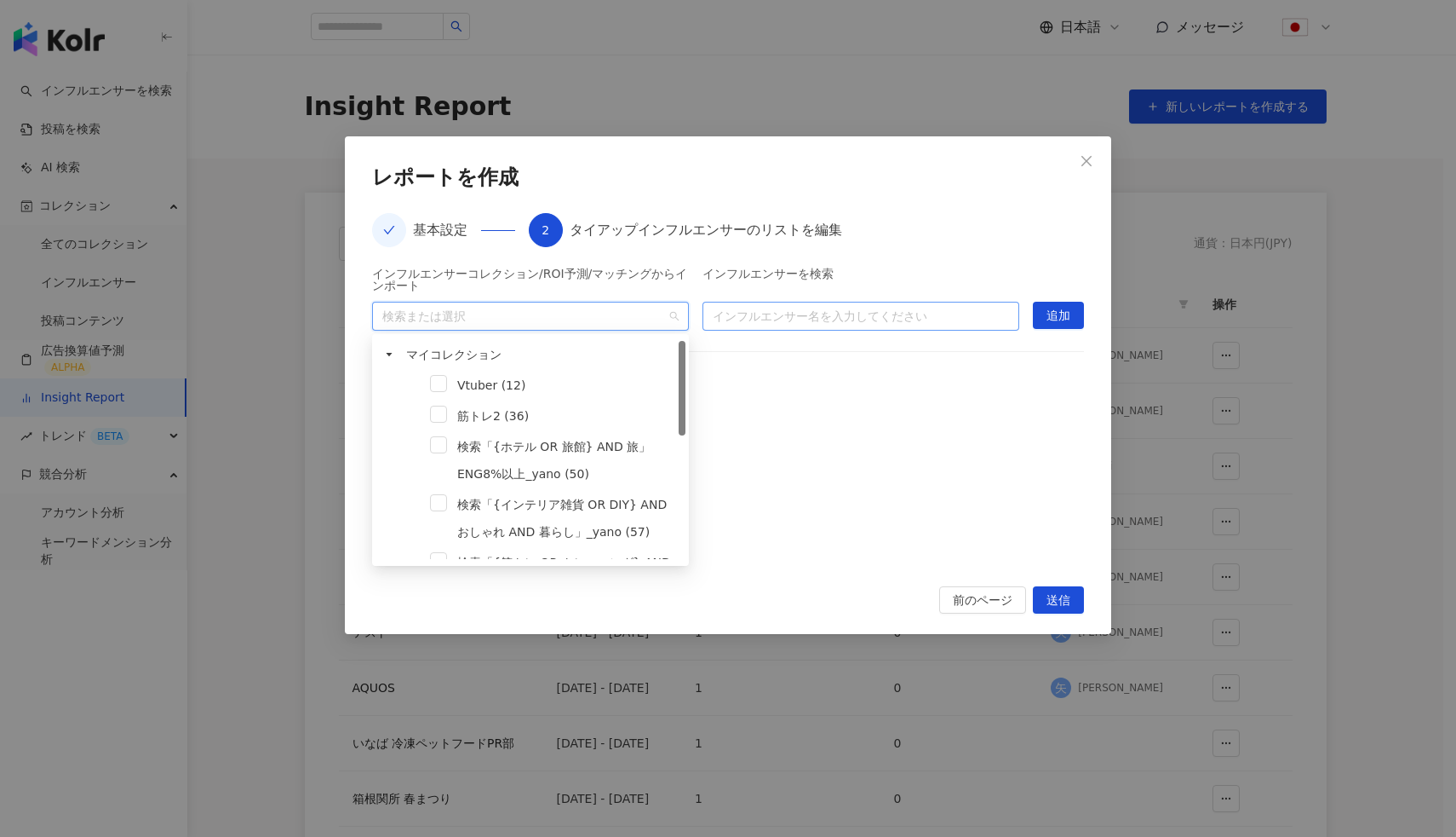
click at [754, 314] on input "search" at bounding box center [861, 316] width 296 height 27
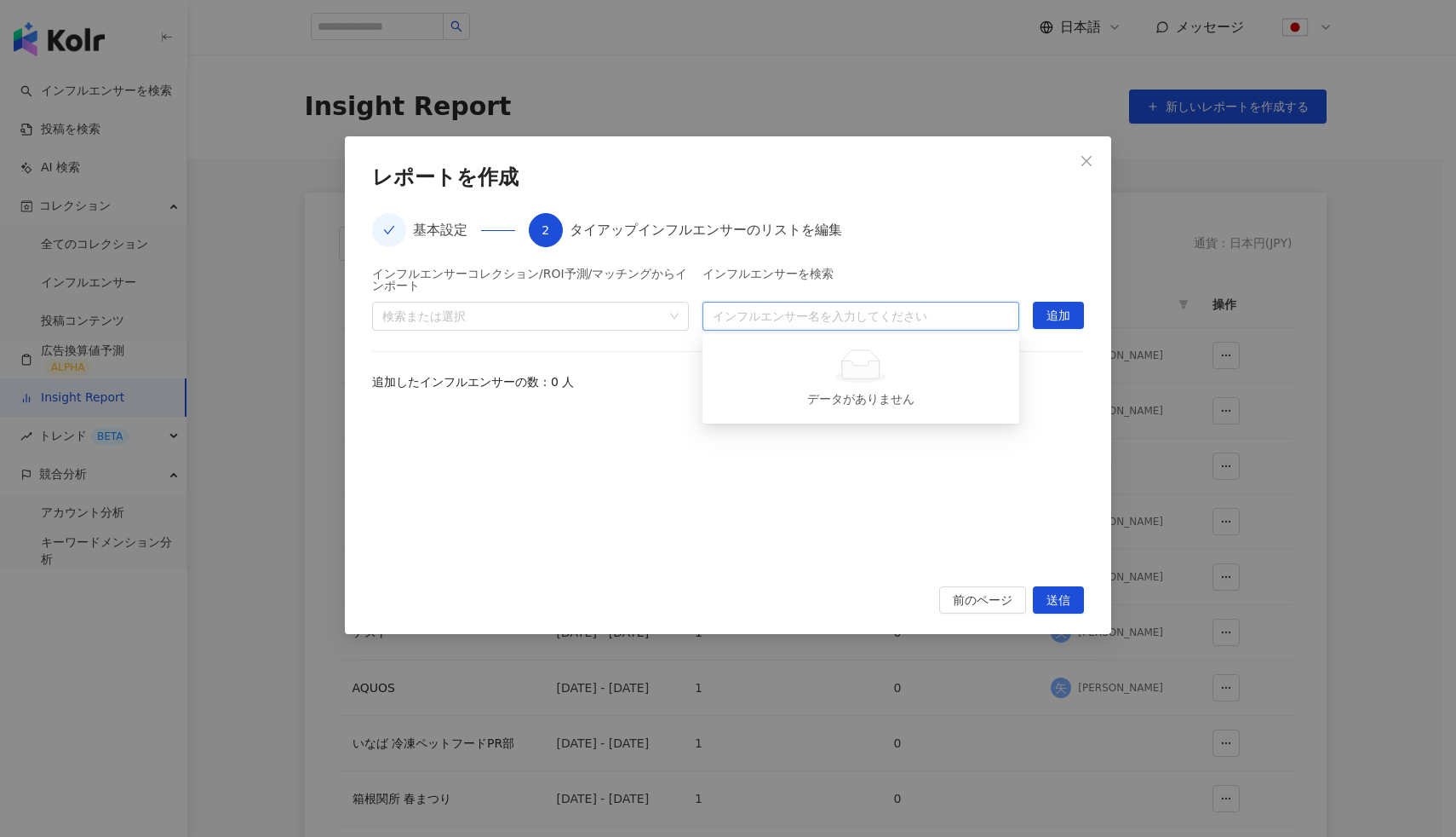
type input "*"
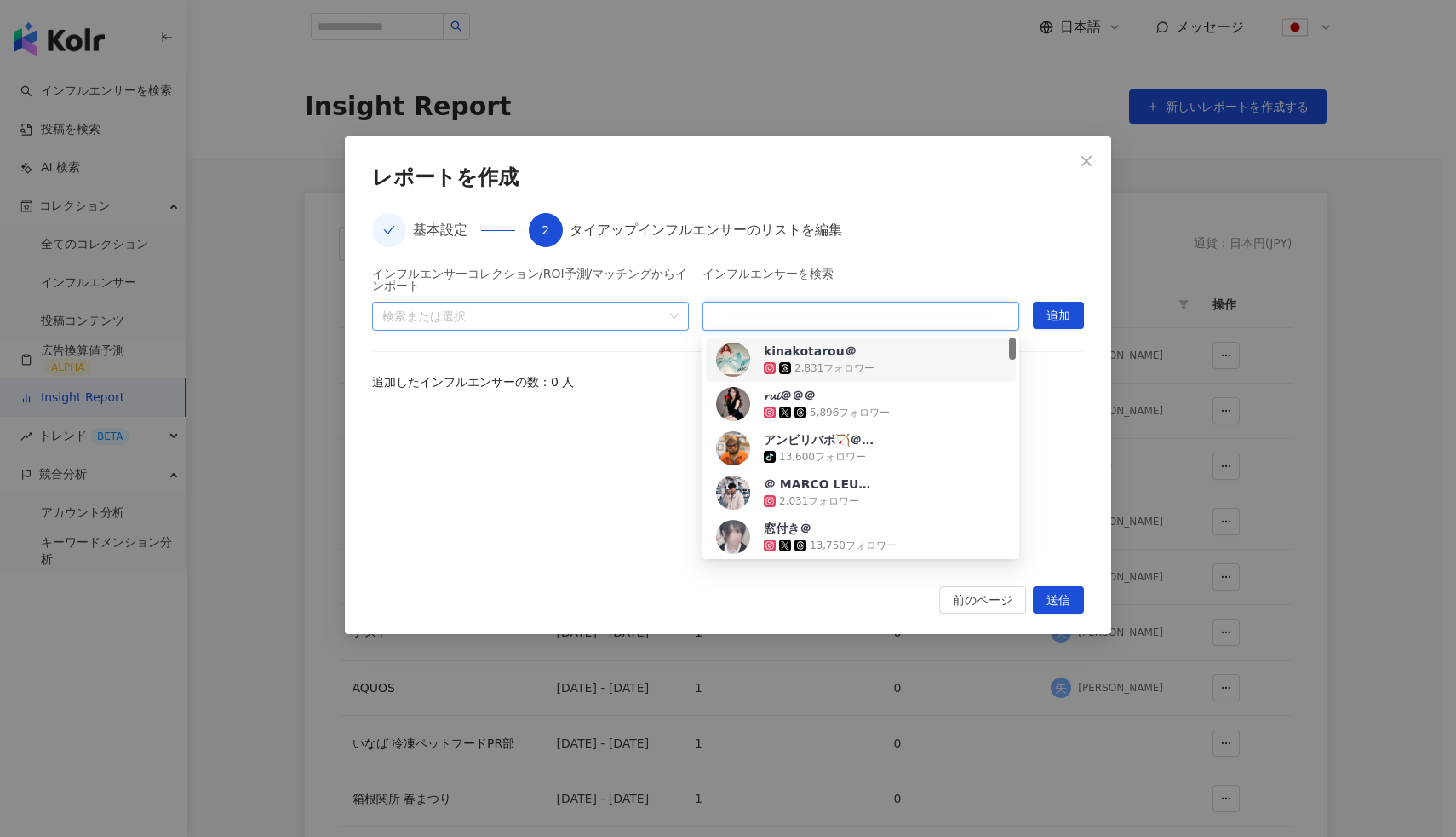
click at [511, 320] on div at bounding box center [522, 316] width 292 height 13
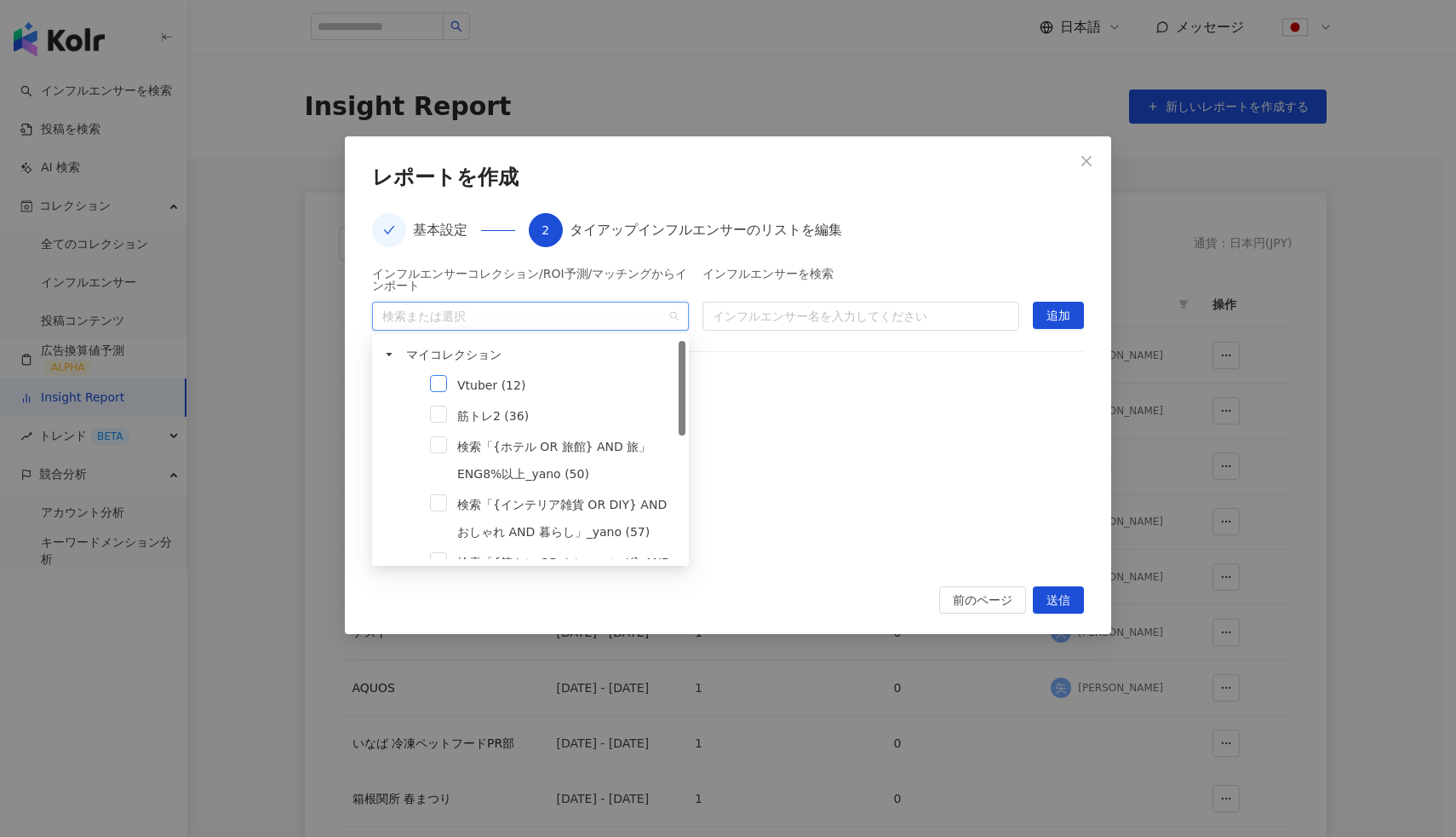
click at [436, 390] on span at bounding box center [438, 383] width 17 height 17
click at [1049, 321] on span "追加" at bounding box center [1058, 316] width 23 height 27
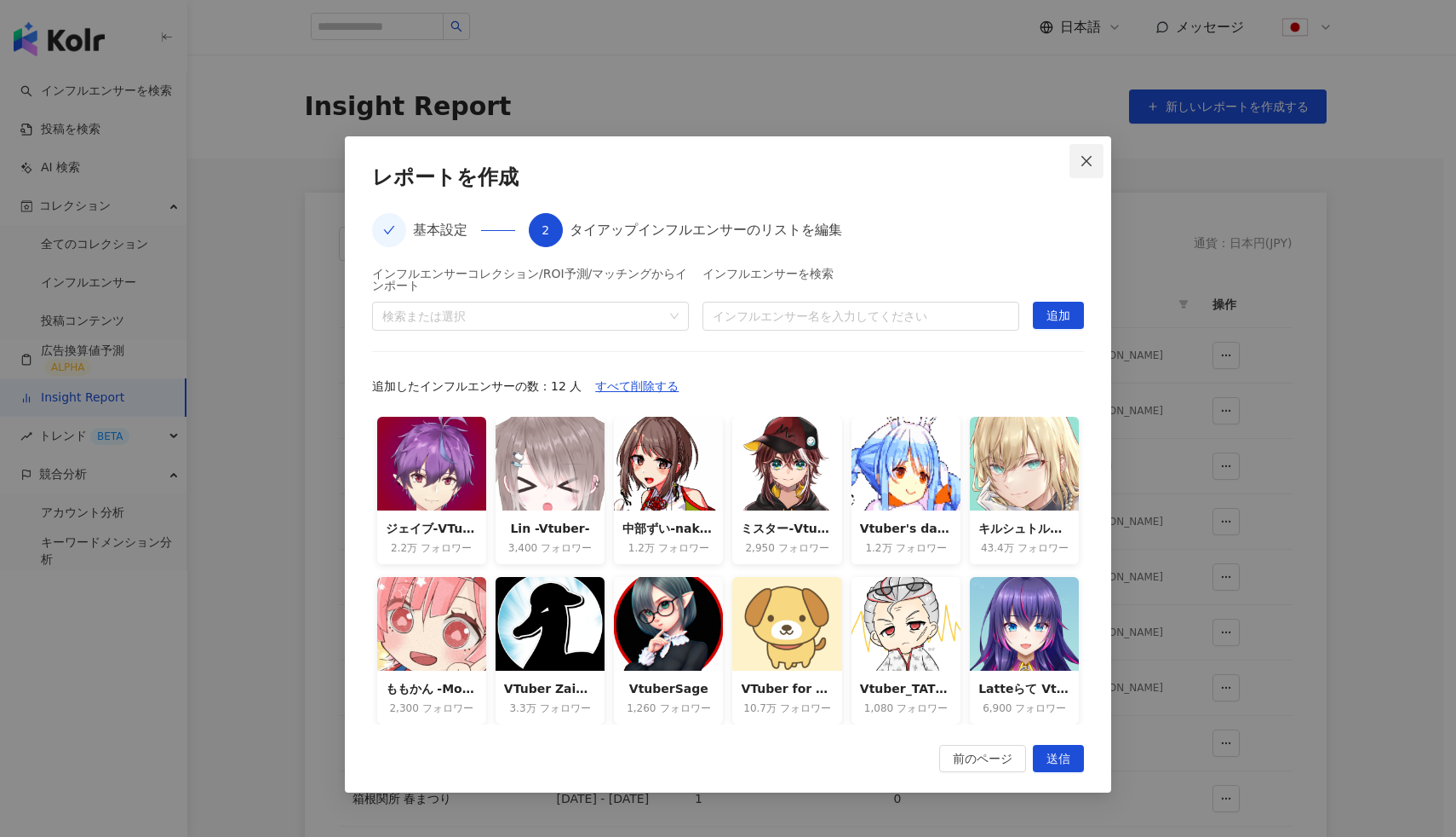
click at [1087, 164] on icon "close" at bounding box center [1087, 161] width 14 height 14
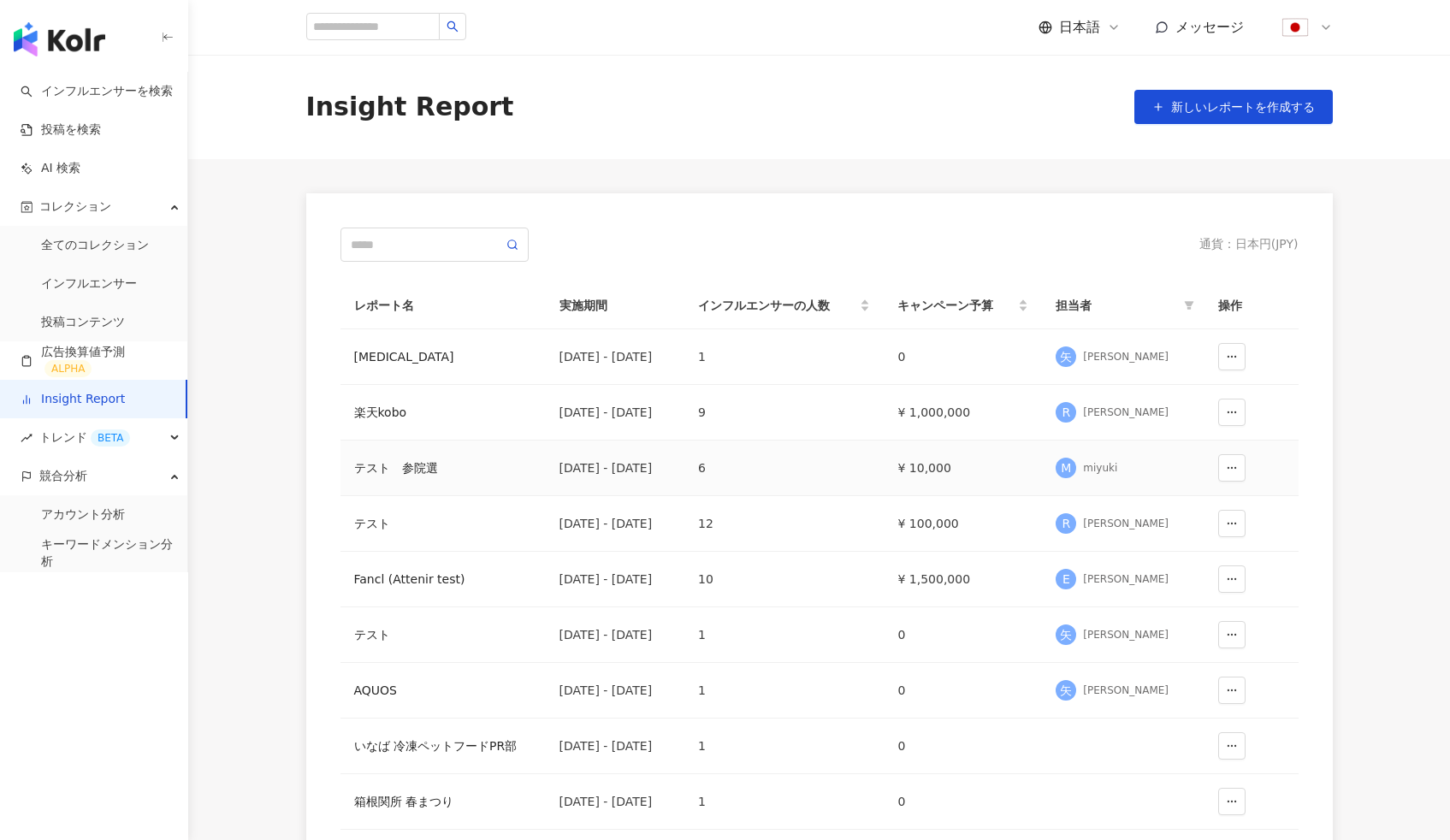
scroll to position [325, 0]
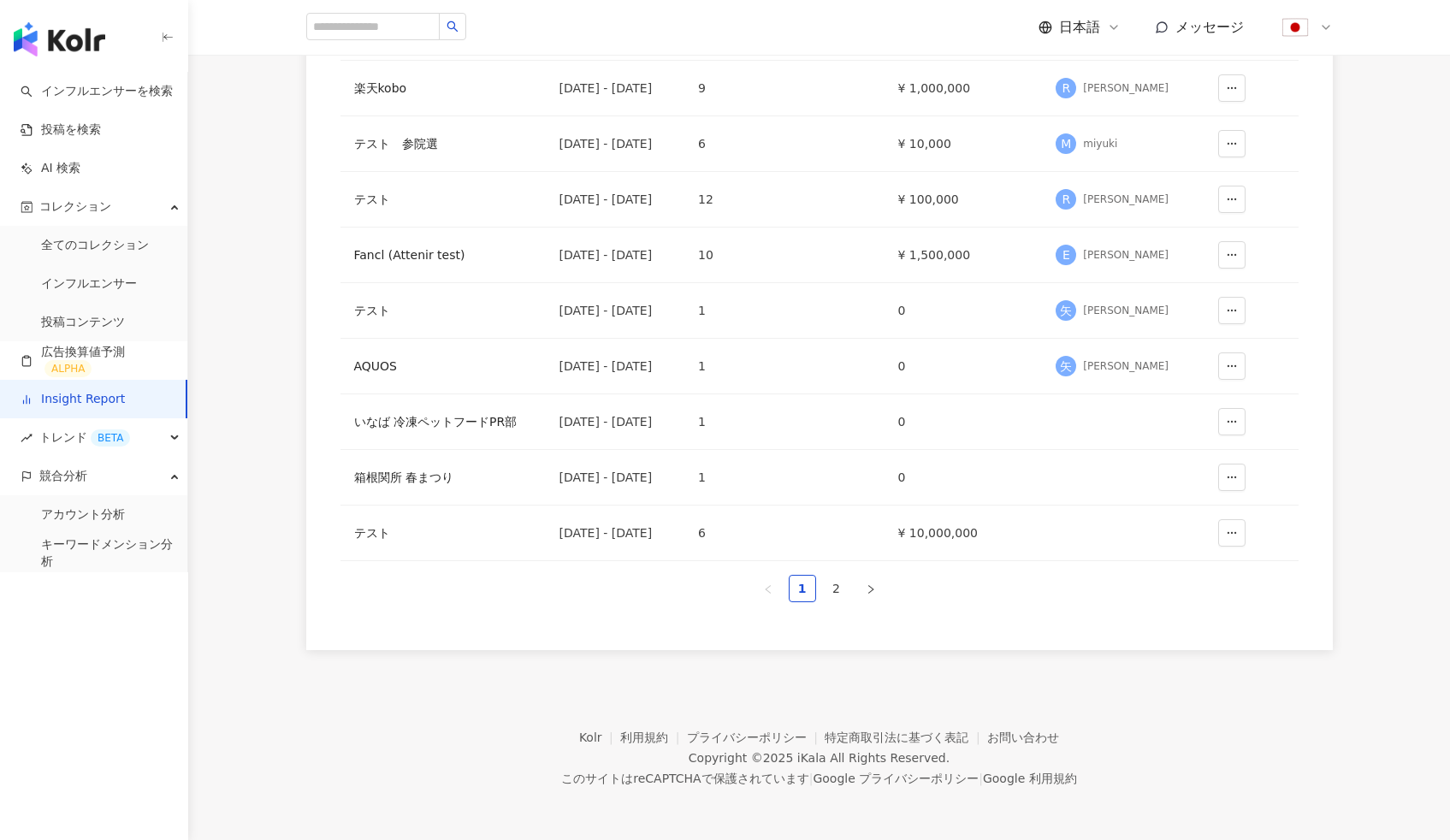
click at [830, 594] on link "2" at bounding box center [836, 588] width 25 height 25
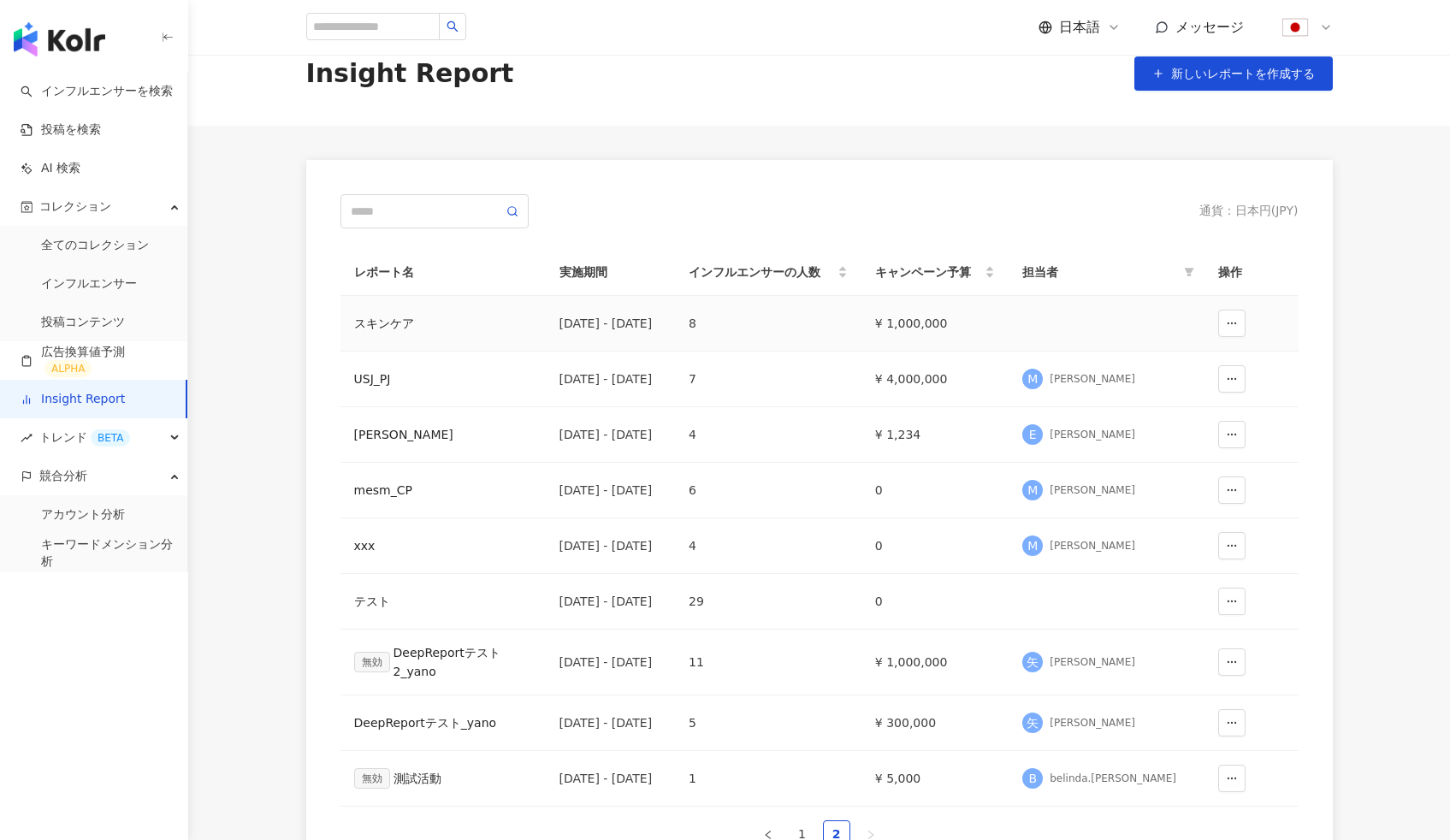
scroll to position [0, 0]
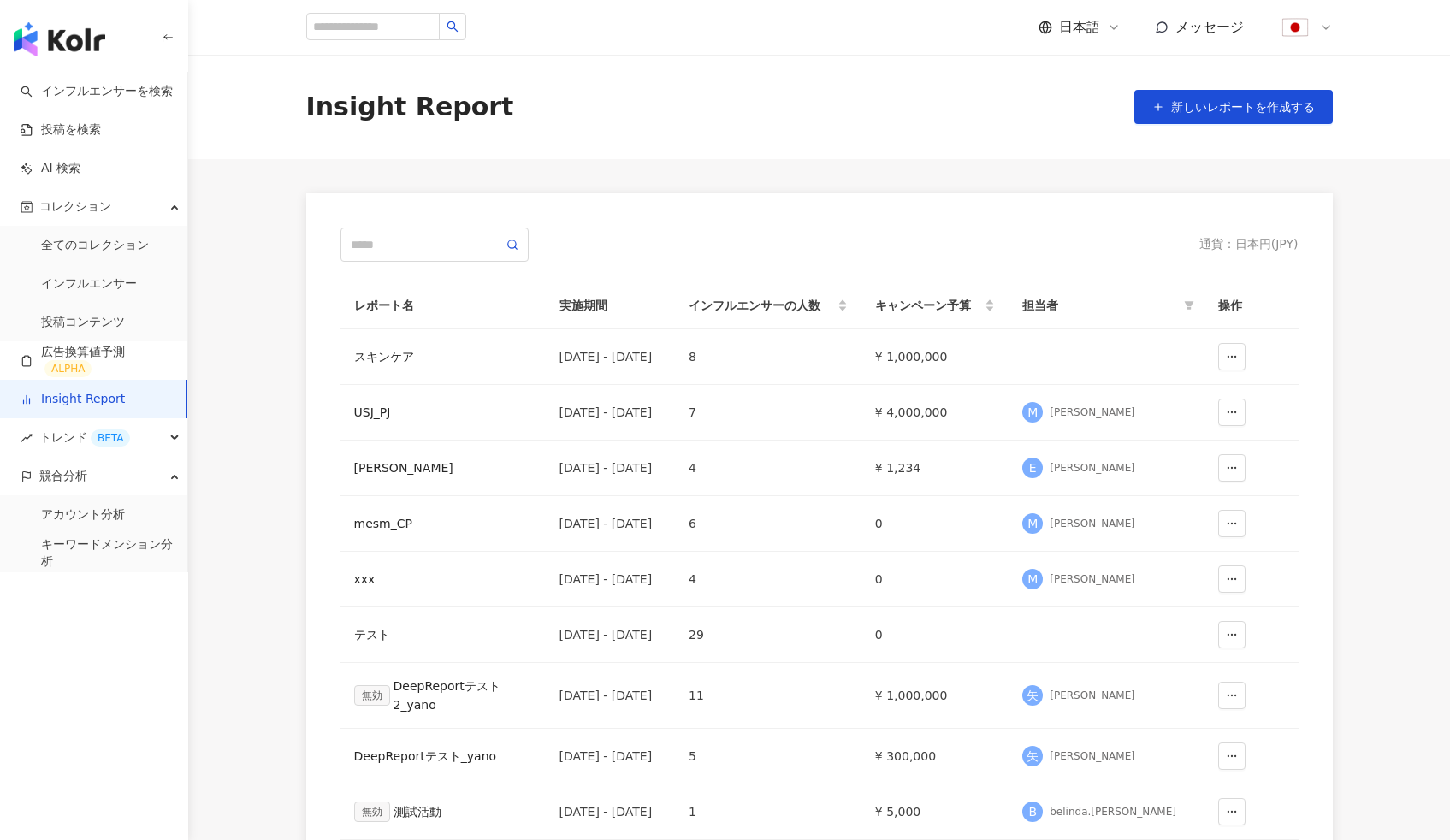
click at [381, 141] on div "Insight Report 新しいレポートを作成する" at bounding box center [819, 106] width 1262 height 104
click at [374, 411] on div "USJ_PJ" at bounding box center [442, 412] width 178 height 19
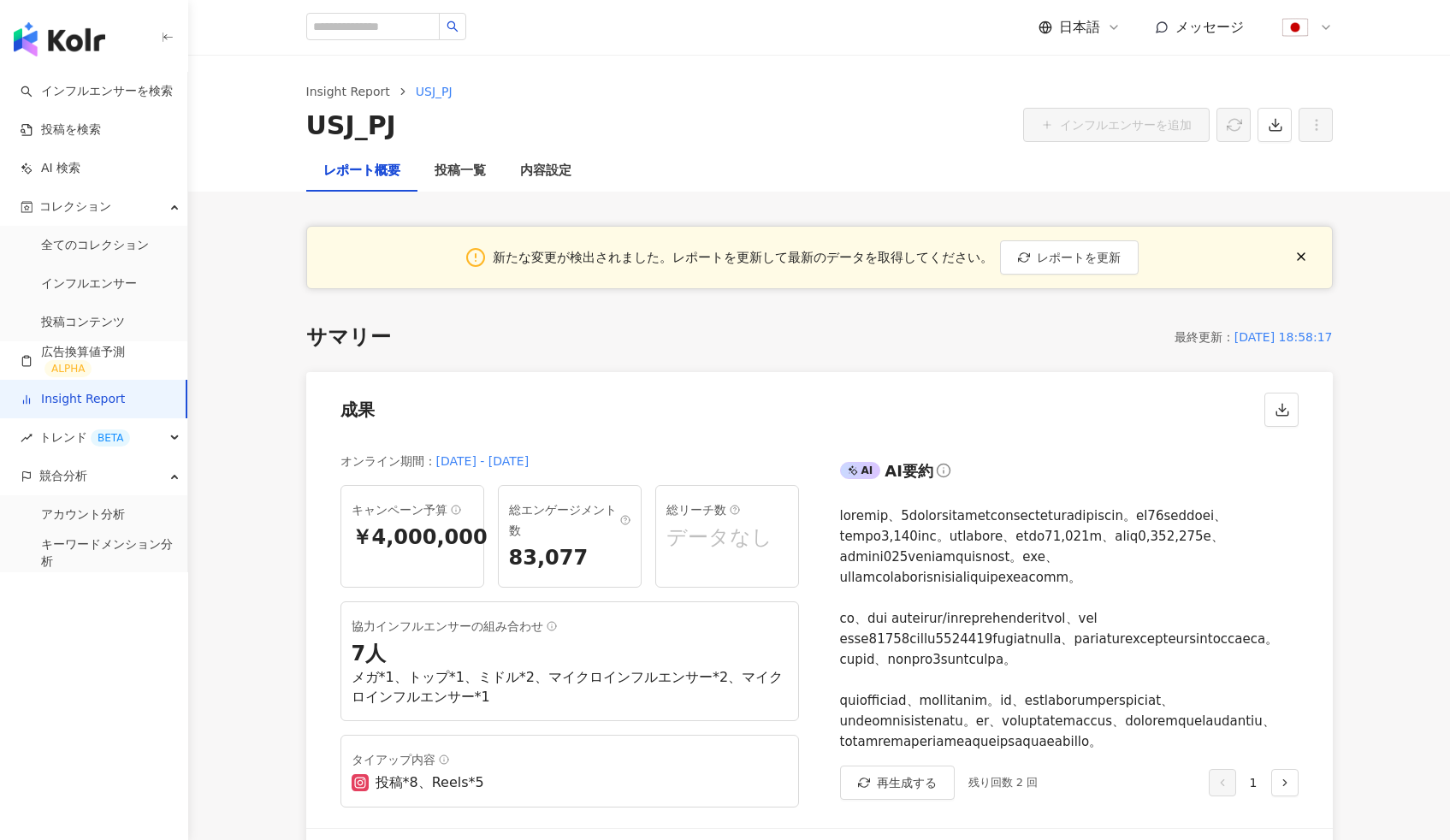
click at [384, 411] on div "成果" at bounding box center [819, 404] width 1027 height 65
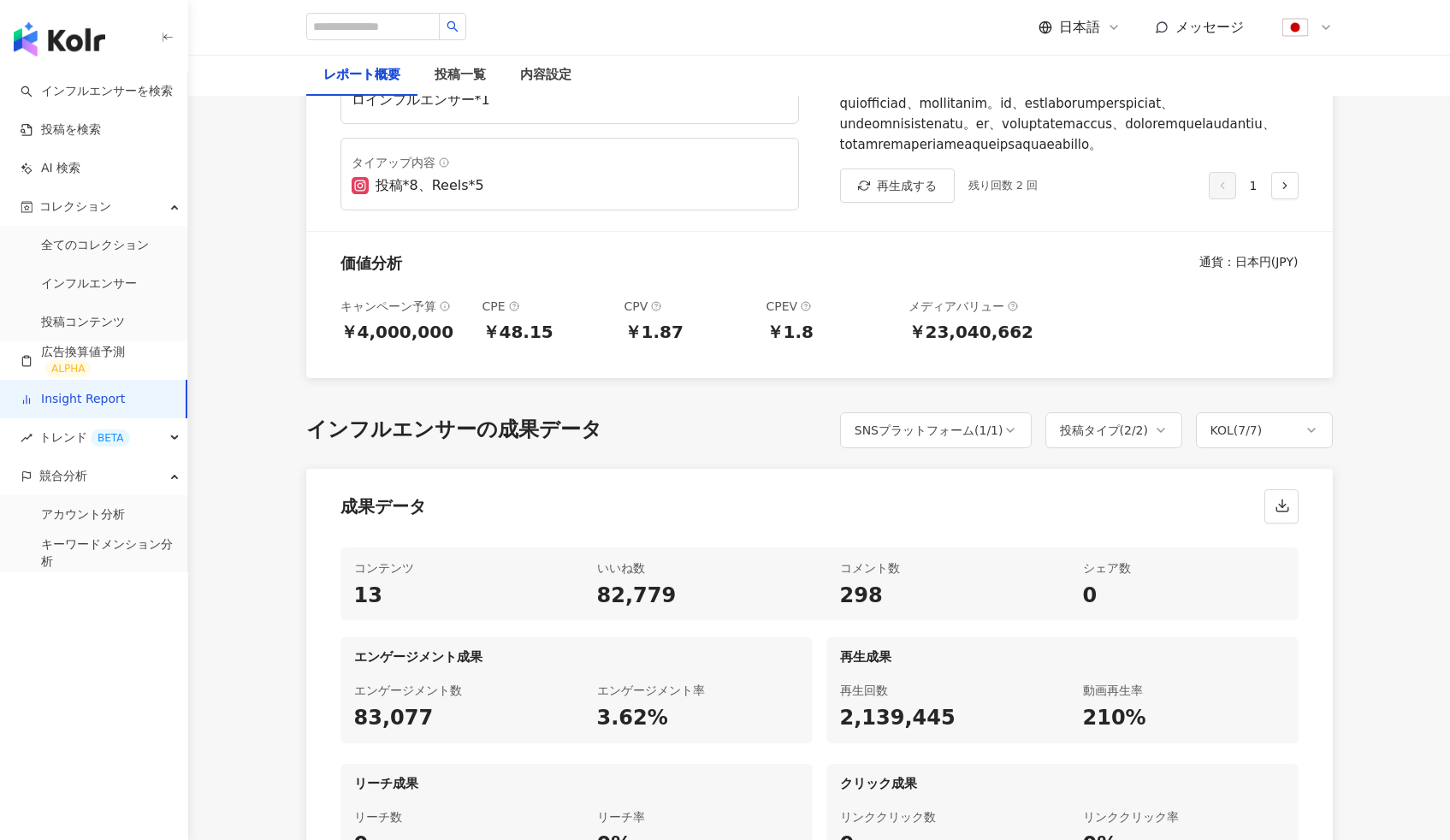
scroll to position [620, 0]
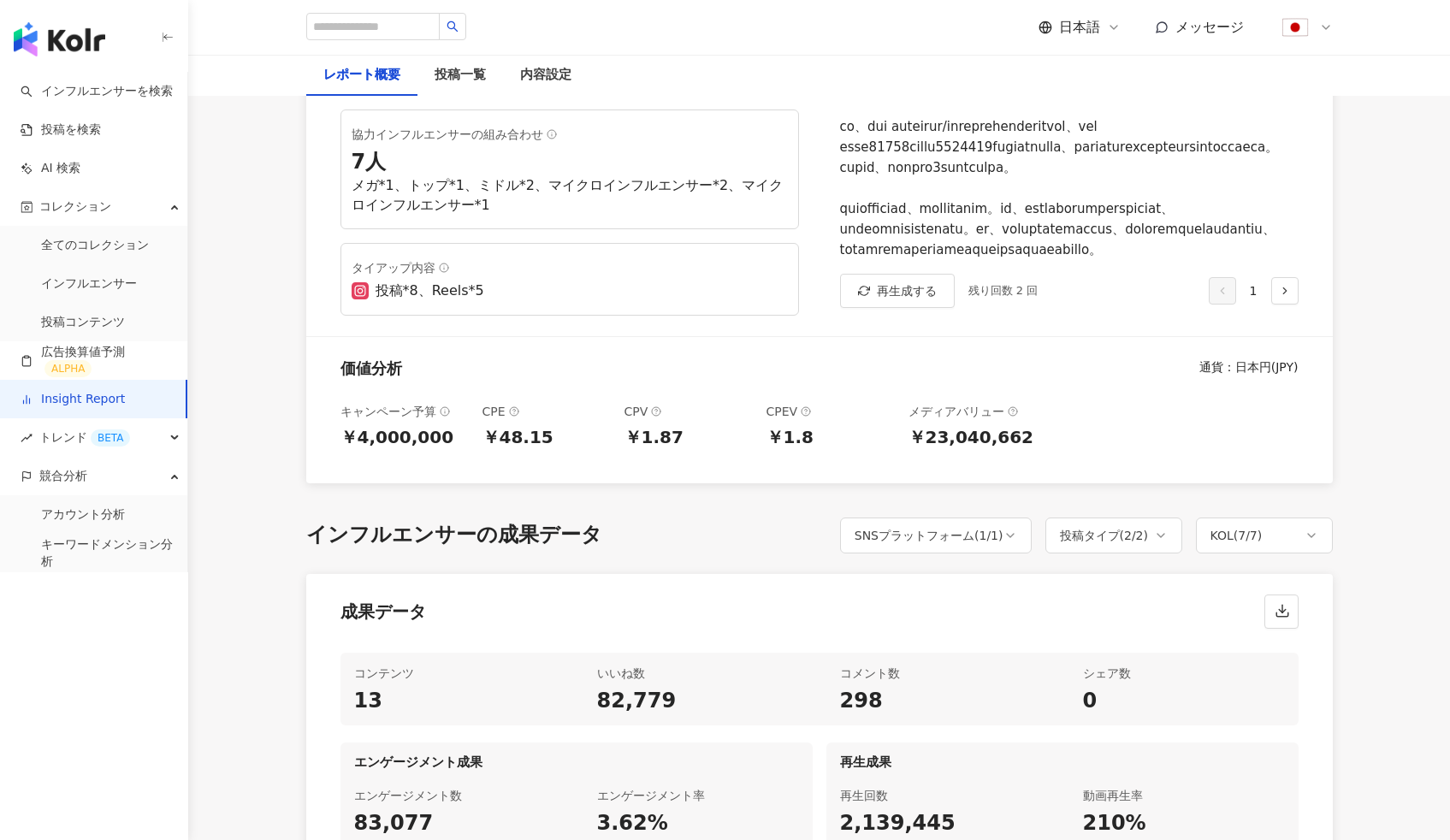
scroll to position [0, 0]
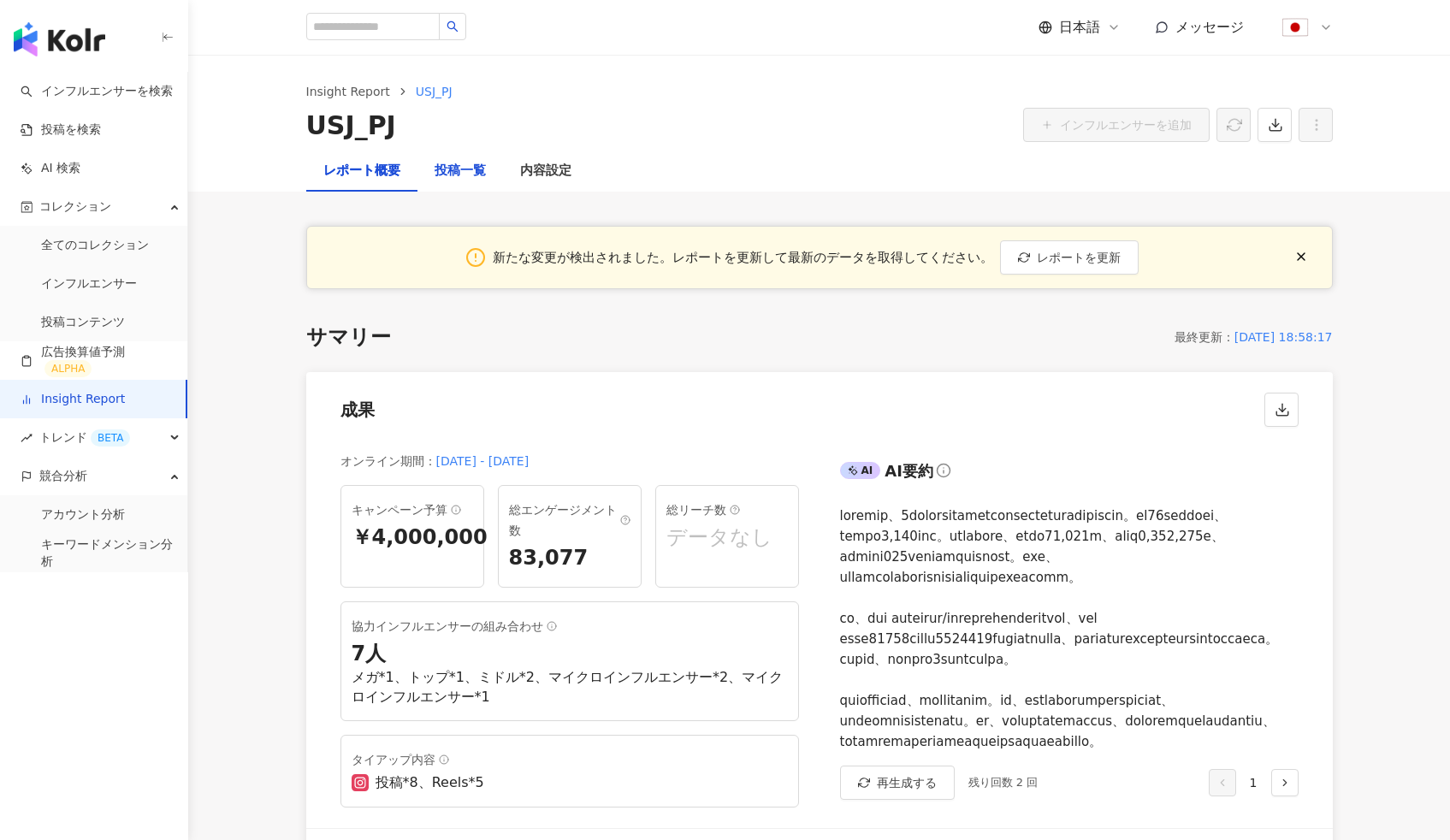
click at [454, 173] on div "投稿一覧" at bounding box center [460, 171] width 52 height 21
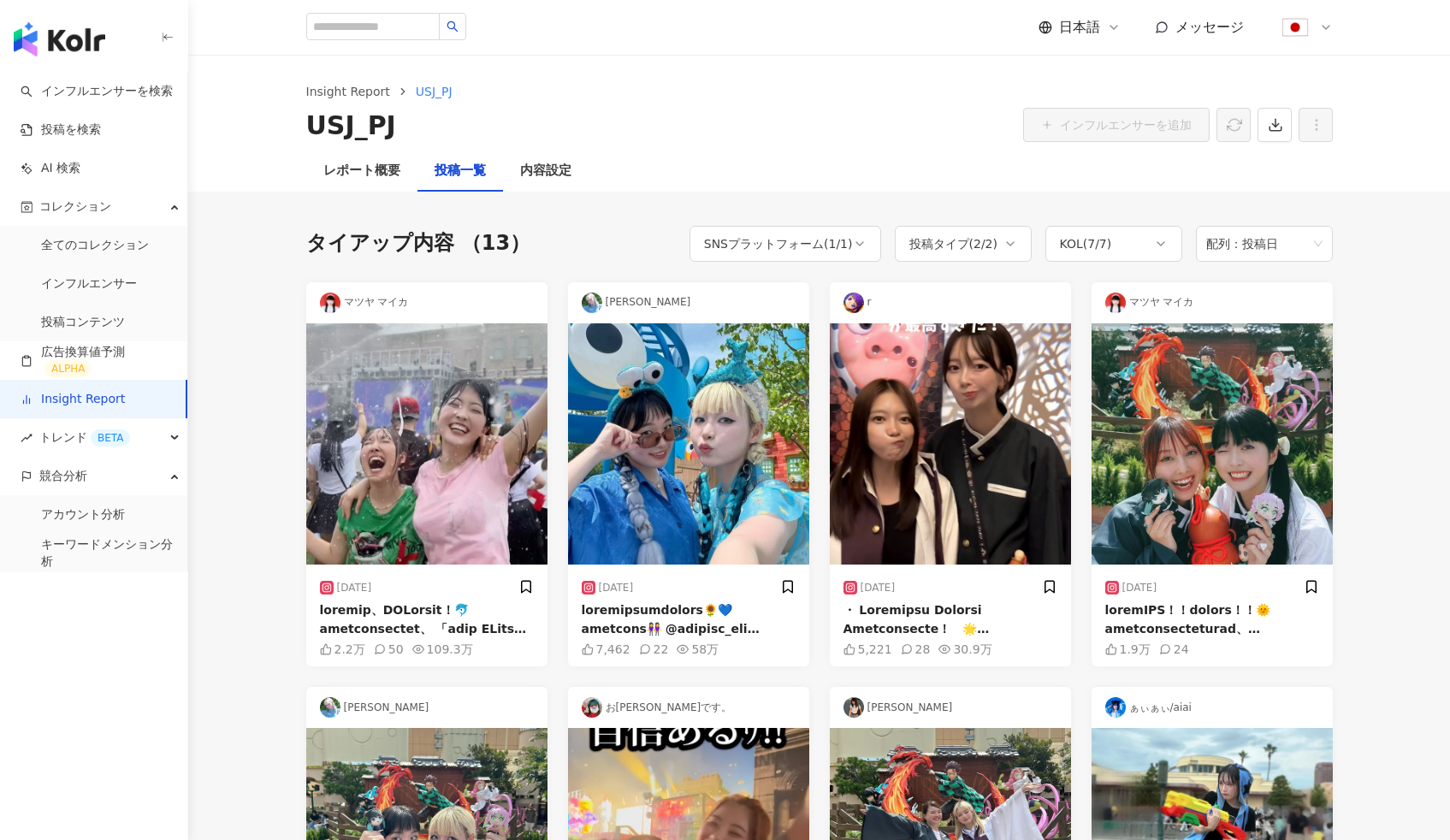
click at [65, 480] on span "競合分析" at bounding box center [63, 475] width 48 height 39
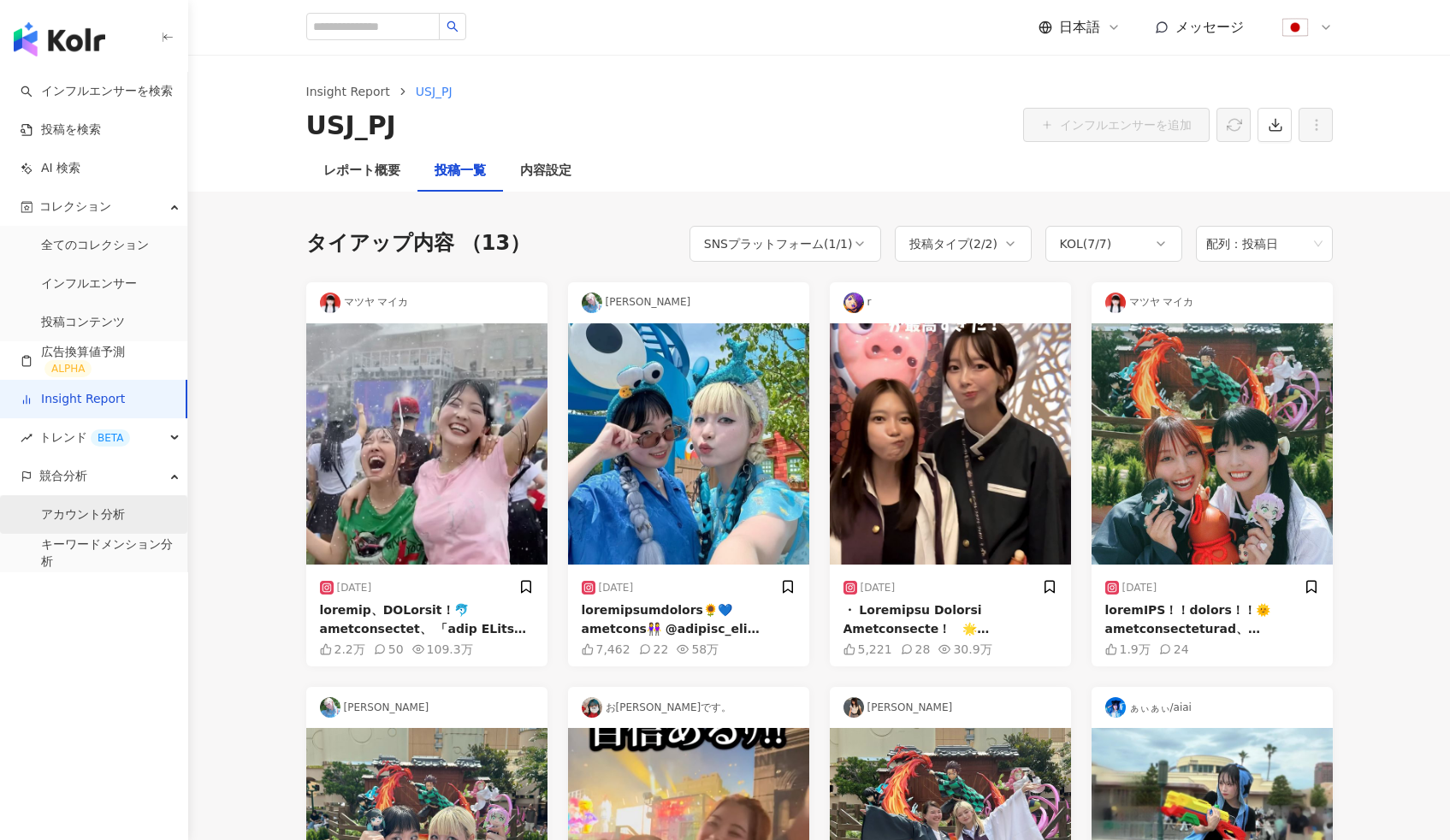
click at [89, 513] on link "アカウント分析" at bounding box center [83, 515] width 84 height 17
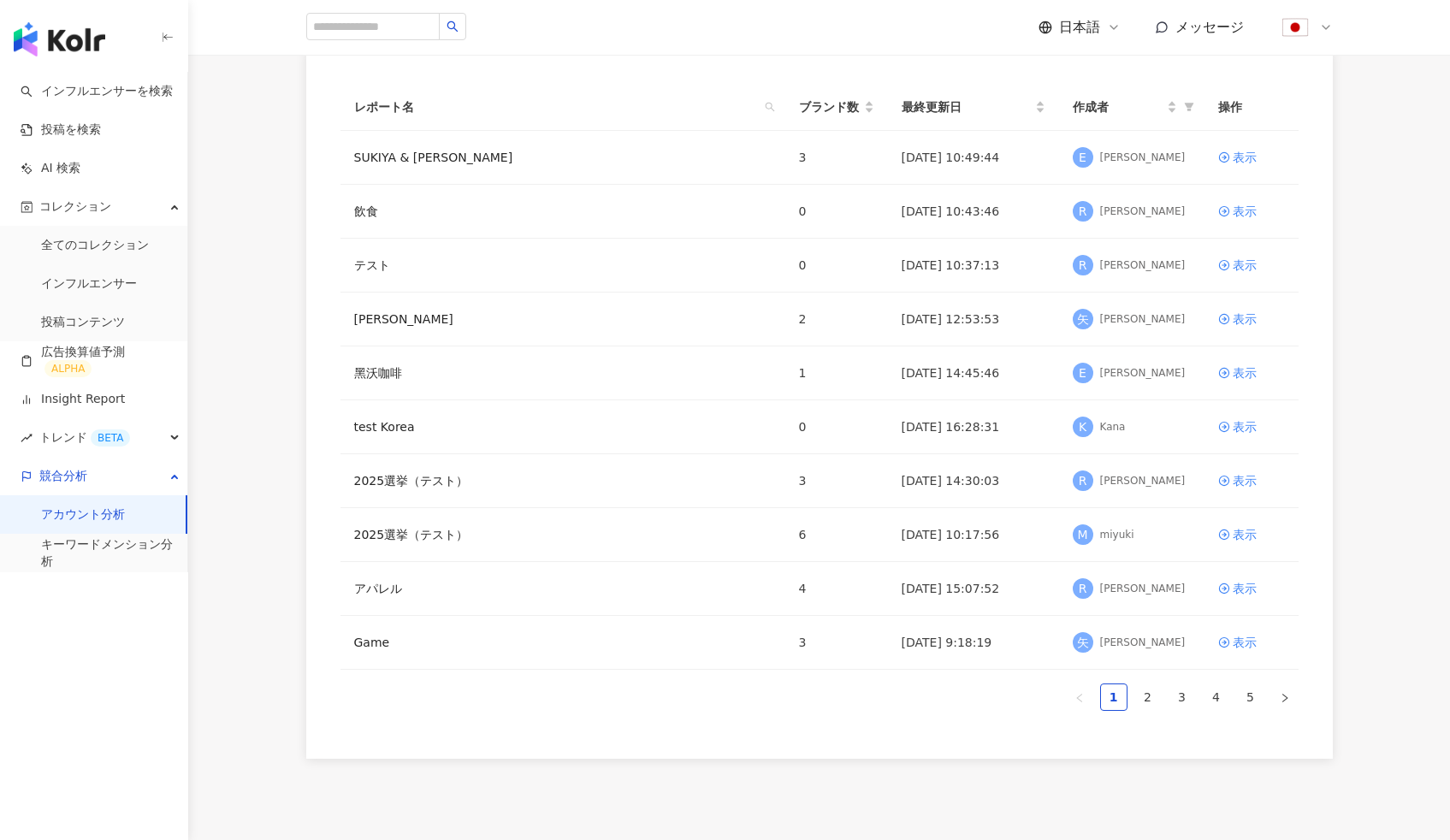
scroll to position [252, 0]
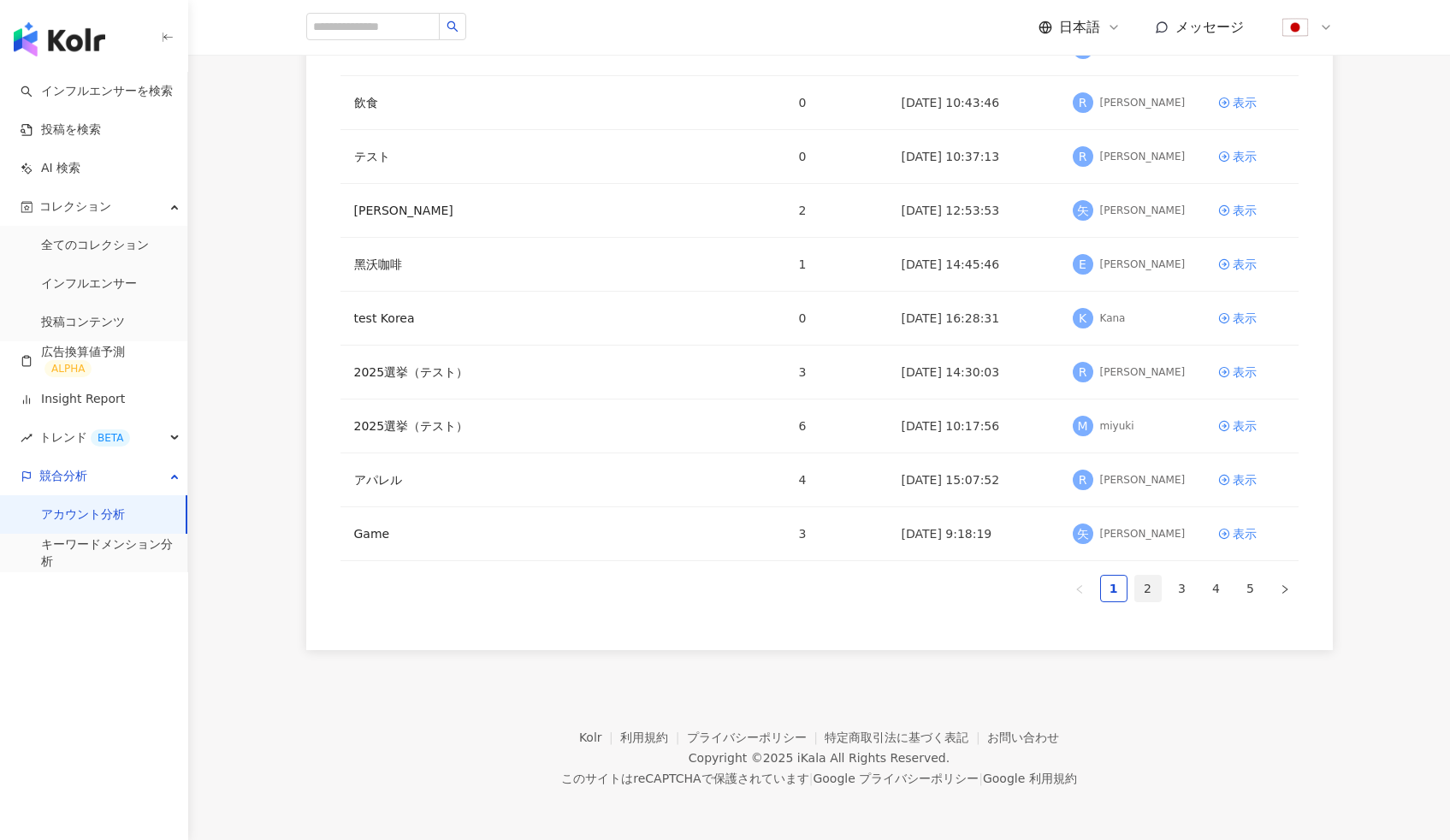
click at [1150, 592] on link "2" at bounding box center [1147, 588] width 25 height 25
click at [1187, 591] on link "3" at bounding box center [1182, 588] width 25 height 25
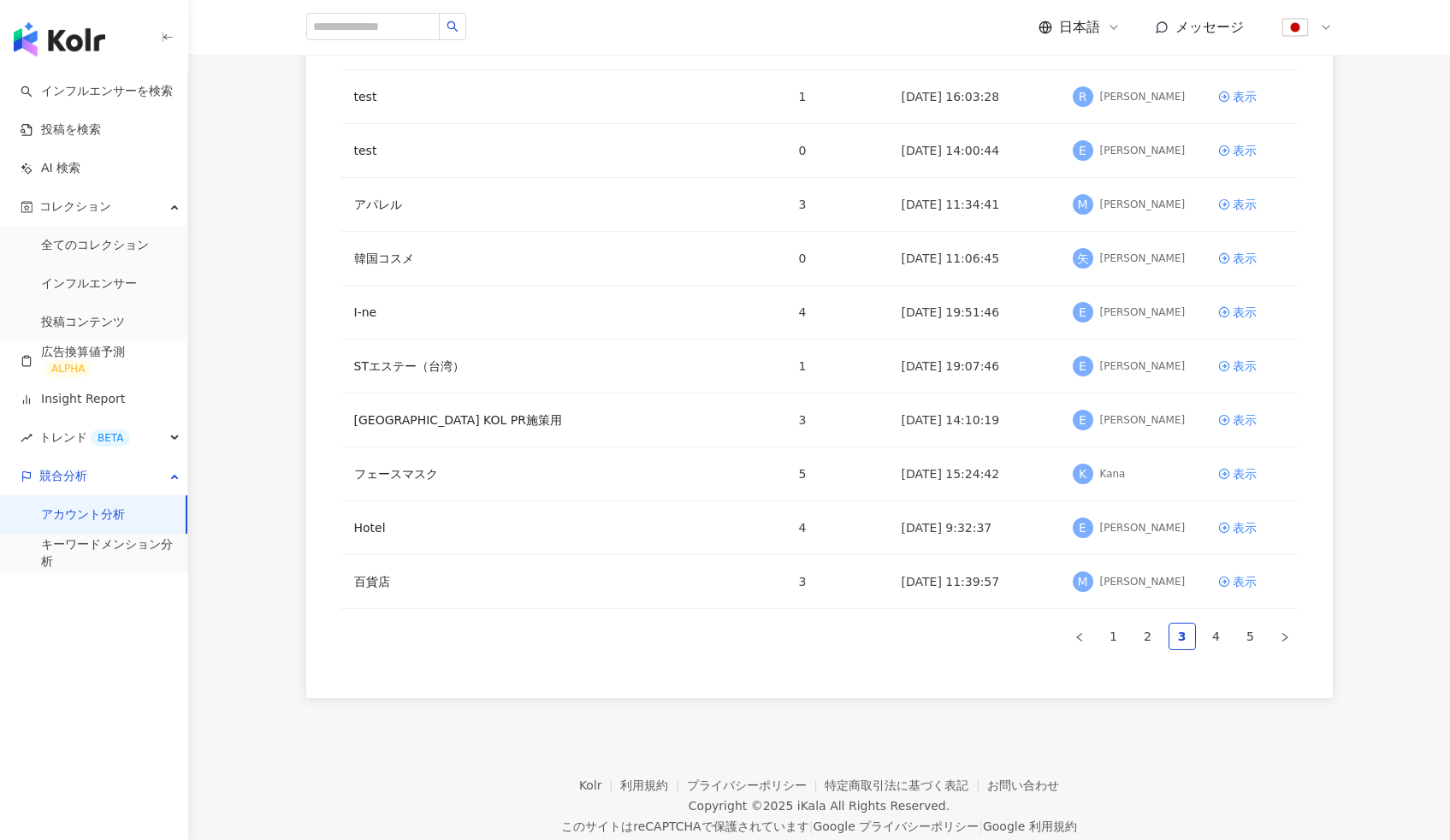
scroll to position [221, 0]
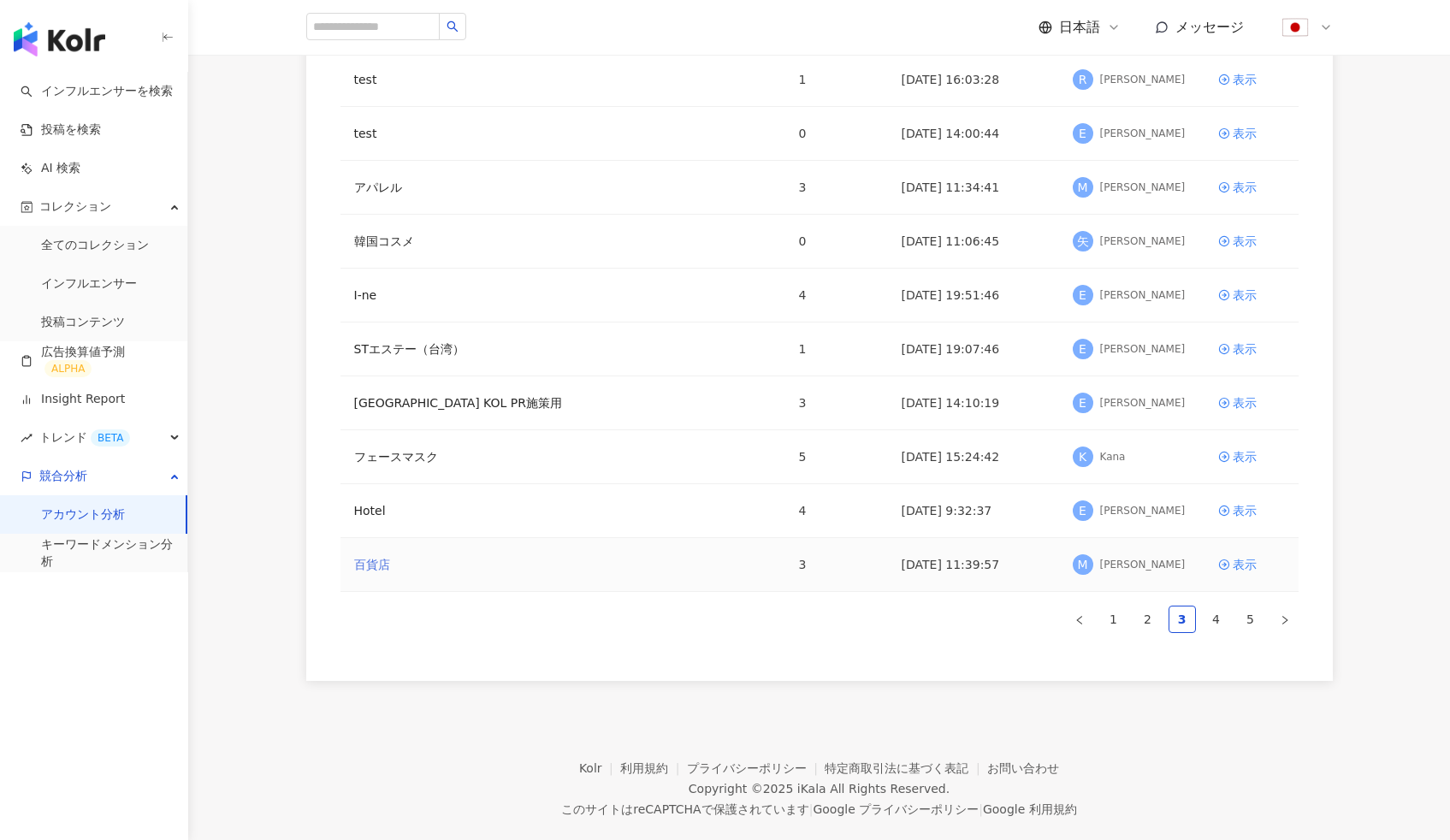
click at [375, 561] on link "百貨店" at bounding box center [372, 564] width 36 height 19
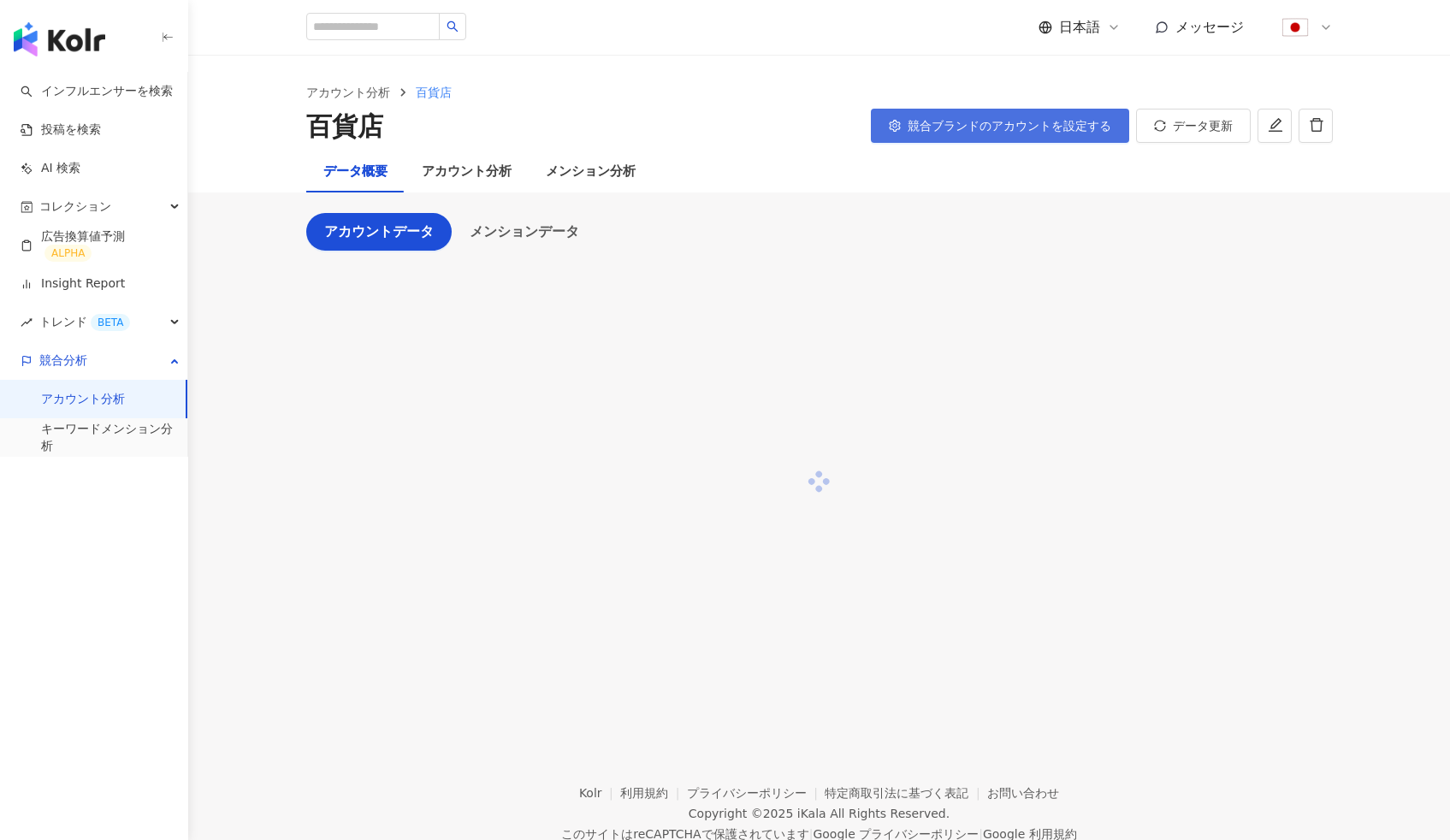
click at [942, 130] on span "競合ブランドのアカウントを設定する" at bounding box center [1009, 125] width 203 height 14
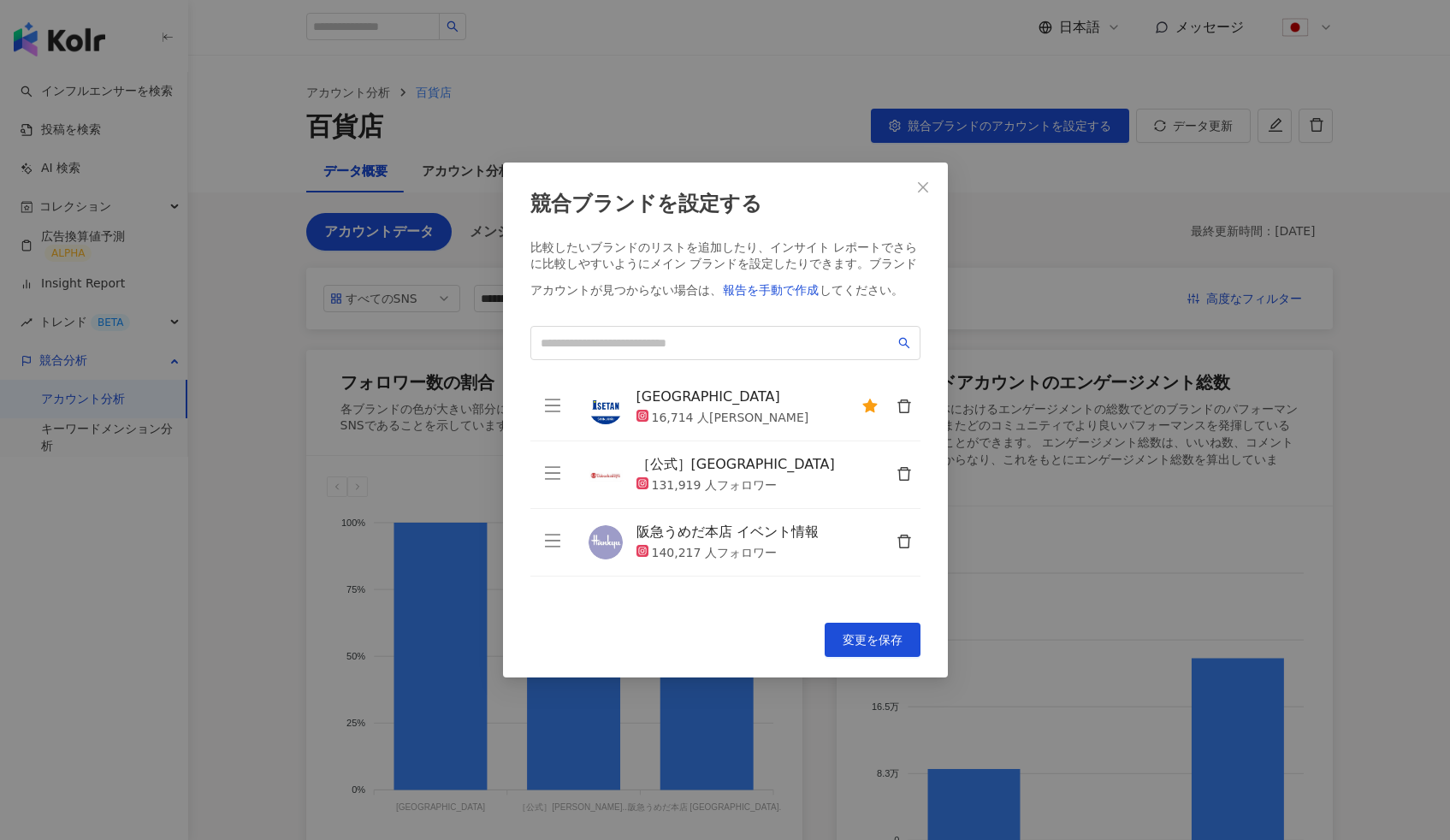
click at [1085, 230] on div "競合ブランドを設定する 比較したいブランドのリストを追加したり、インサイト レポートでさらに比較しやすいようにメイン ブランドを設定したりできます。 ブランド…" at bounding box center [725, 420] width 1450 height 840
click at [924, 195] on button "Close" at bounding box center [923, 187] width 34 height 34
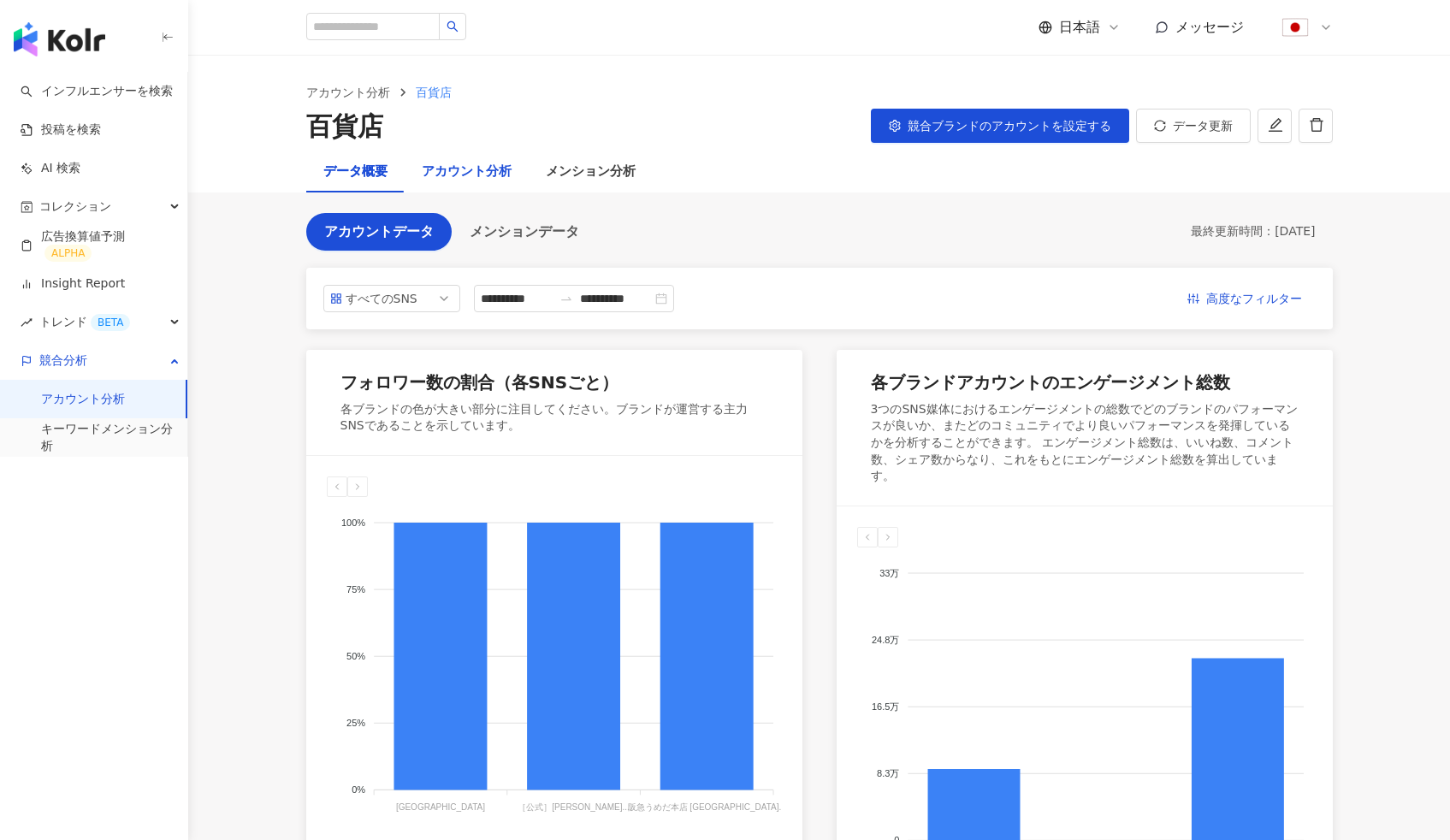
click at [464, 173] on div "アカウント分析" at bounding box center [466, 172] width 89 height 21
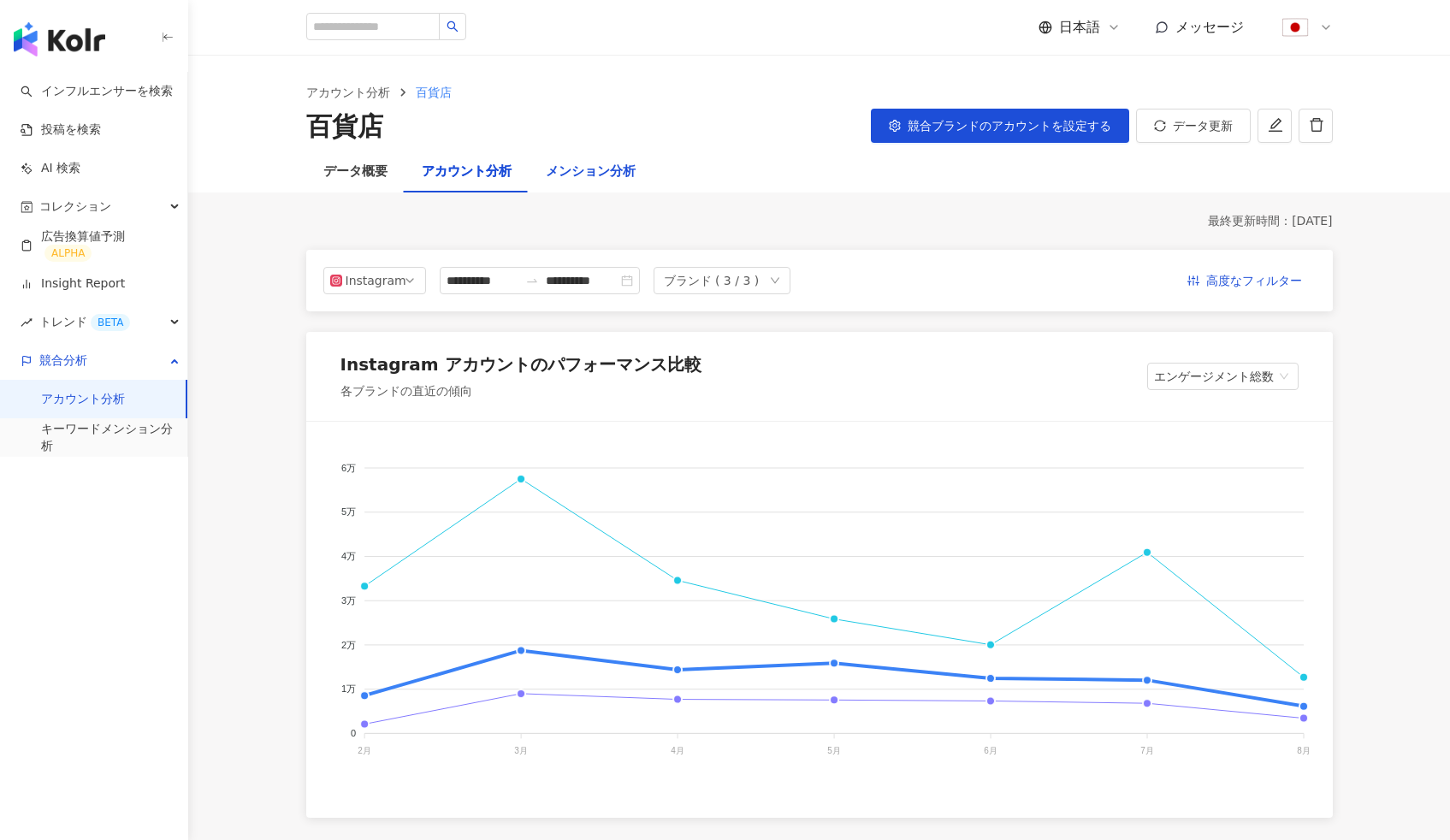
click at [577, 174] on div "メンション分析" at bounding box center [590, 172] width 89 height 21
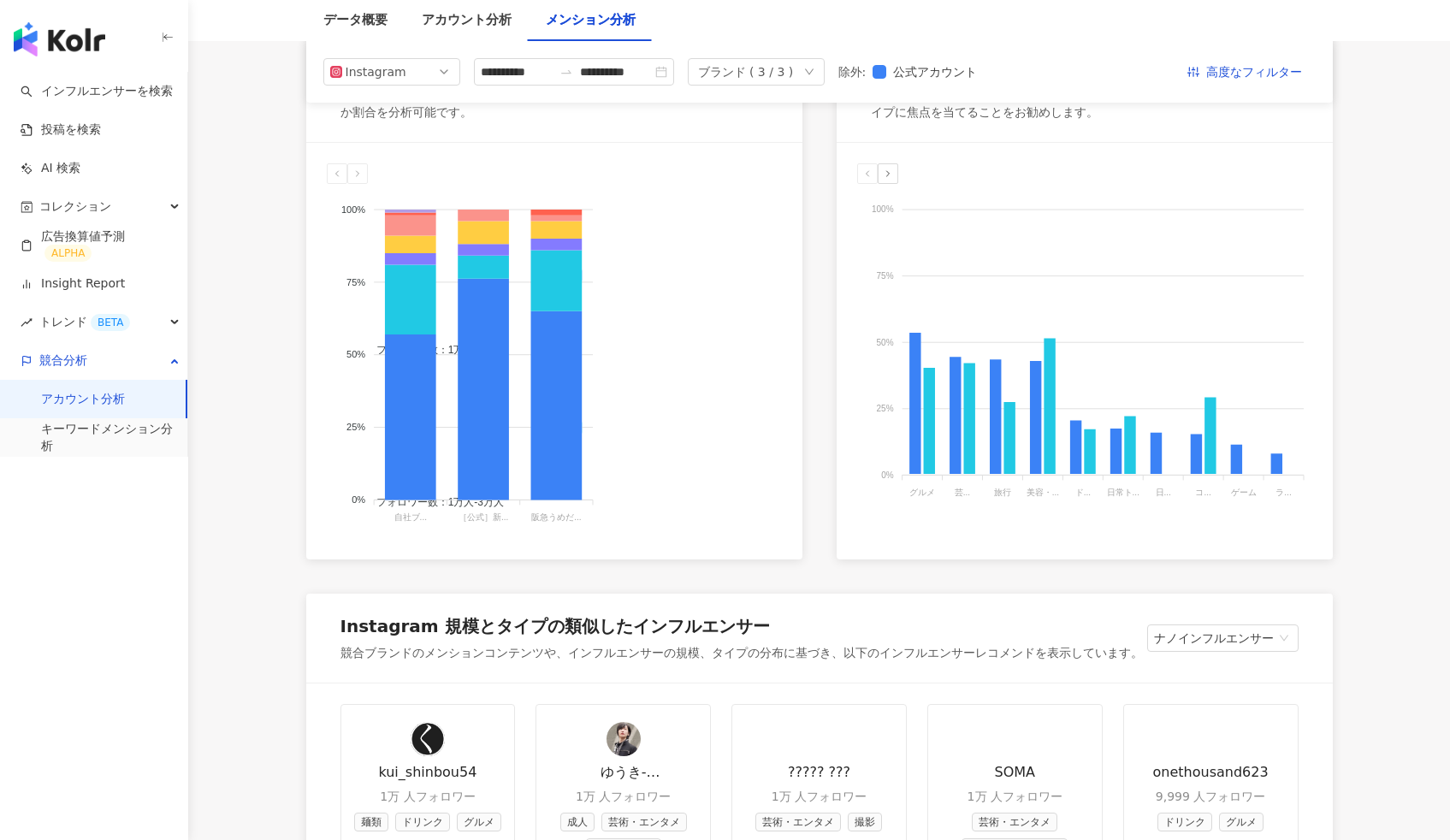
scroll to position [957, 0]
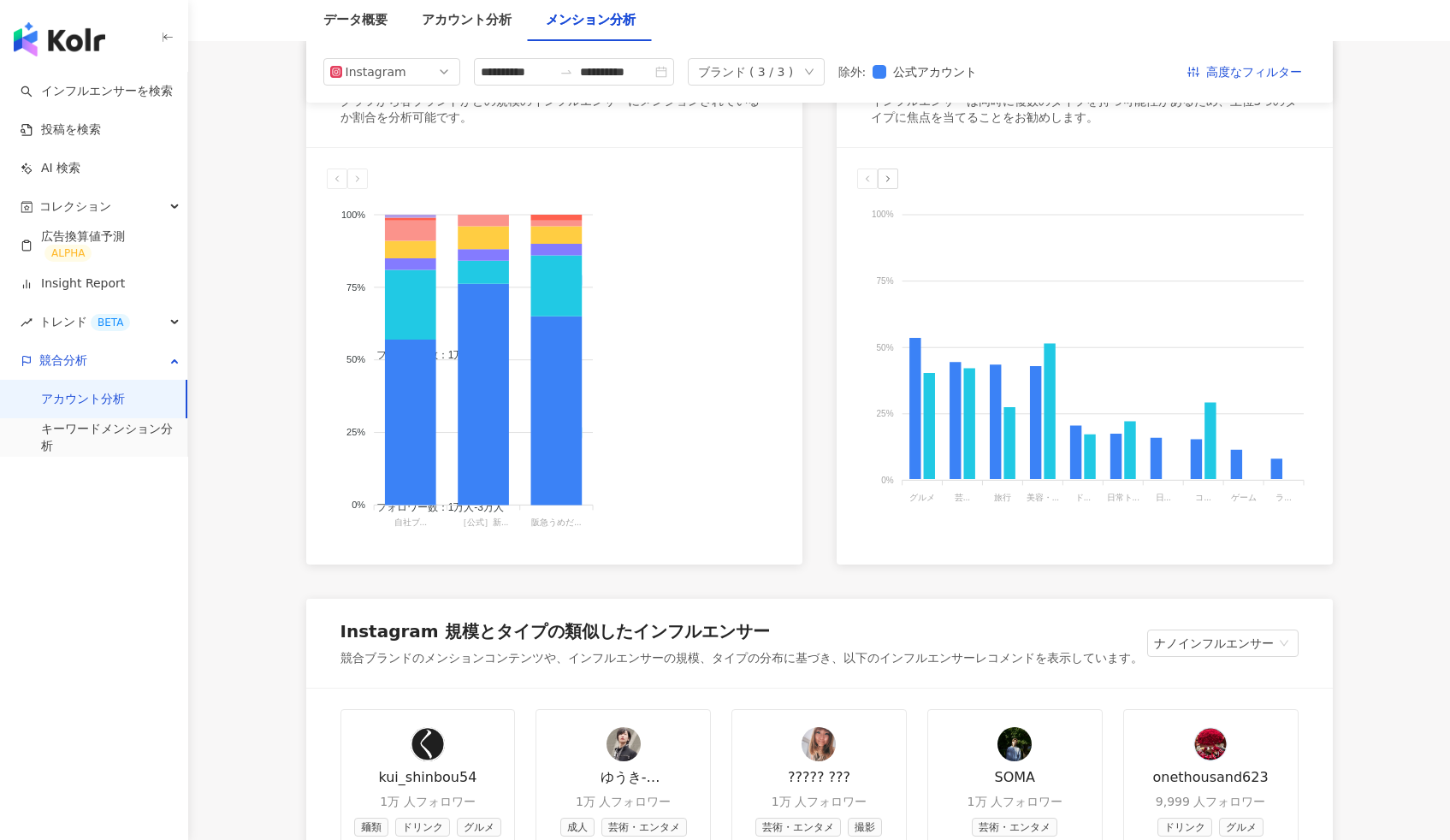
click at [787, 478] on div "フォロワー数：1万人以下 フォロワー数：1万人-3万人 フォロワー数：3万人-5万人 フォロワー数：5万人-10万人 フォロワー数：10万人-30万人 フォロ…" at bounding box center [553, 356] width 496 height 417
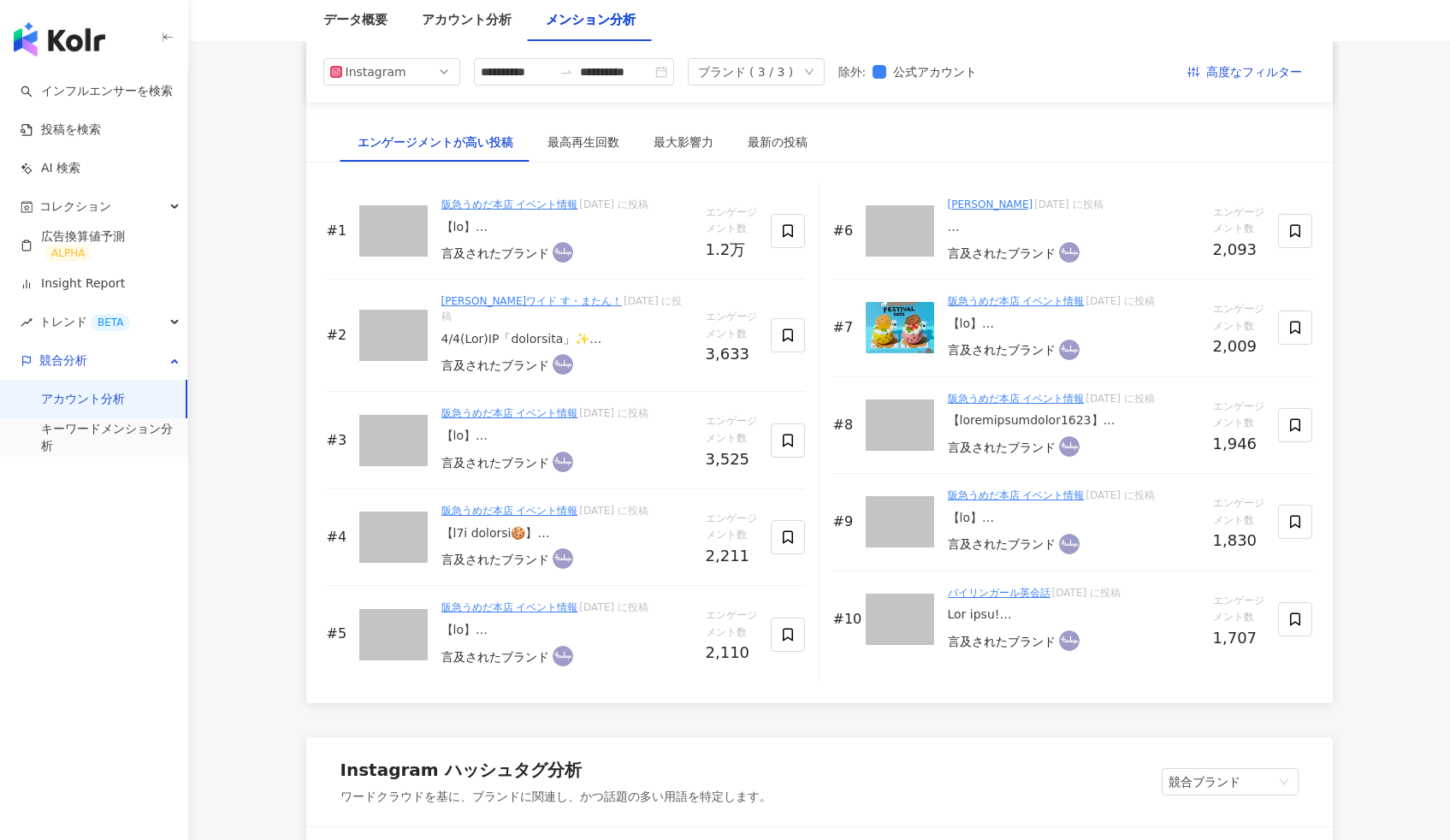
scroll to position [2097, 0]
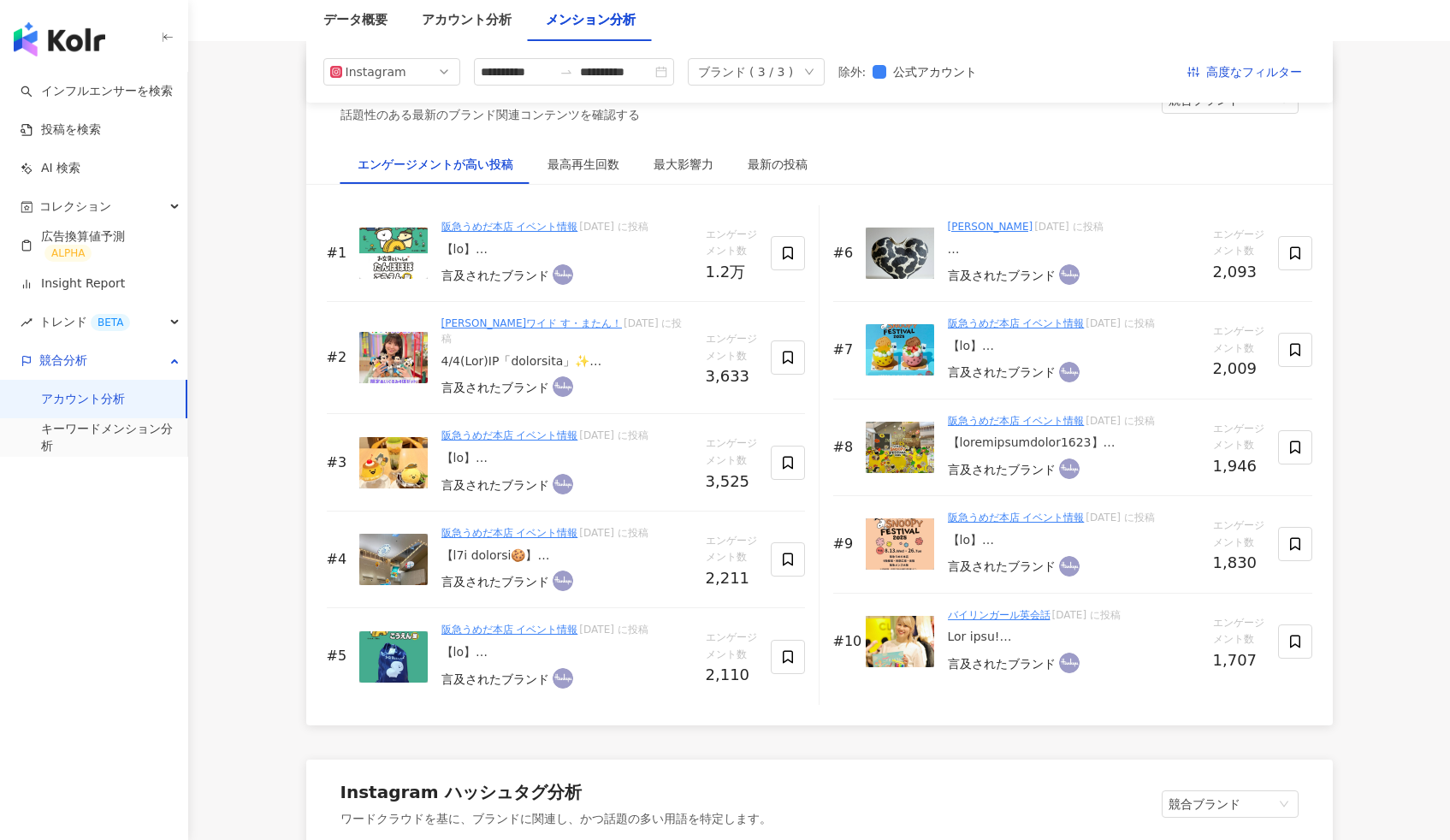
click at [248, 434] on main "**********" at bounding box center [819, 91] width 1262 height 4265
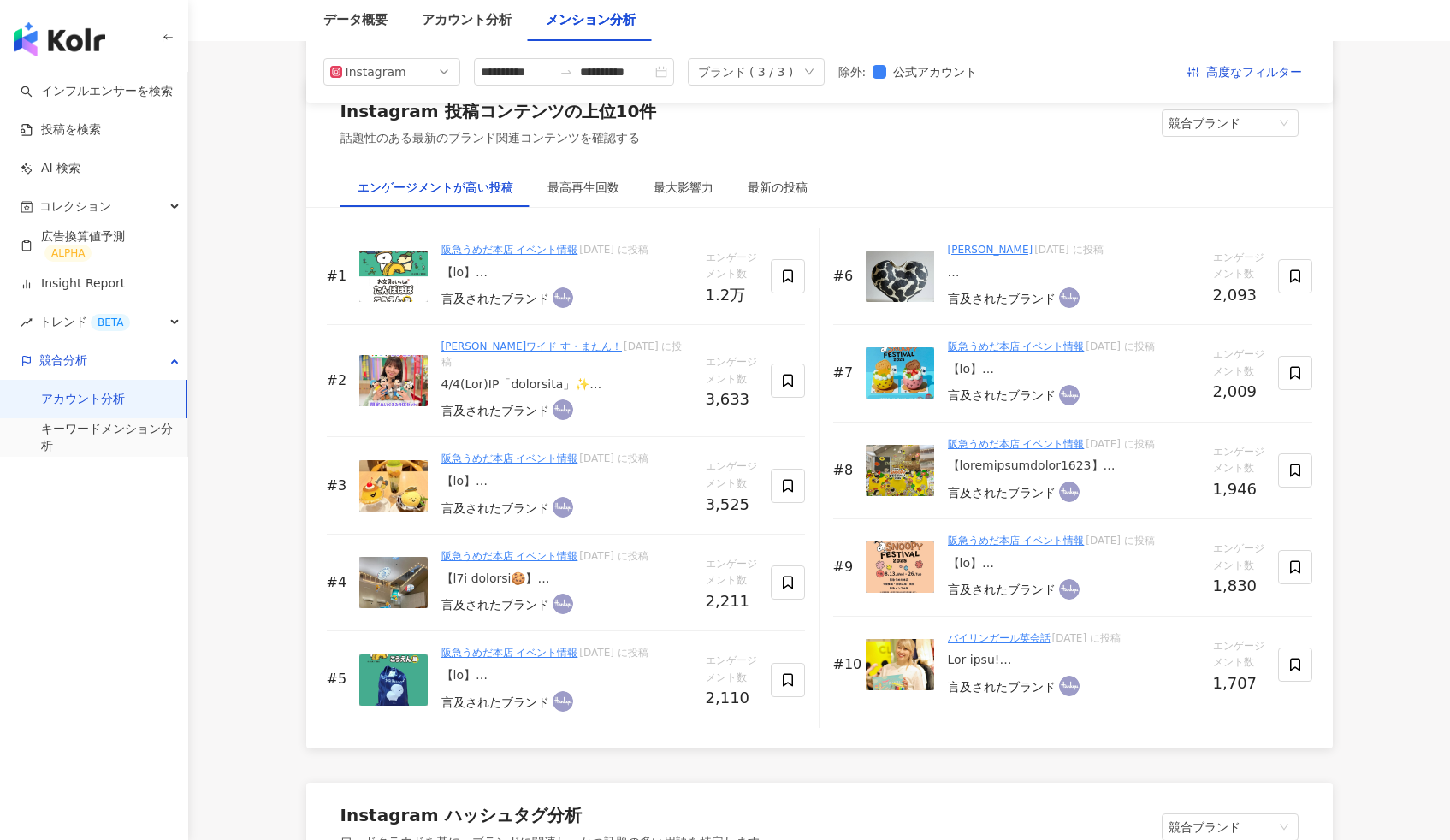
scroll to position [2071, 0]
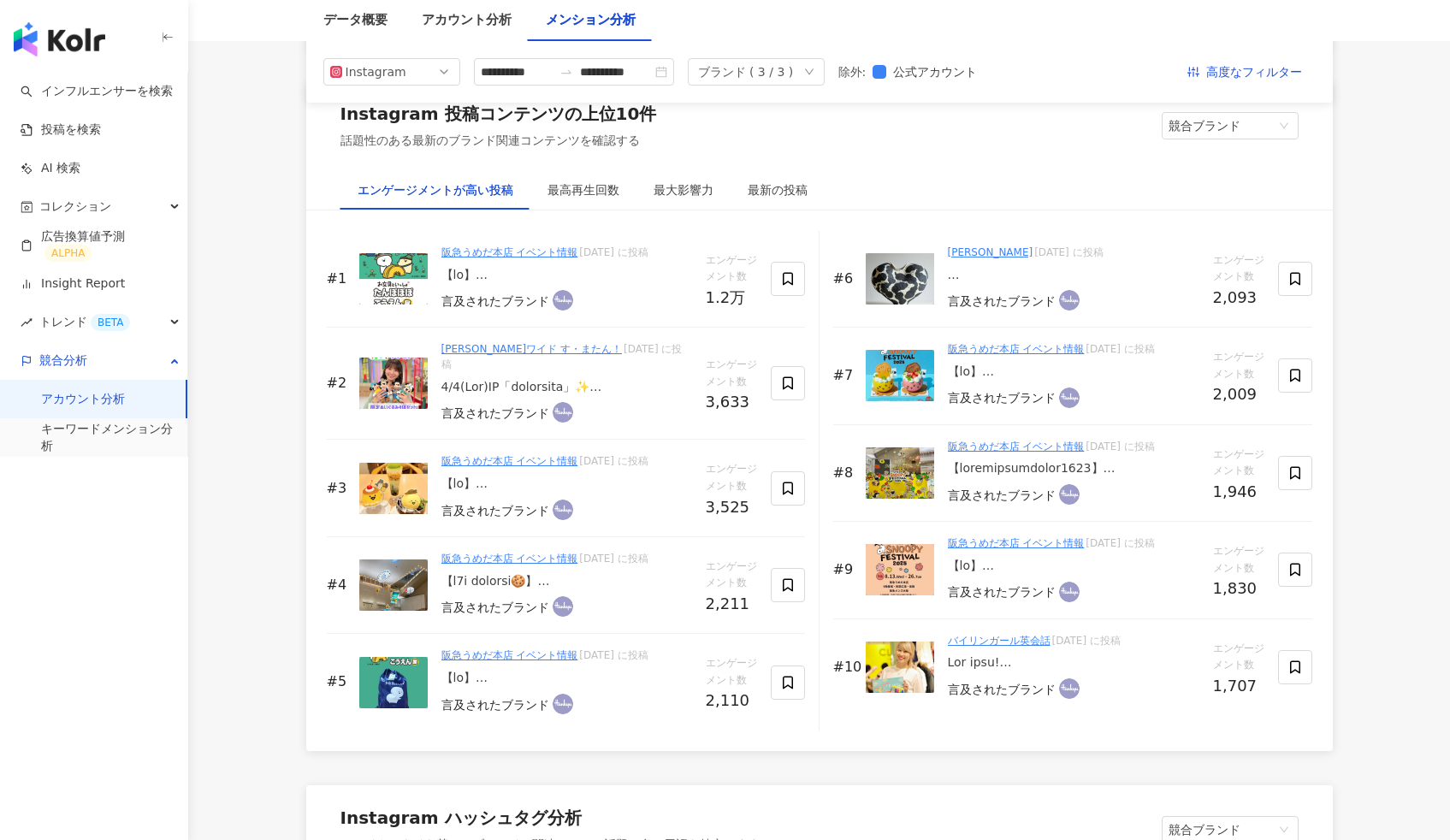
click at [295, 284] on div "**********" at bounding box center [820, 196] width 1095 height 4108
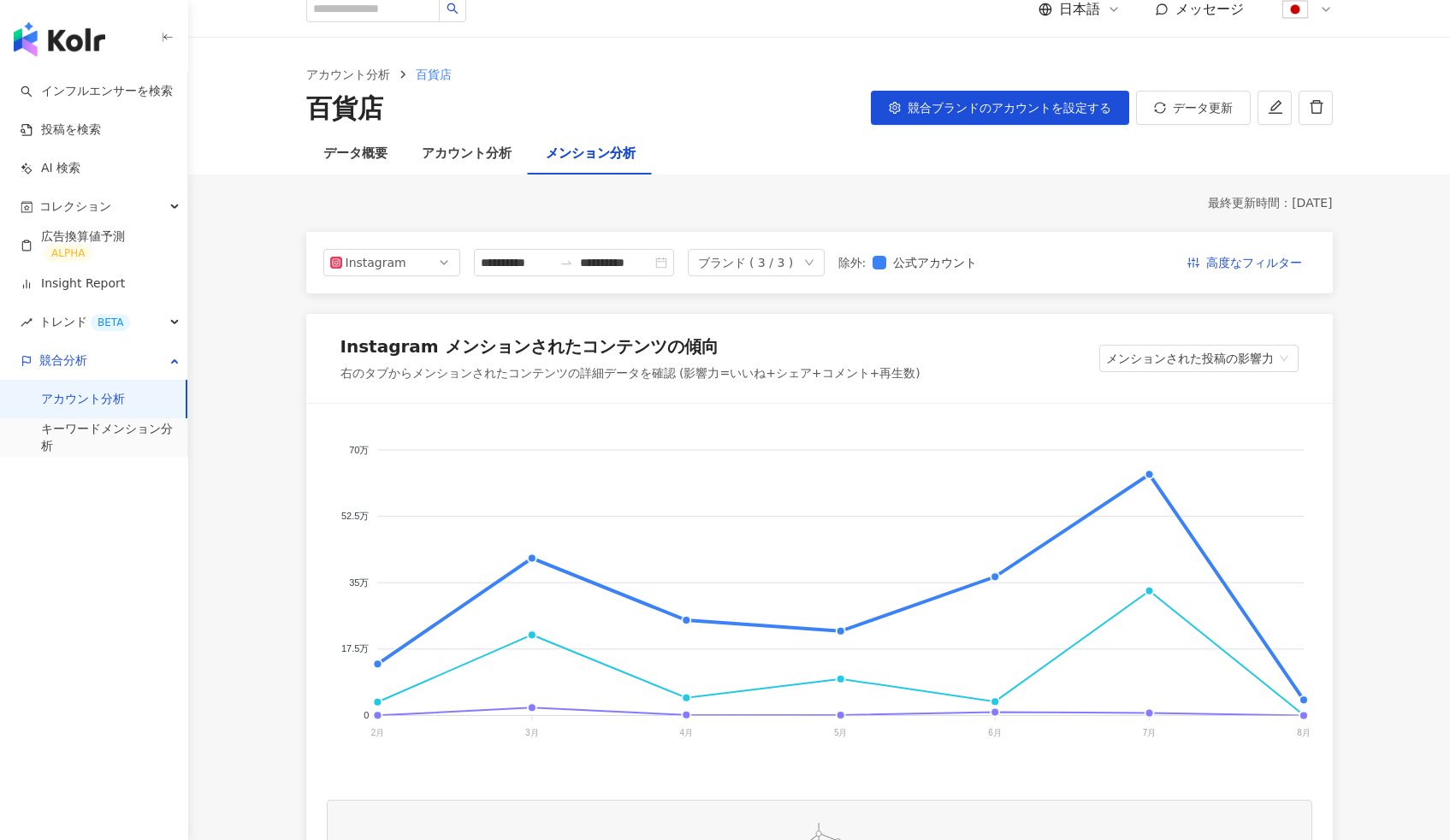
scroll to position [0, 0]
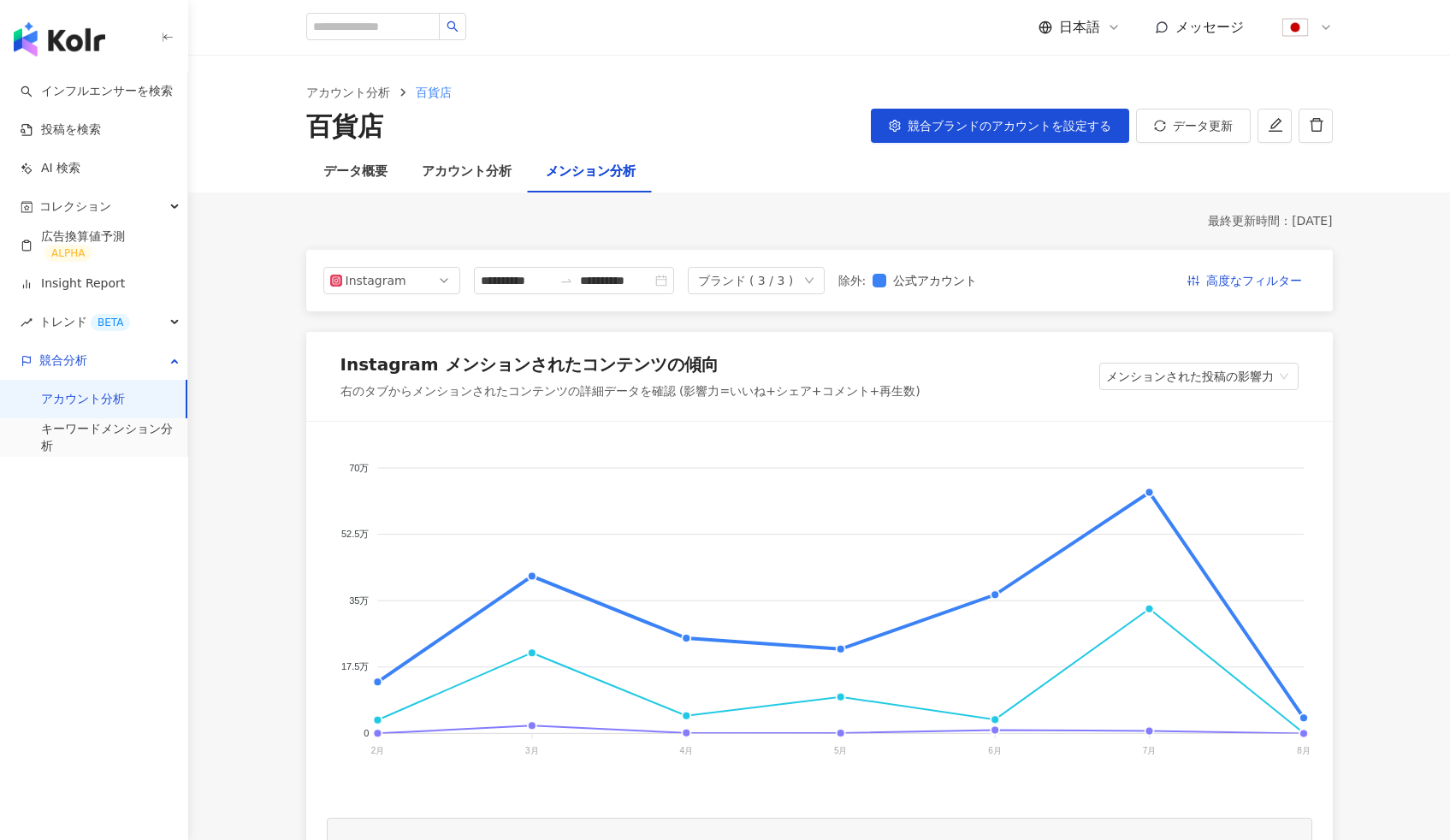
click at [663, 99] on ol "アカウント分析 百貨店" at bounding box center [819, 92] width 1027 height 19
click at [99, 84] on link "インフルエンサーを検索" at bounding box center [97, 91] width 152 height 17
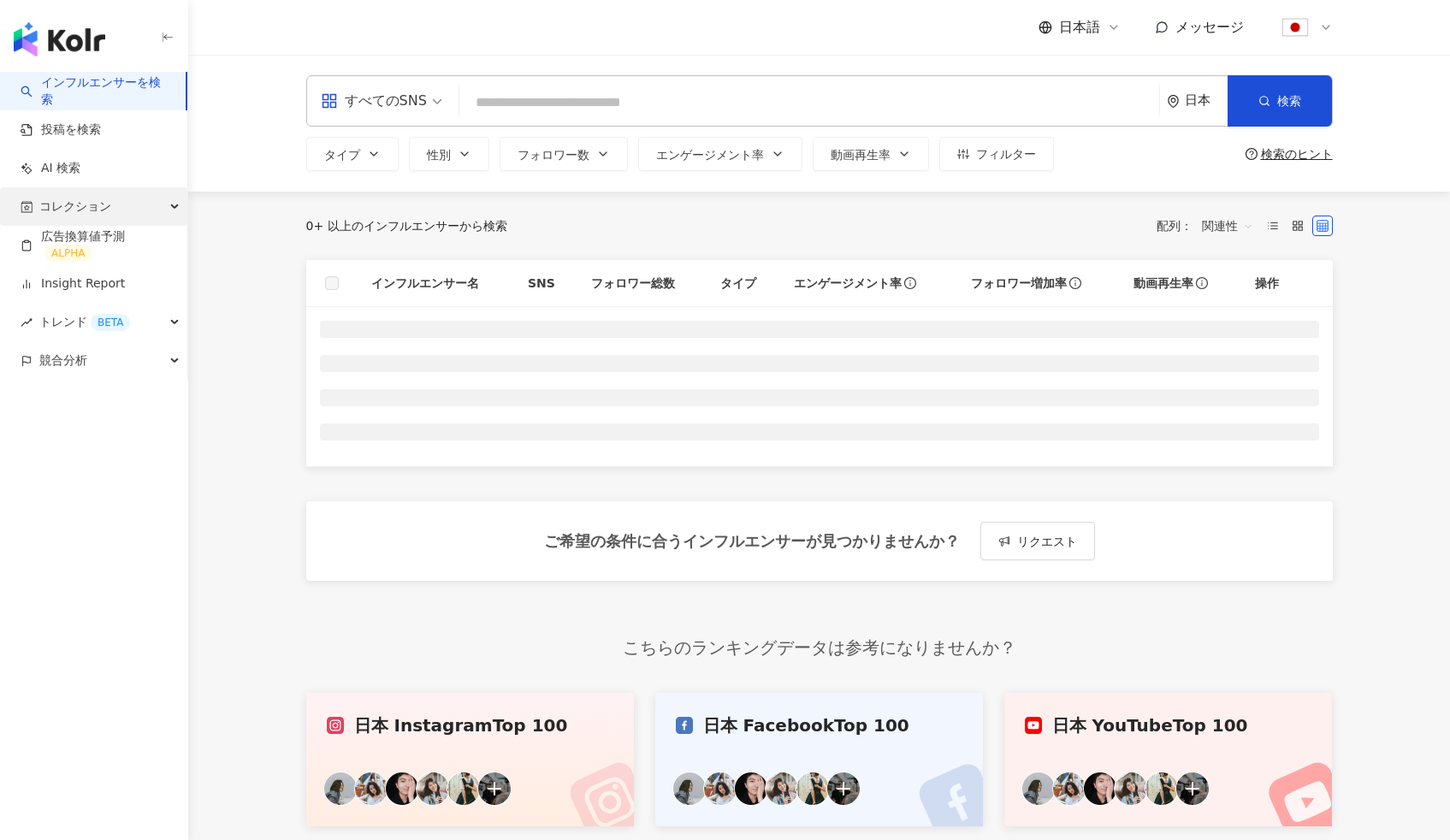
click at [120, 214] on div "コレクション" at bounding box center [93, 206] width 187 height 39
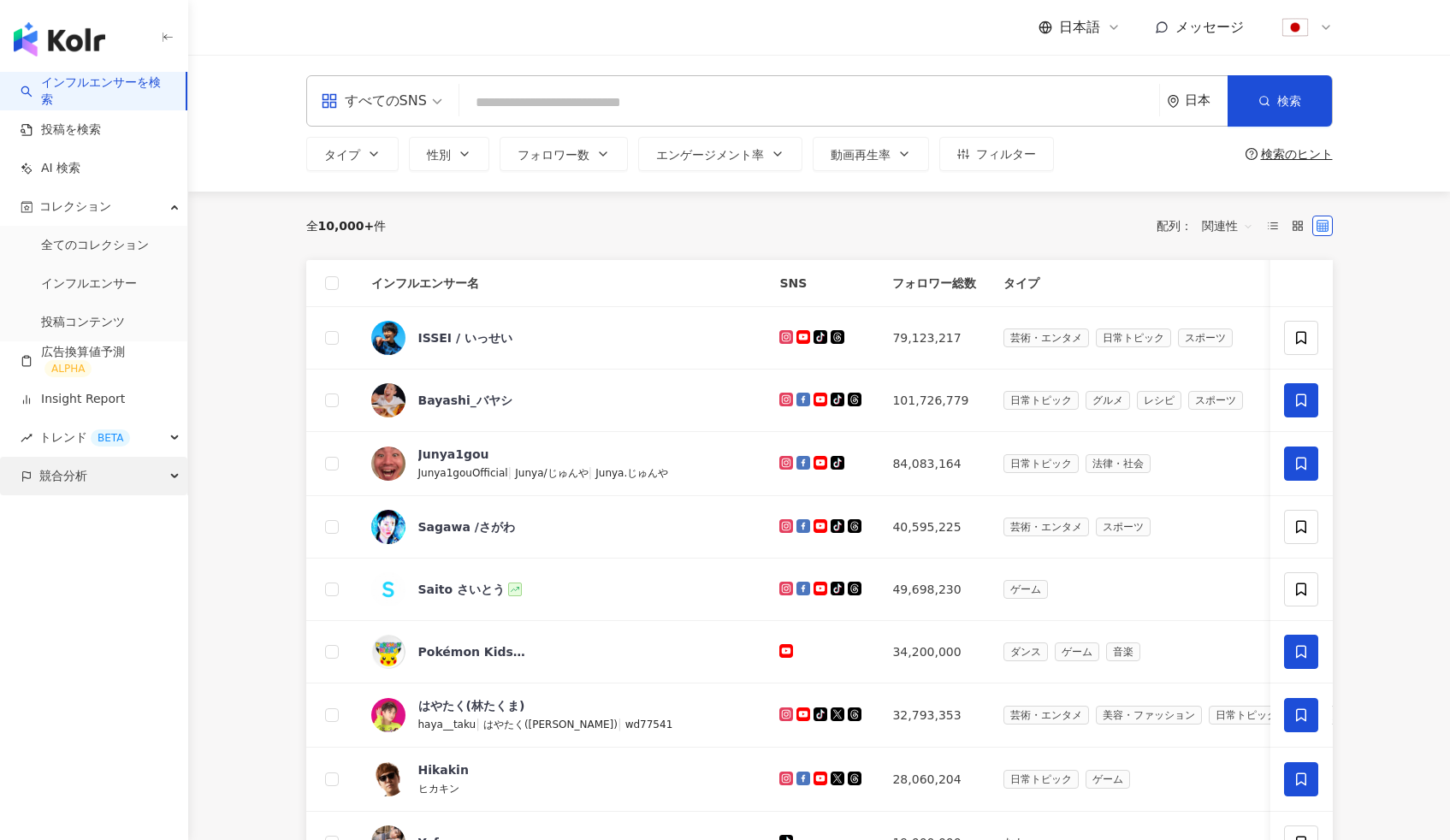
click at [174, 479] on div "競合分析" at bounding box center [93, 475] width 187 height 39
click at [174, 474] on div "競合分析" at bounding box center [93, 475] width 187 height 39
click at [167, 219] on div "コレクション" at bounding box center [93, 206] width 187 height 39
click at [233, 168] on div "すべてのSNS 日本 検索 タイプ 性別 フォロワー数 エンゲージメント率 動画再生率 フィルター 検索のヒント" at bounding box center [819, 122] width 1262 height 136
click at [268, 63] on div "すべてのSNS 日本 検索 タイプ 性別 フォロワー数 エンゲージメント率 動画再生率 フィルター 検索のヒント" at bounding box center [819, 122] width 1262 height 136
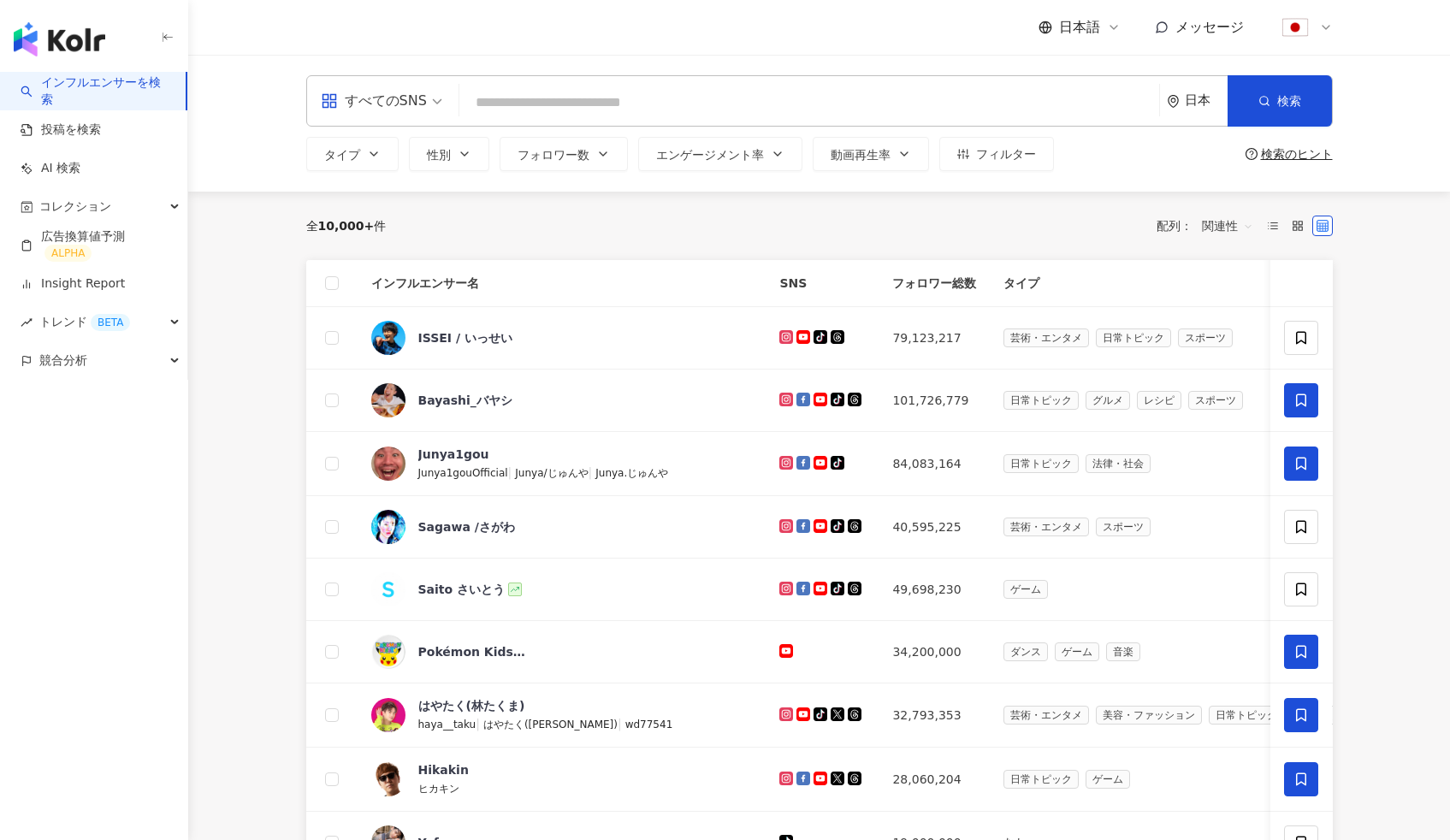
click at [268, 63] on div "すべてのSNS 日本 検索 タイプ 性別 フォロワー数 エンゲージメント率 動画再生率 フィルター 検索のヒント" at bounding box center [819, 122] width 1262 height 136
click at [845, 32] on div "日本語 メッセージ" at bounding box center [819, 27] width 1027 height 55
click at [453, 400] on div "Bayashi_バヤシ" at bounding box center [466, 400] width 94 height 17
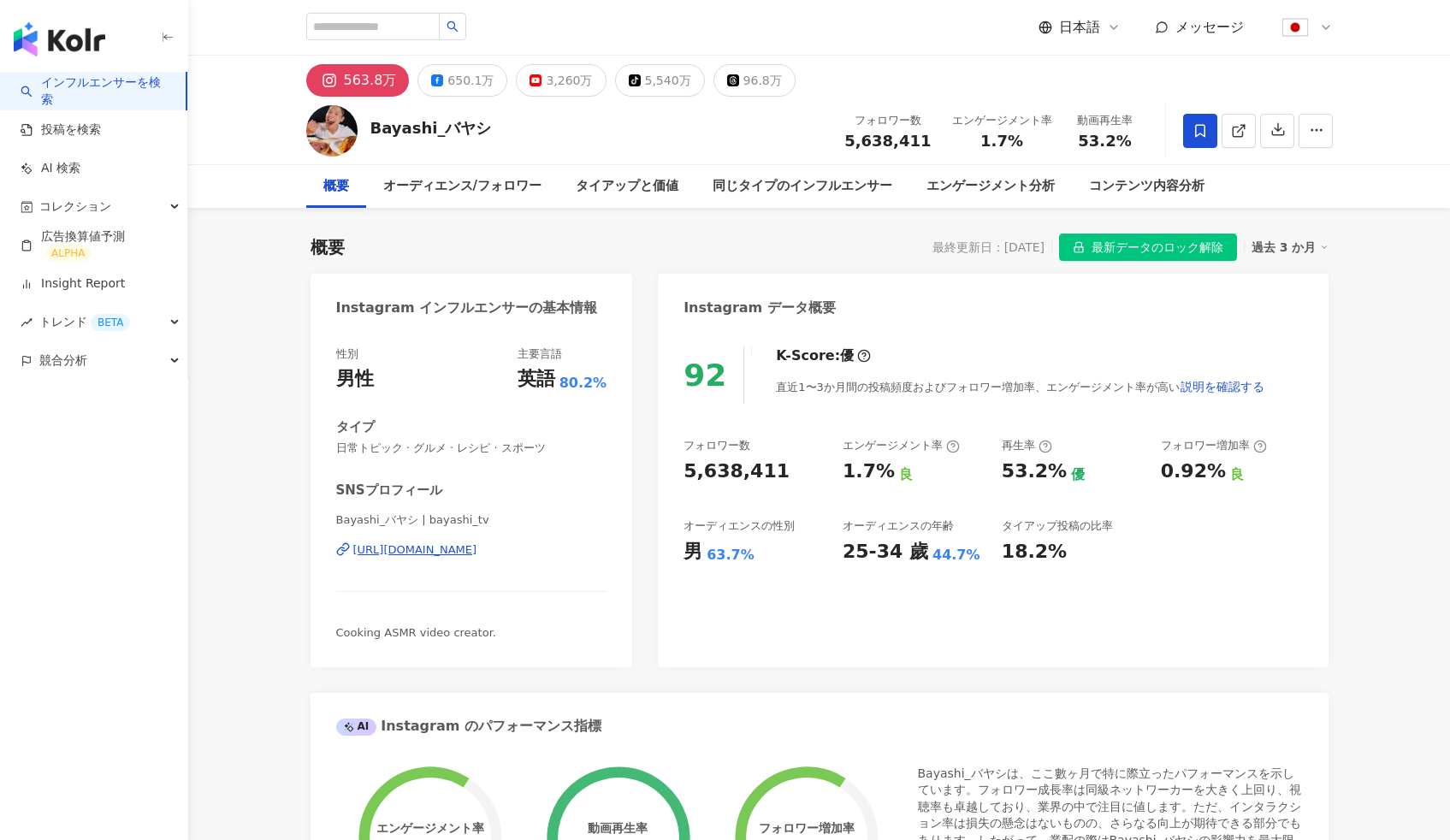
click at [801, 246] on div "概要 最終更新日：[DATE] 最新データのロック解除 過去 3 か月" at bounding box center [820, 246] width 1018 height 27
click at [107, 92] on link "インフルエンサーを検索" at bounding box center [96, 90] width 151 height 33
